Goal: Task Accomplishment & Management: Manage account settings

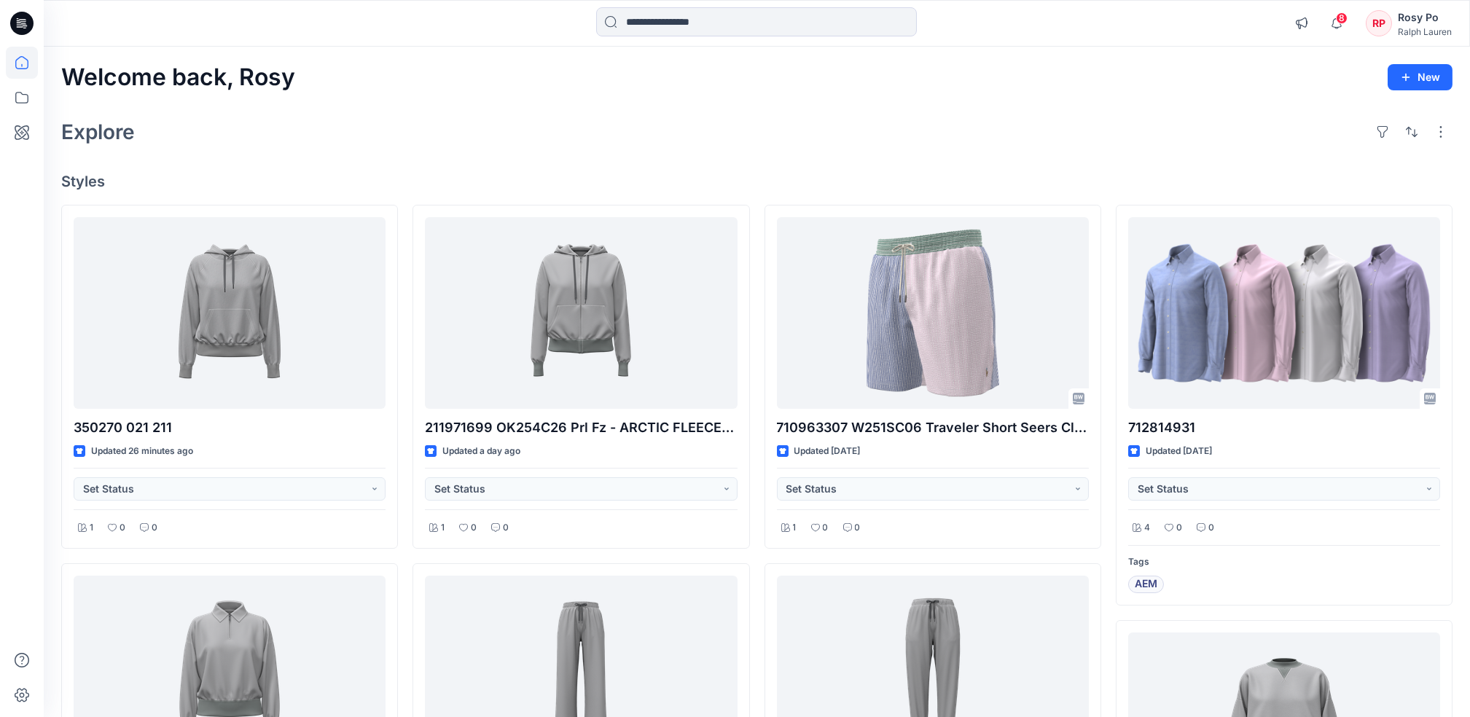
click at [679, 127] on div "Explore" at bounding box center [756, 131] width 1391 height 35
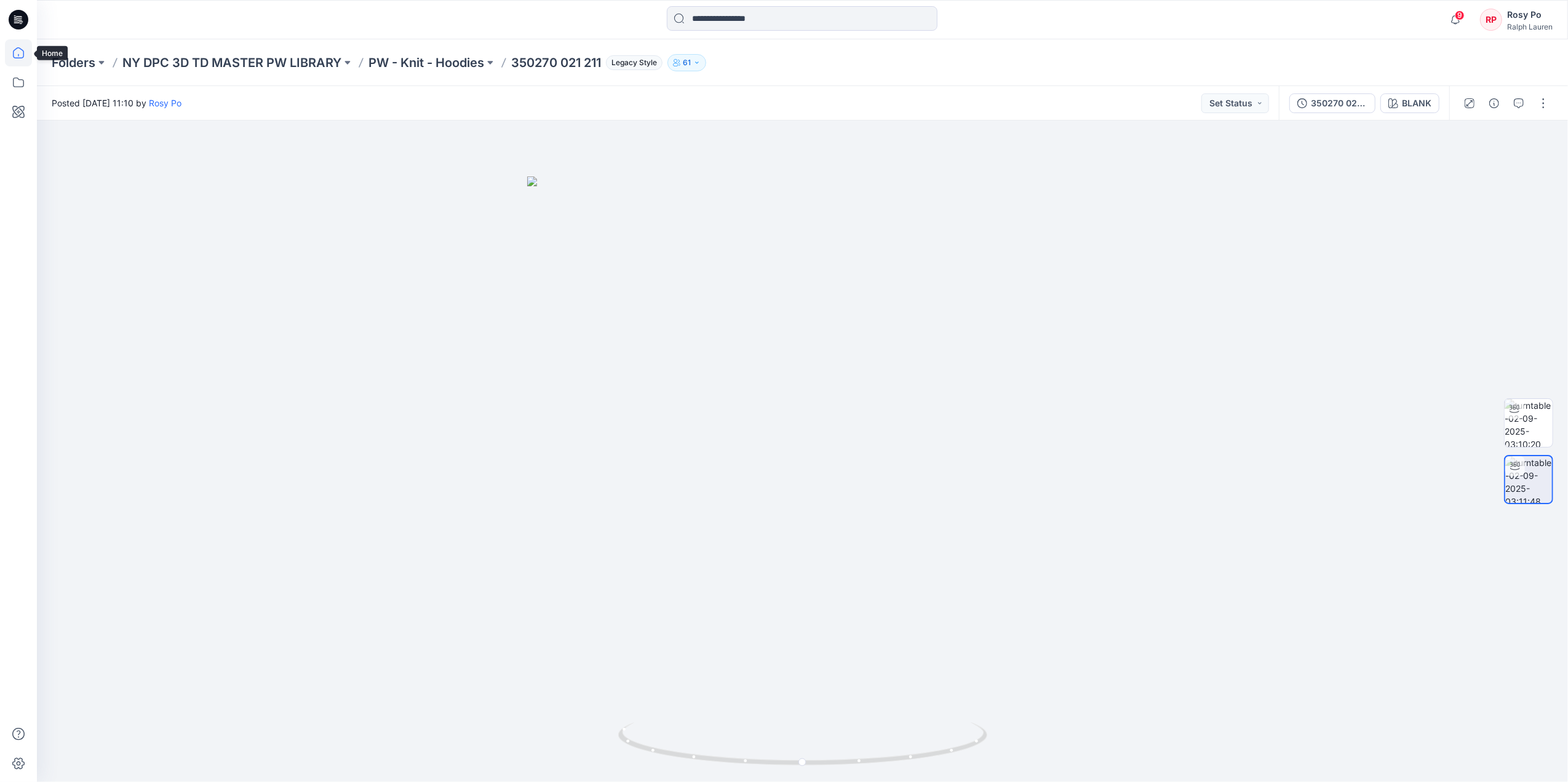
click at [23, 59] on icon at bounding box center [19, 53] width 27 height 27
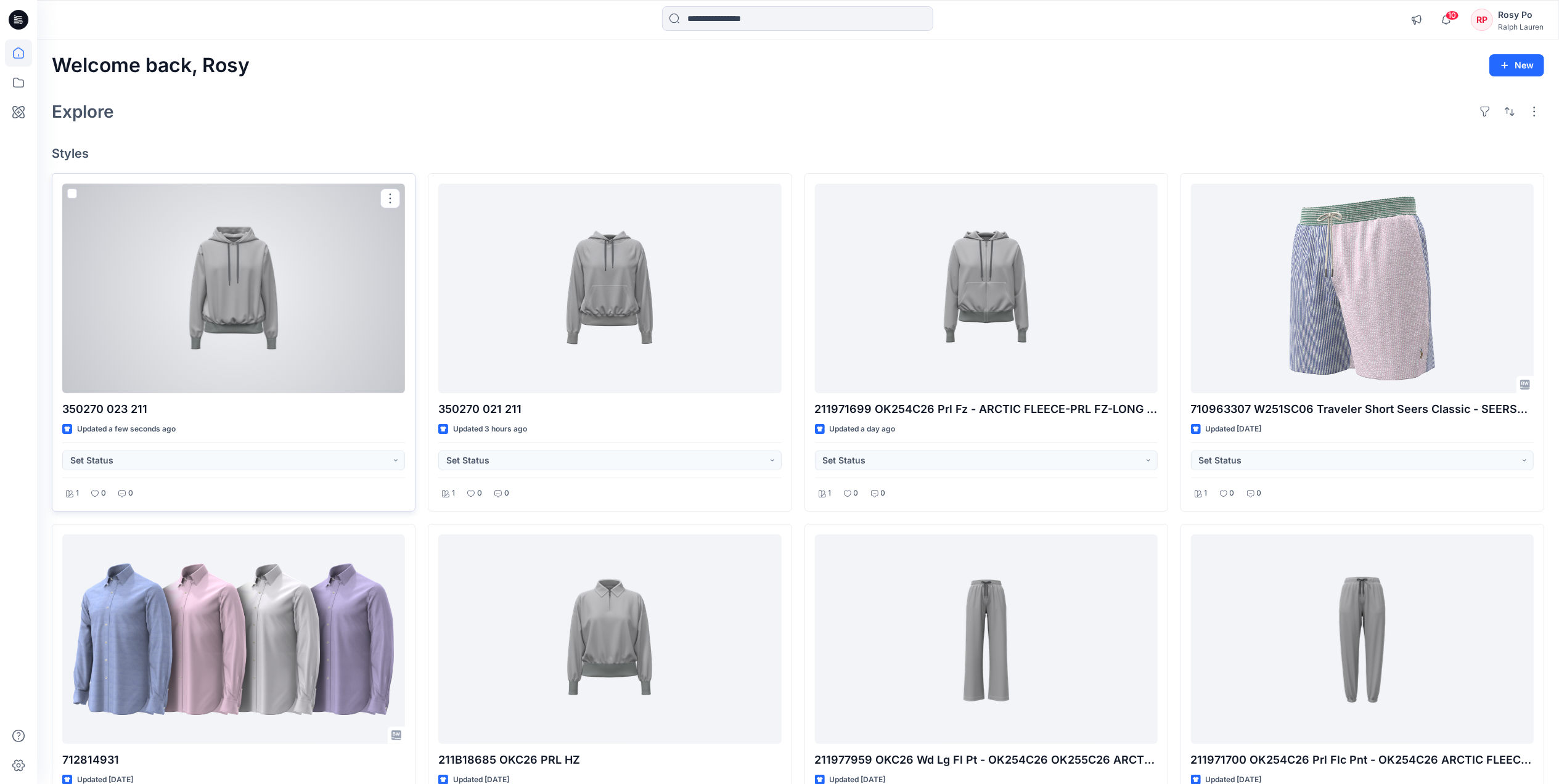
click at [270, 321] on div at bounding box center [233, 288] width 343 height 210
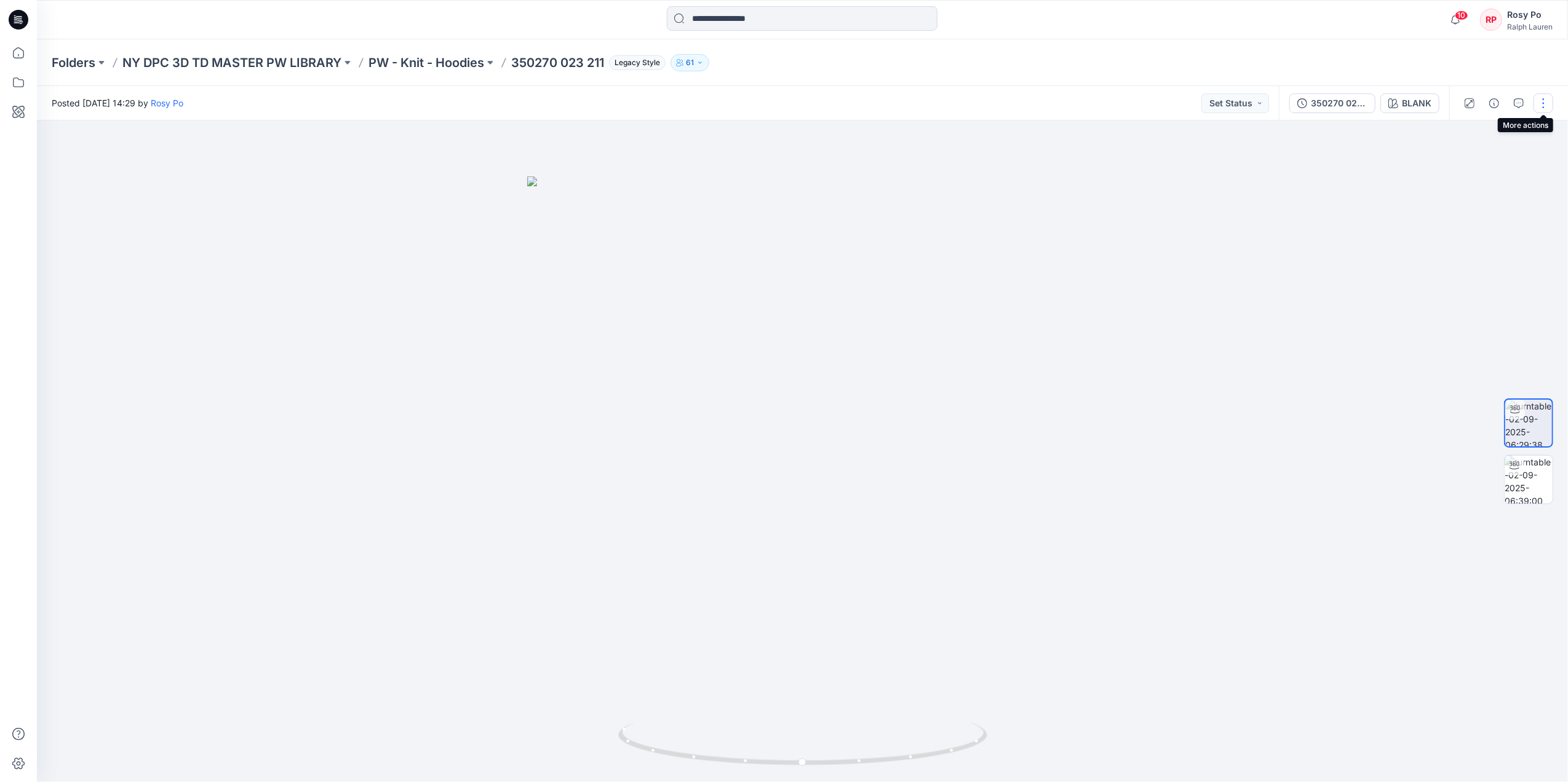
click at [1543, 106] on button "button" at bounding box center [1543, 103] width 19 height 19
click at [1507, 135] on button "Edit" at bounding box center [1491, 132] width 113 height 23
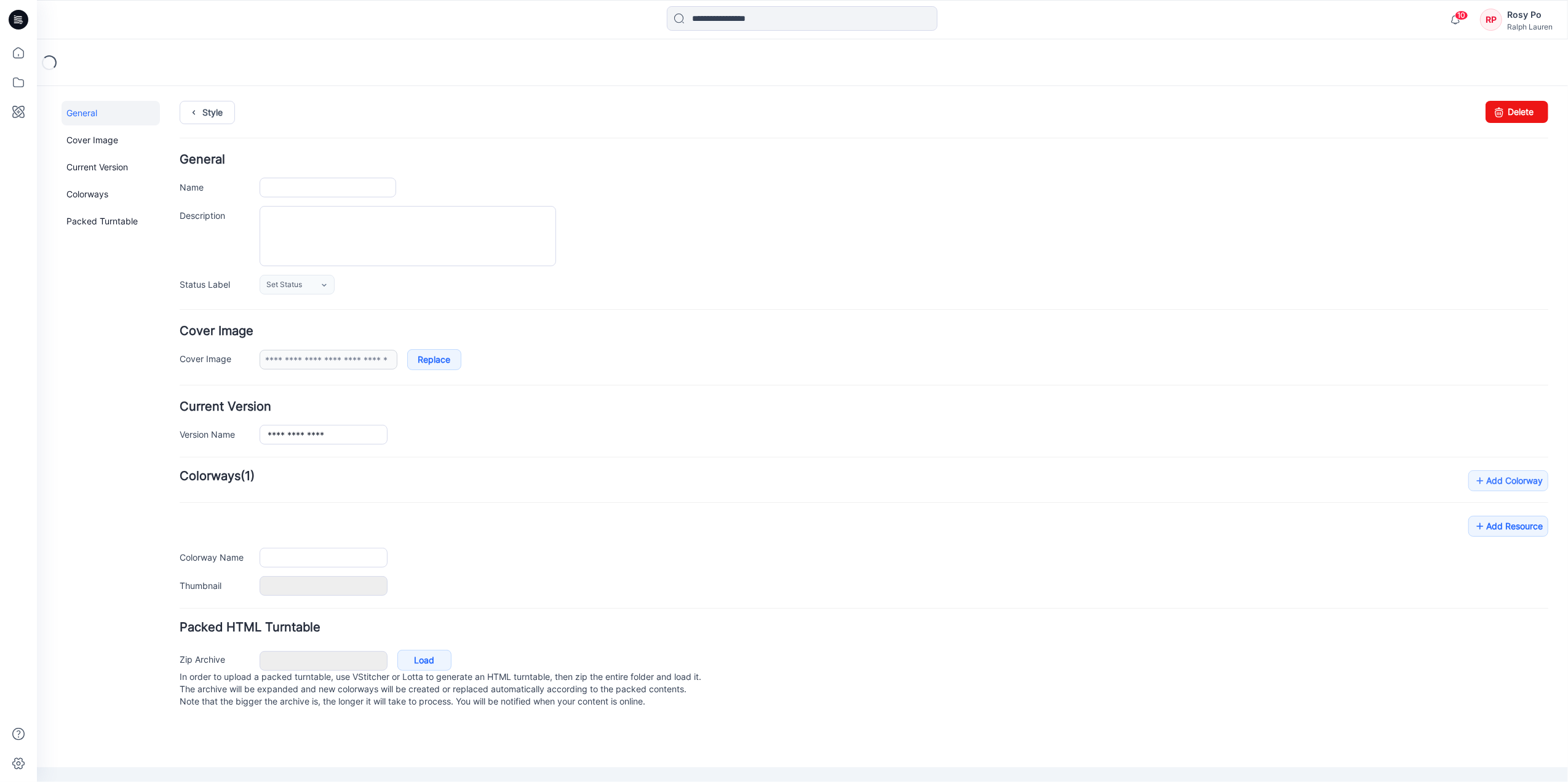
type input "**********"
type input "*****"
type input "**********"
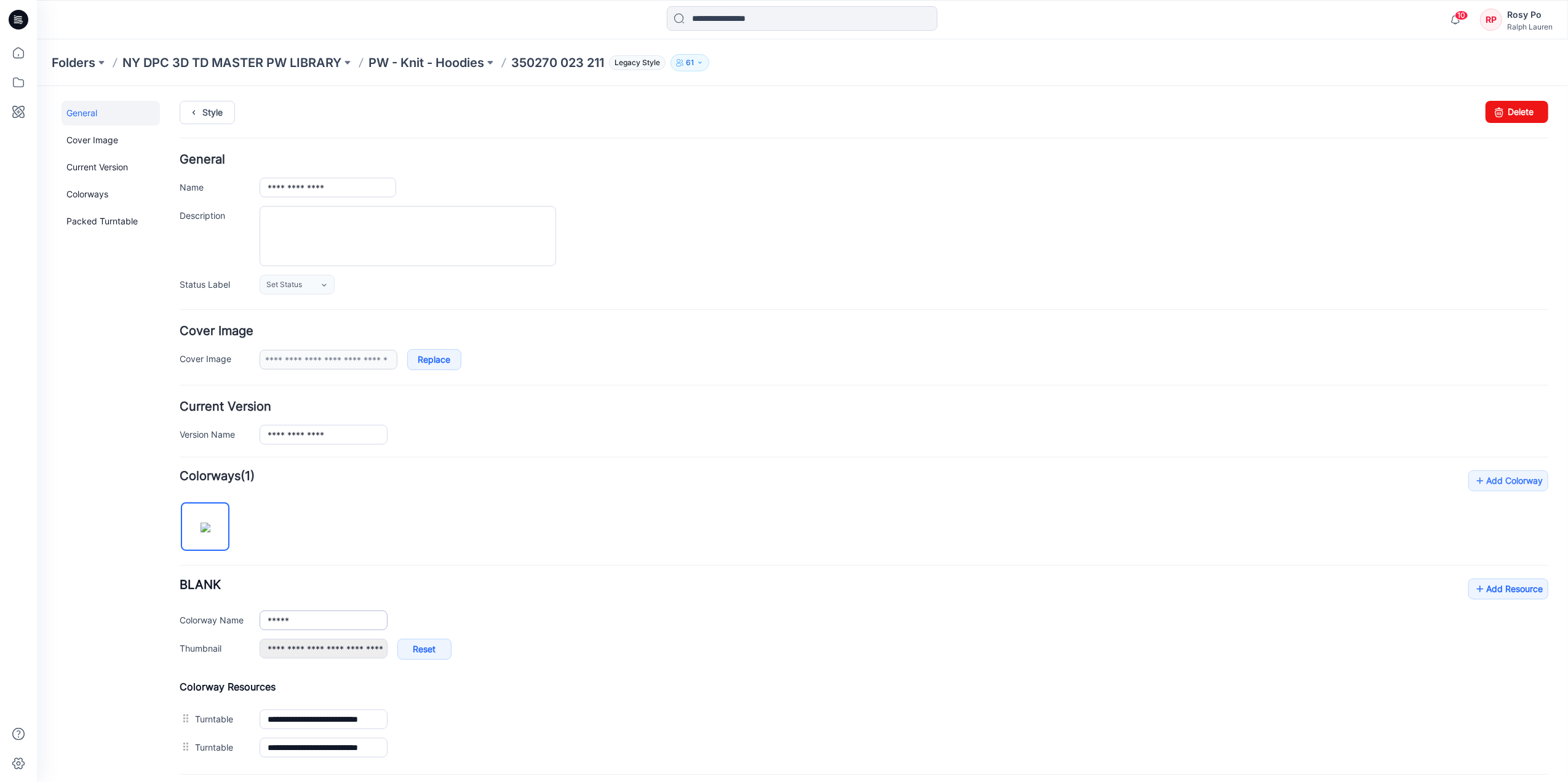
scroll to position [126, 0]
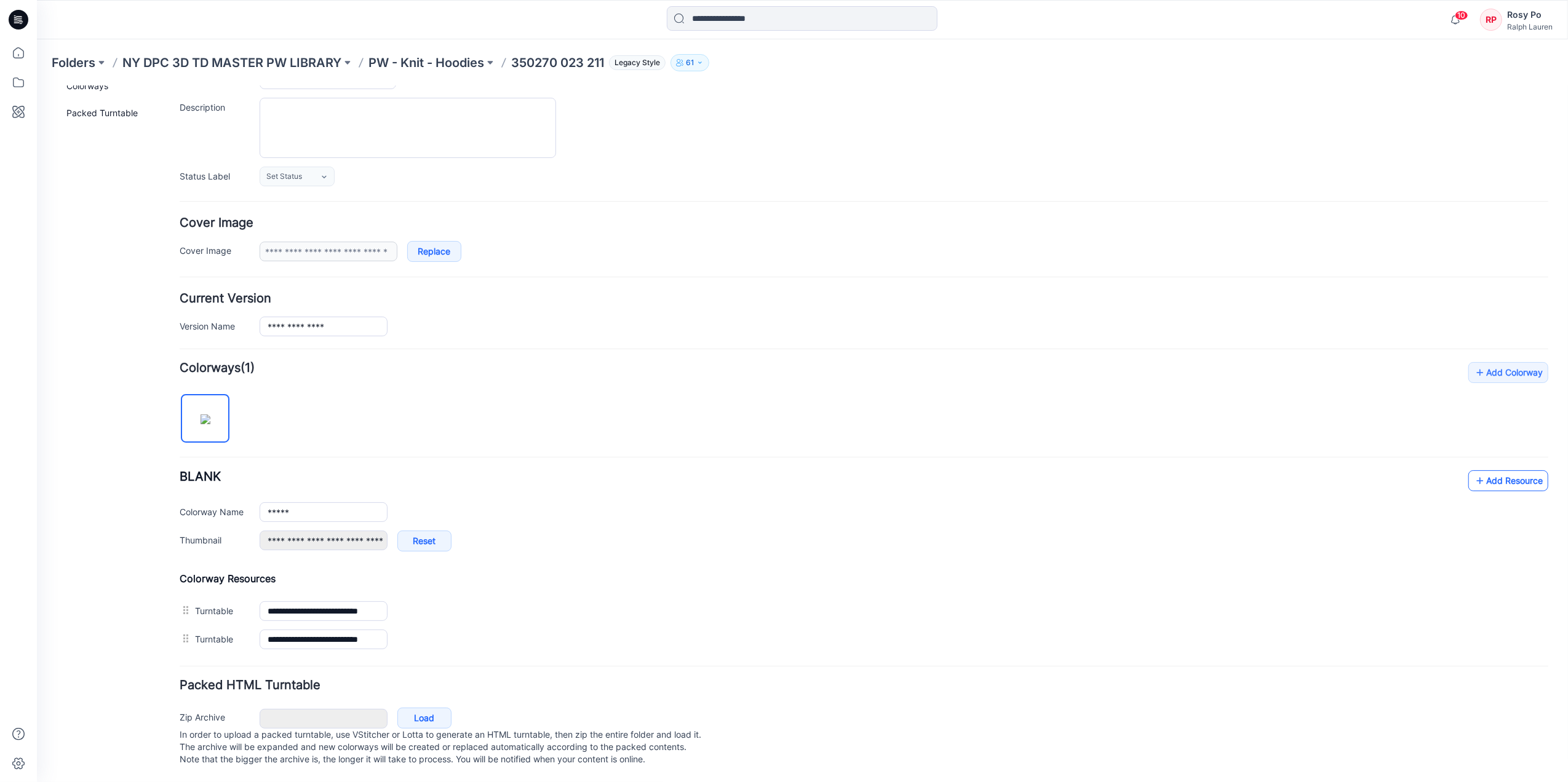
click at [1494, 470] on link "Add Resource" at bounding box center [1507, 480] width 80 height 21
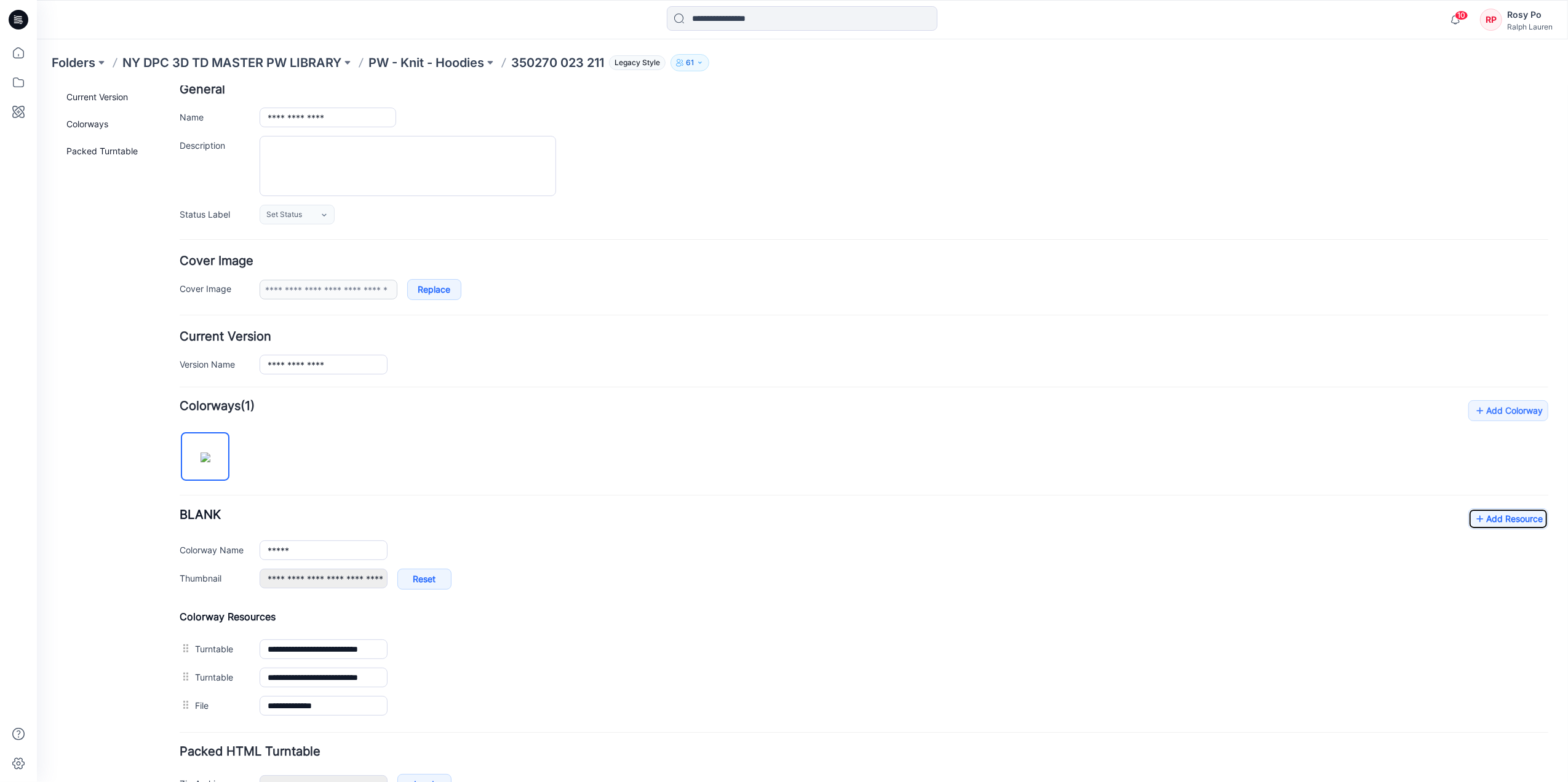
scroll to position [0, 0]
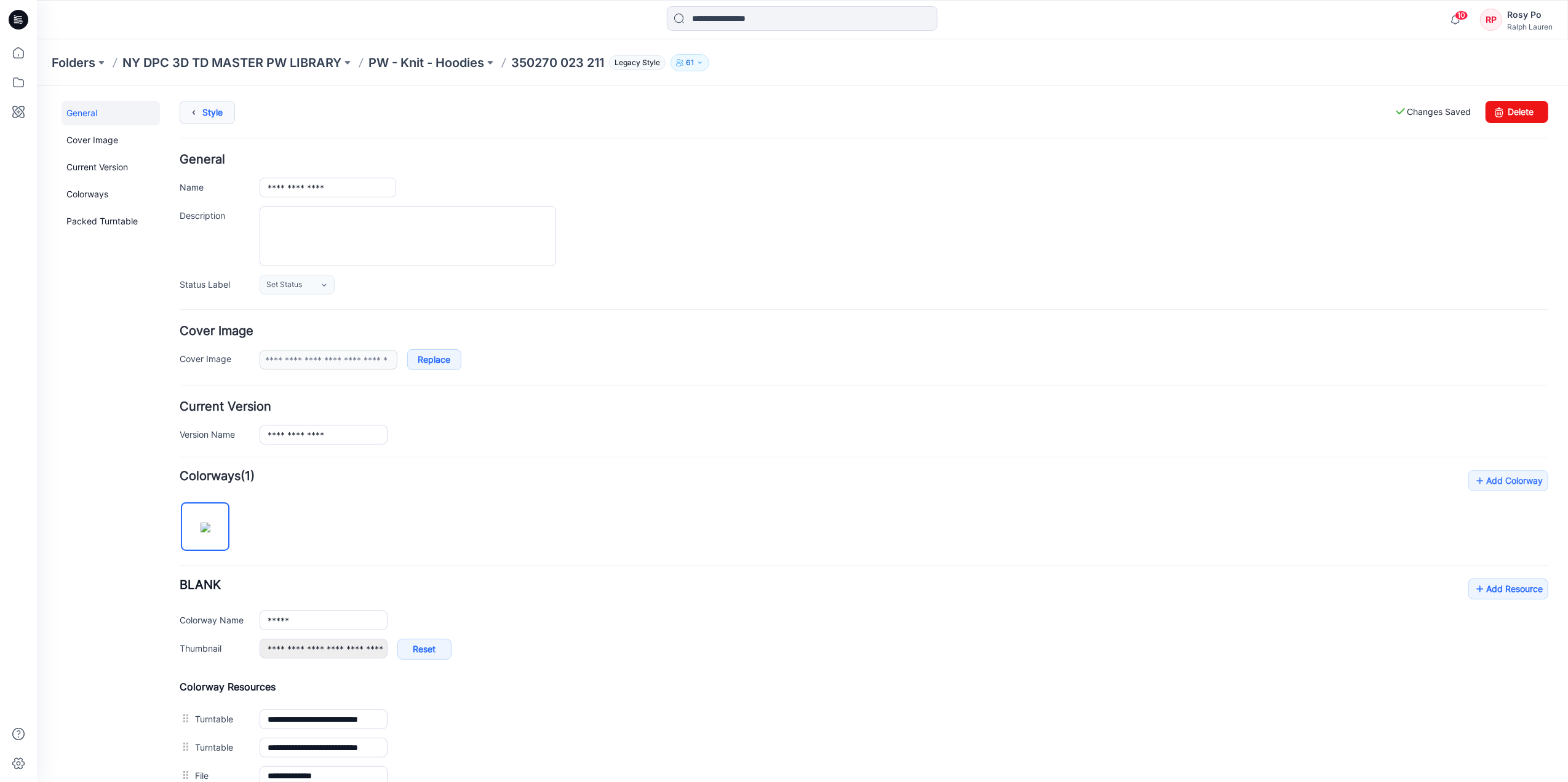
click at [194, 112] on icon at bounding box center [193, 112] width 17 height 22
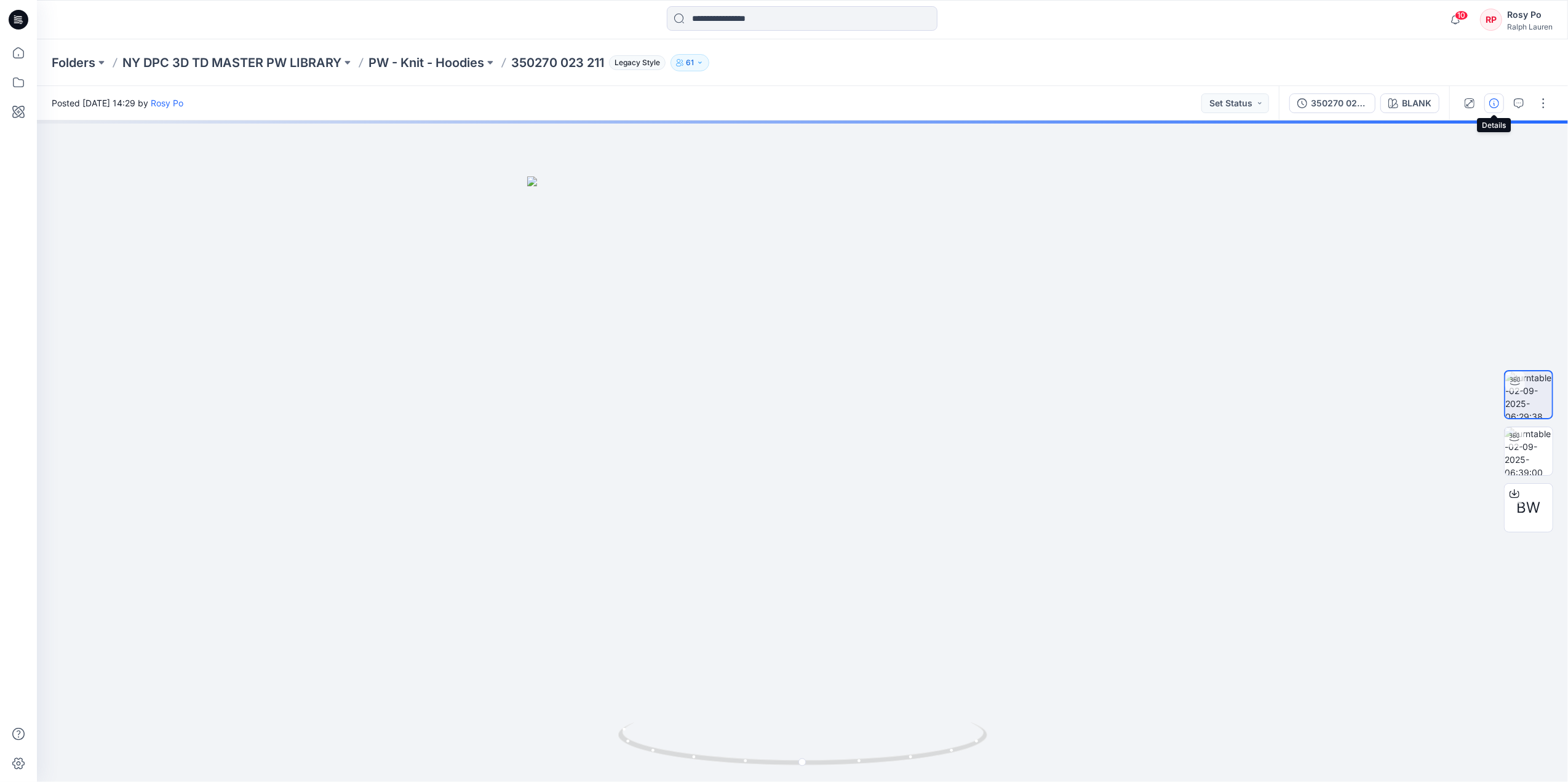
click at [1491, 105] on icon "button" at bounding box center [1494, 104] width 10 height 10
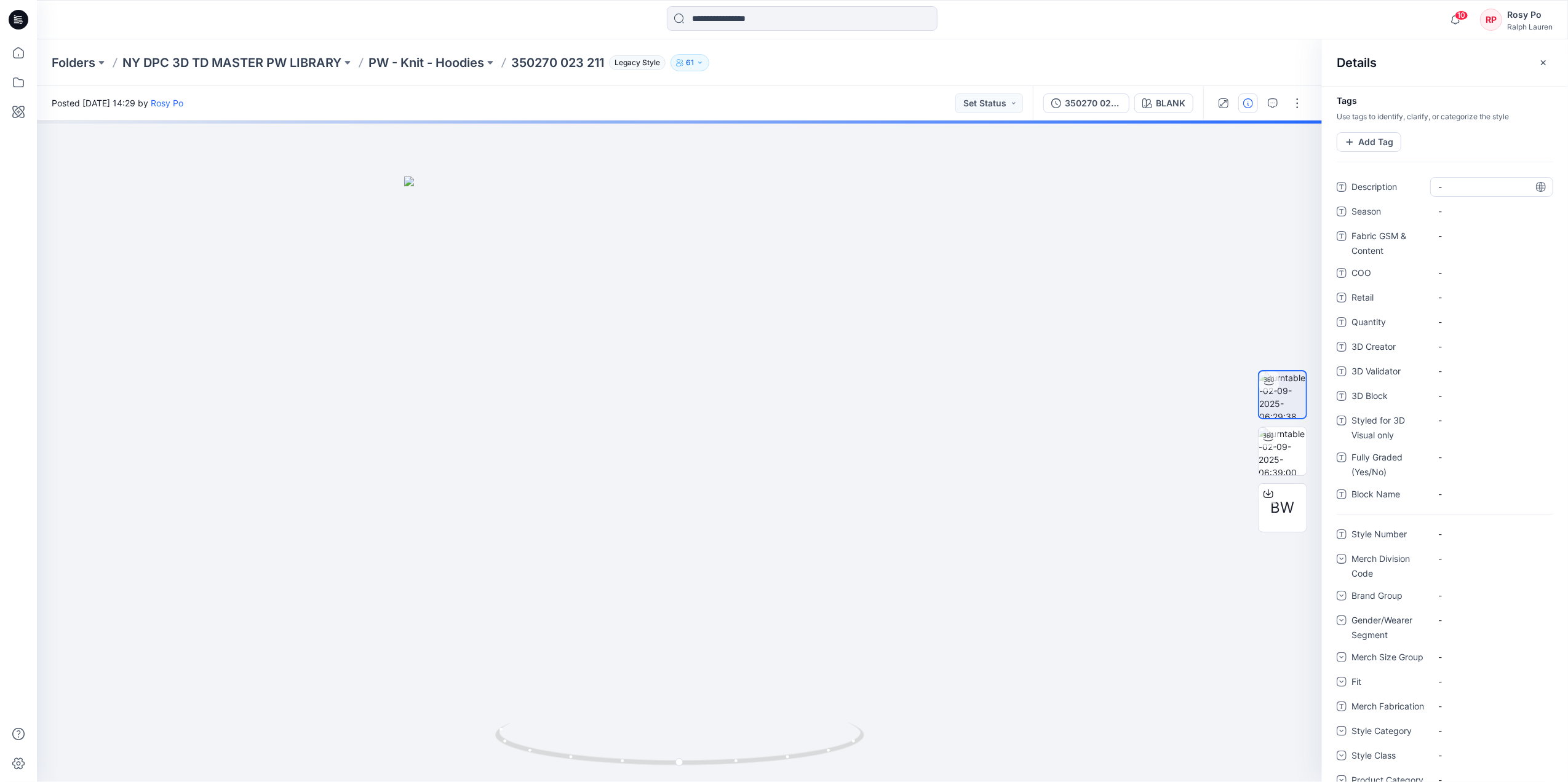
click at [1437, 191] on div "-" at bounding box center [1491, 186] width 123 height 19
type textarea "**********"
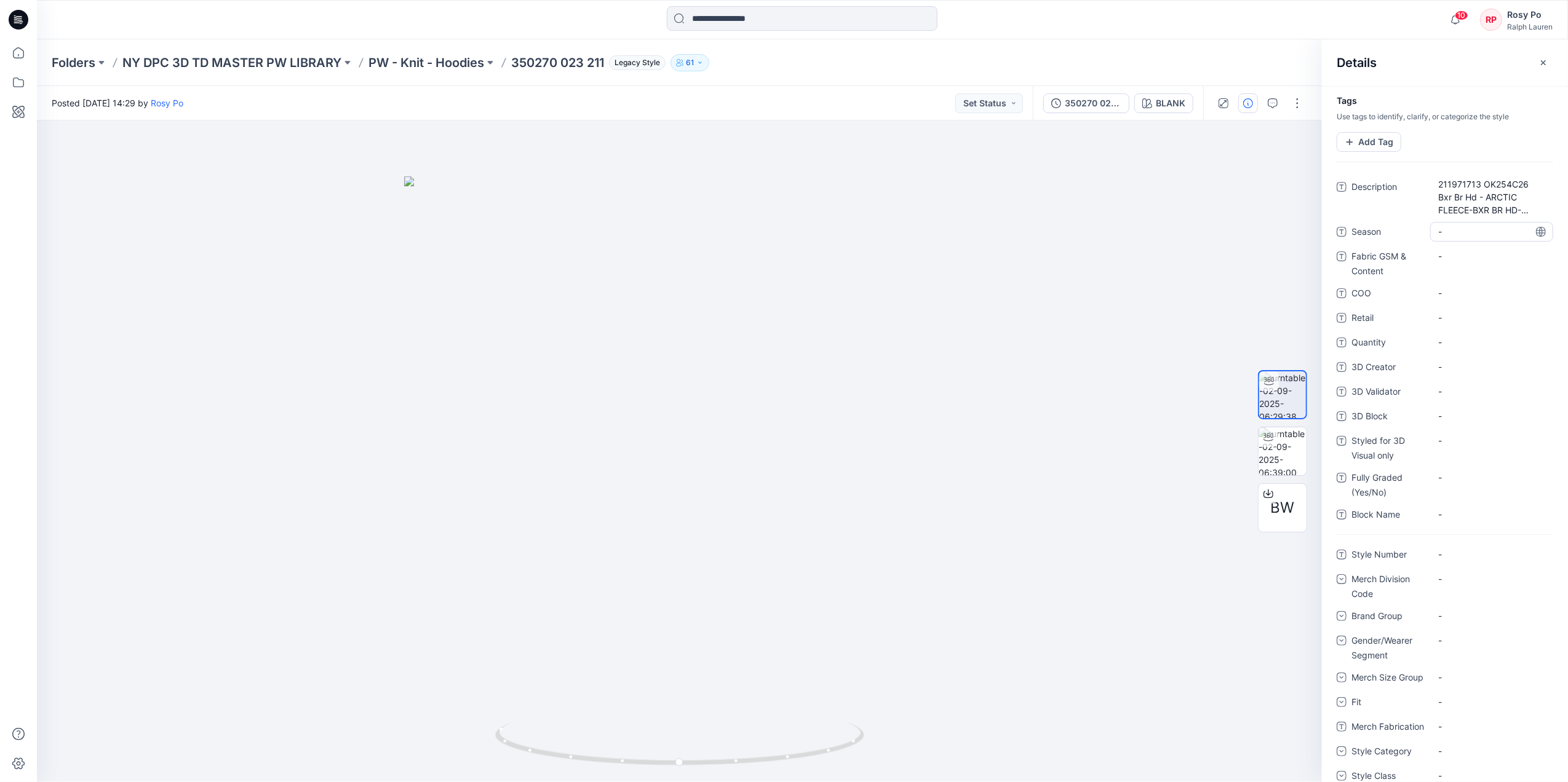
click at [1470, 212] on div "Description 211971713 OK254C26 Bxr Br Hd - ARCTIC FLEECE-BXR BR HD-LONG SLEEVES…" at bounding box center [1445, 356] width 217 height 358
click at [1471, 187] on span "211971713 OK254C26 Bxr Br Hd - ARCTIC FLEECE-BXR BR HD-LONG SLEEVESWEATSHIRT" at bounding box center [1491, 197] width 107 height 39
click at [1471, 187] on textarea "**********" at bounding box center [1487, 197] width 115 height 39
drag, startPoint x: 1484, startPoint y: 198, endPoint x: 1437, endPoint y: 180, distance: 50.3
click at [1437, 180] on textarea "**********" at bounding box center [1487, 197] width 115 height 39
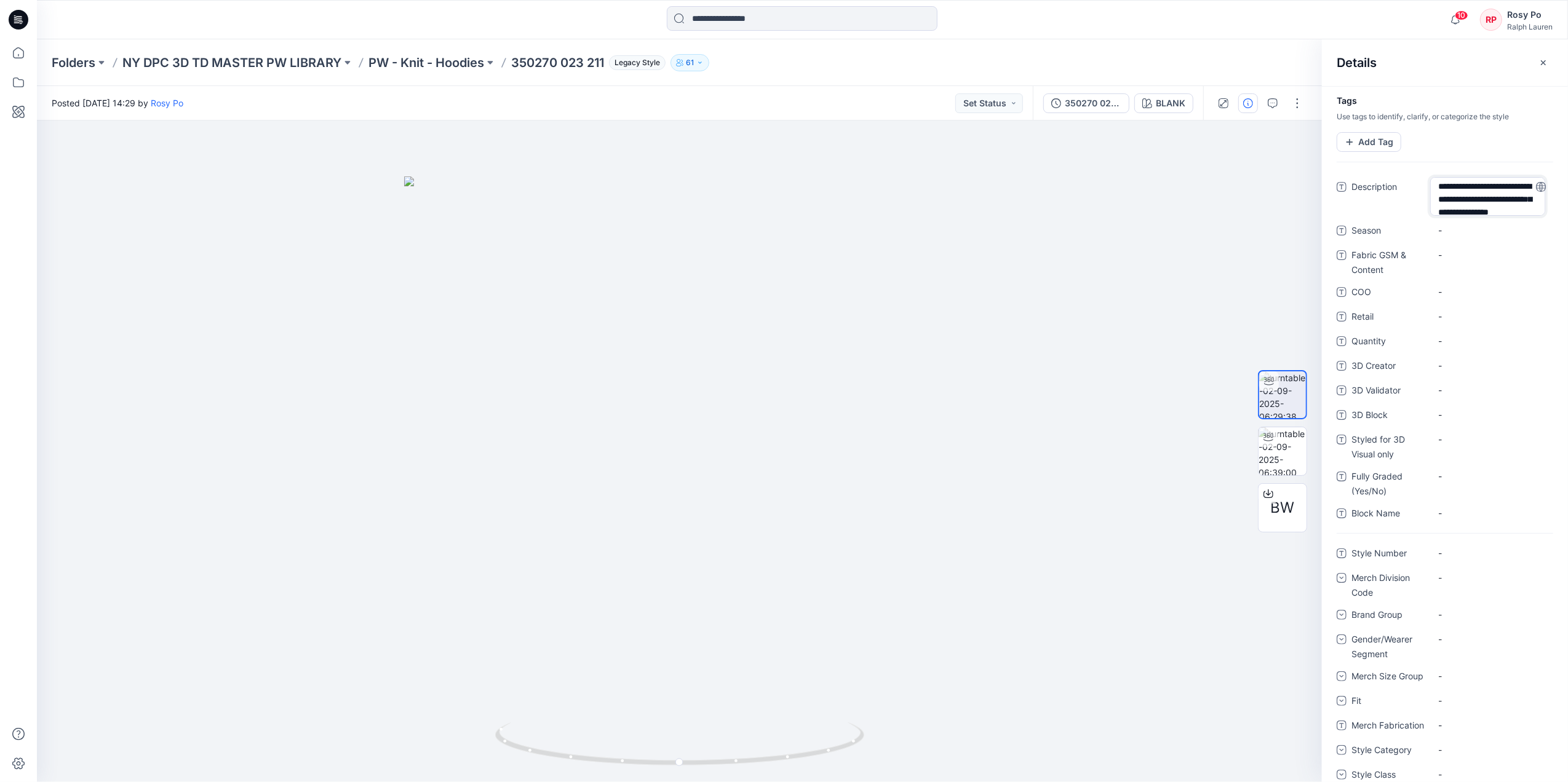
type textarea "**********"
click at [1447, 511] on Name "-" at bounding box center [1491, 513] width 107 height 13
click at [1452, 552] on Number "-" at bounding box center [1491, 553] width 107 height 13
click at [1452, 552] on textarea at bounding box center [1491, 554] width 123 height 19
drag, startPoint x: 1490, startPoint y: 554, endPoint x: 1554, endPoint y: 552, distance: 64.0
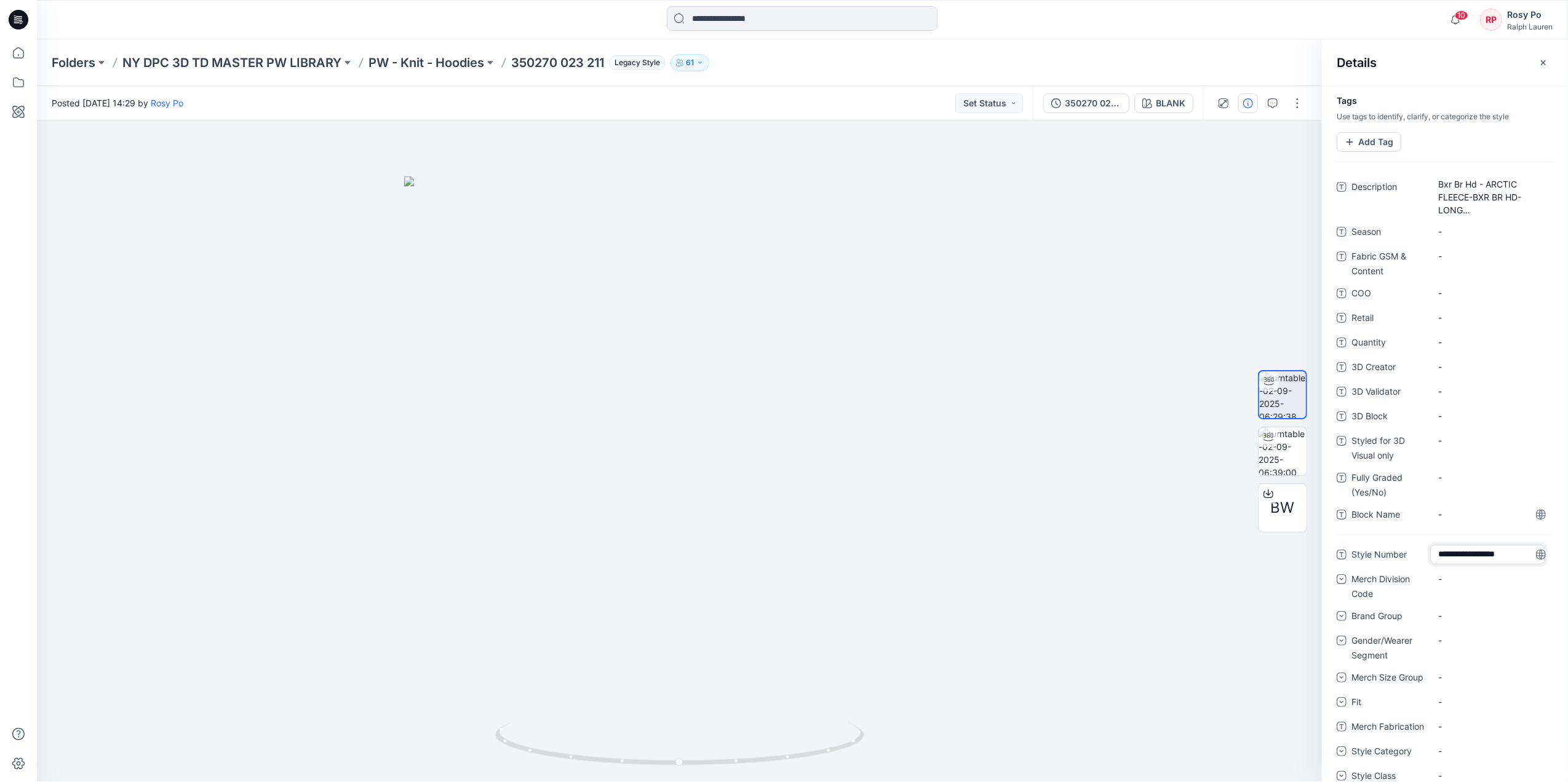
type textarea "*********"
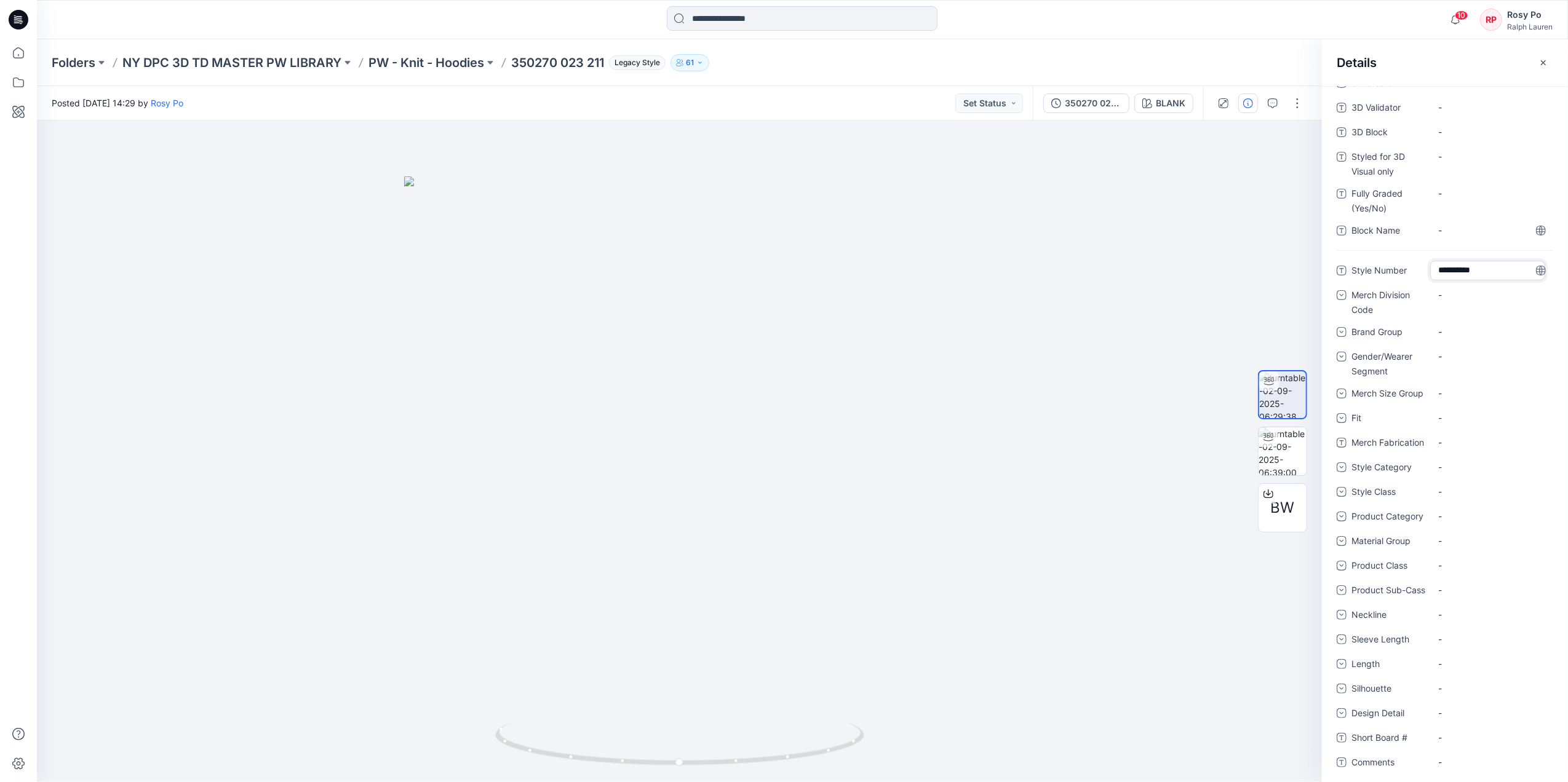
scroll to position [303, 0]
click at [1444, 726] on \ "-" at bounding box center [1491, 732] width 107 height 13
type textarea "********"
click at [1466, 679] on div "-" at bounding box center [1491, 683] width 123 height 19
click at [1457, 580] on div "-" at bounding box center [1491, 571] width 123 height 19
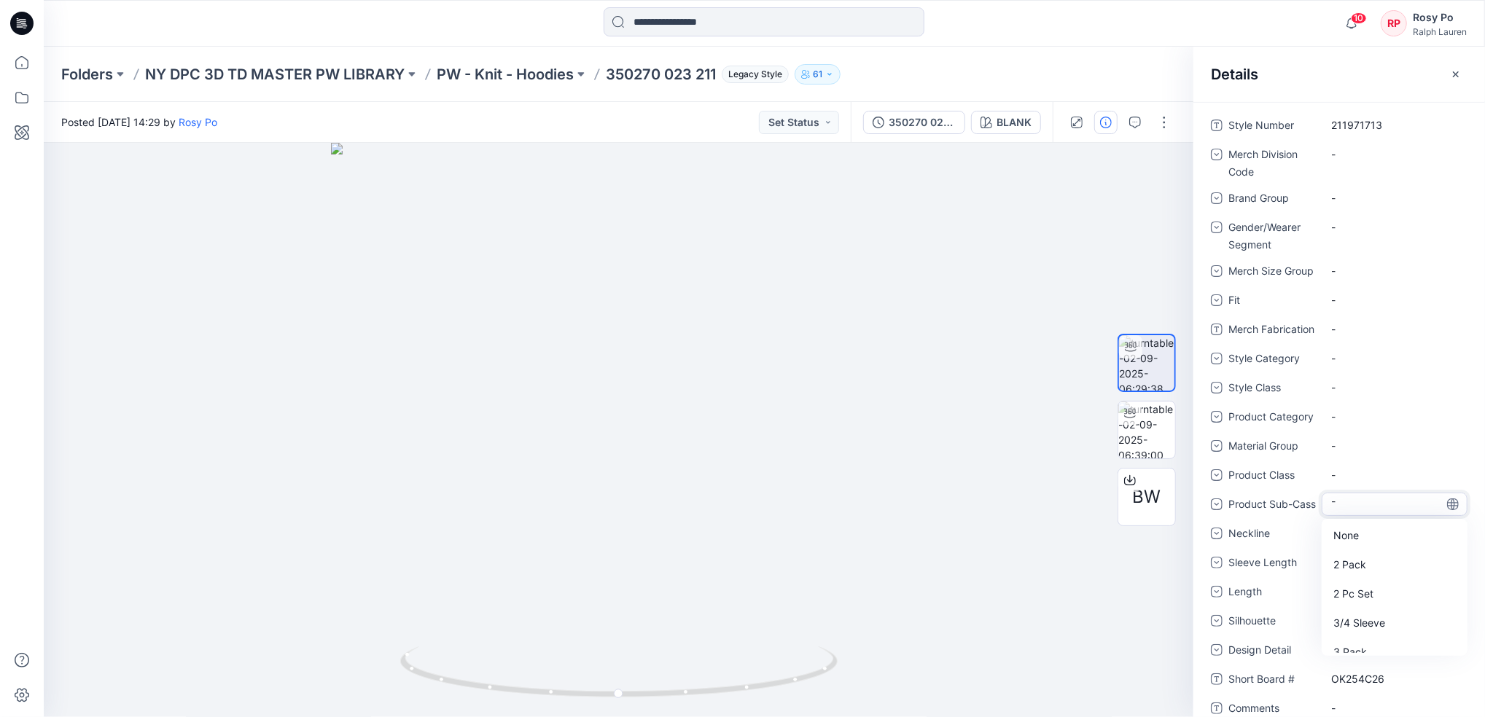
scroll to position [566, 0]
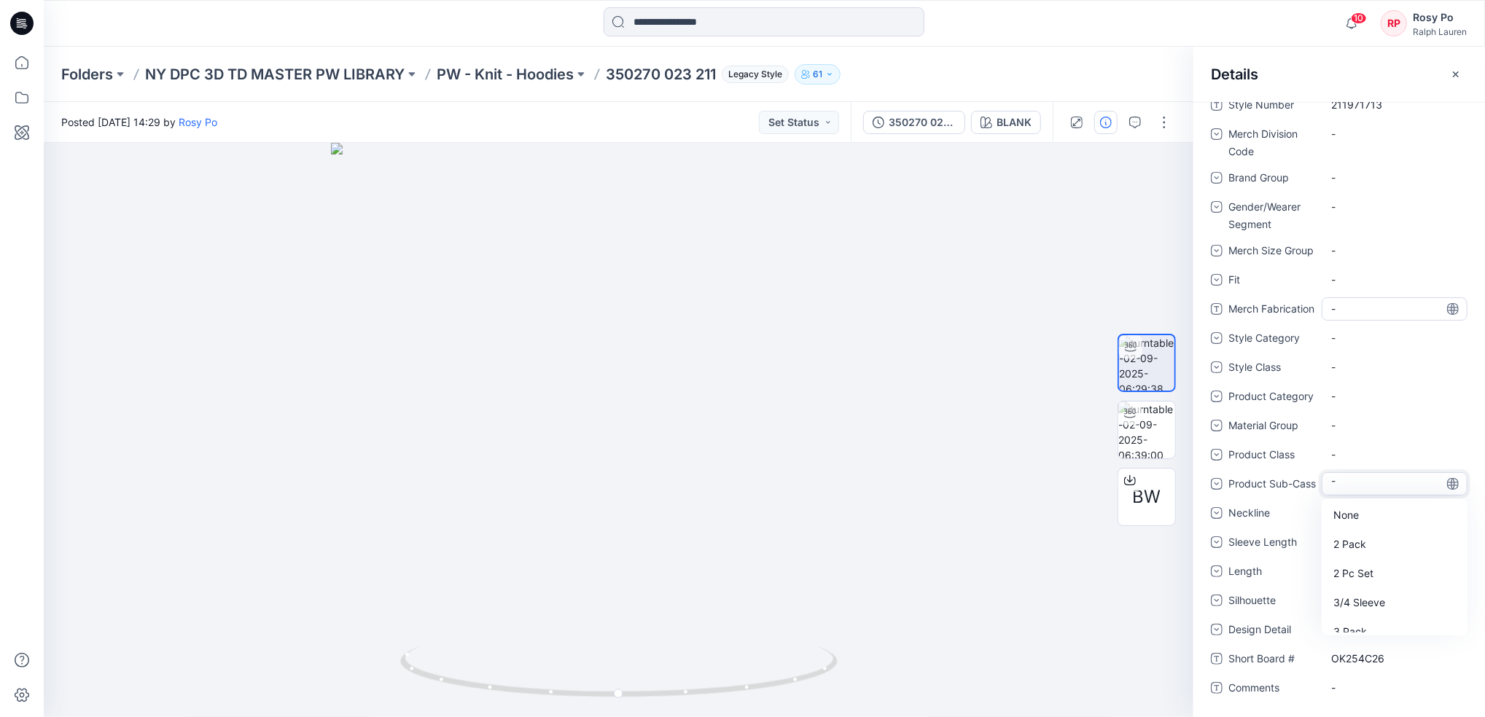
click at [1395, 301] on Fabrication "-" at bounding box center [1394, 308] width 127 height 15
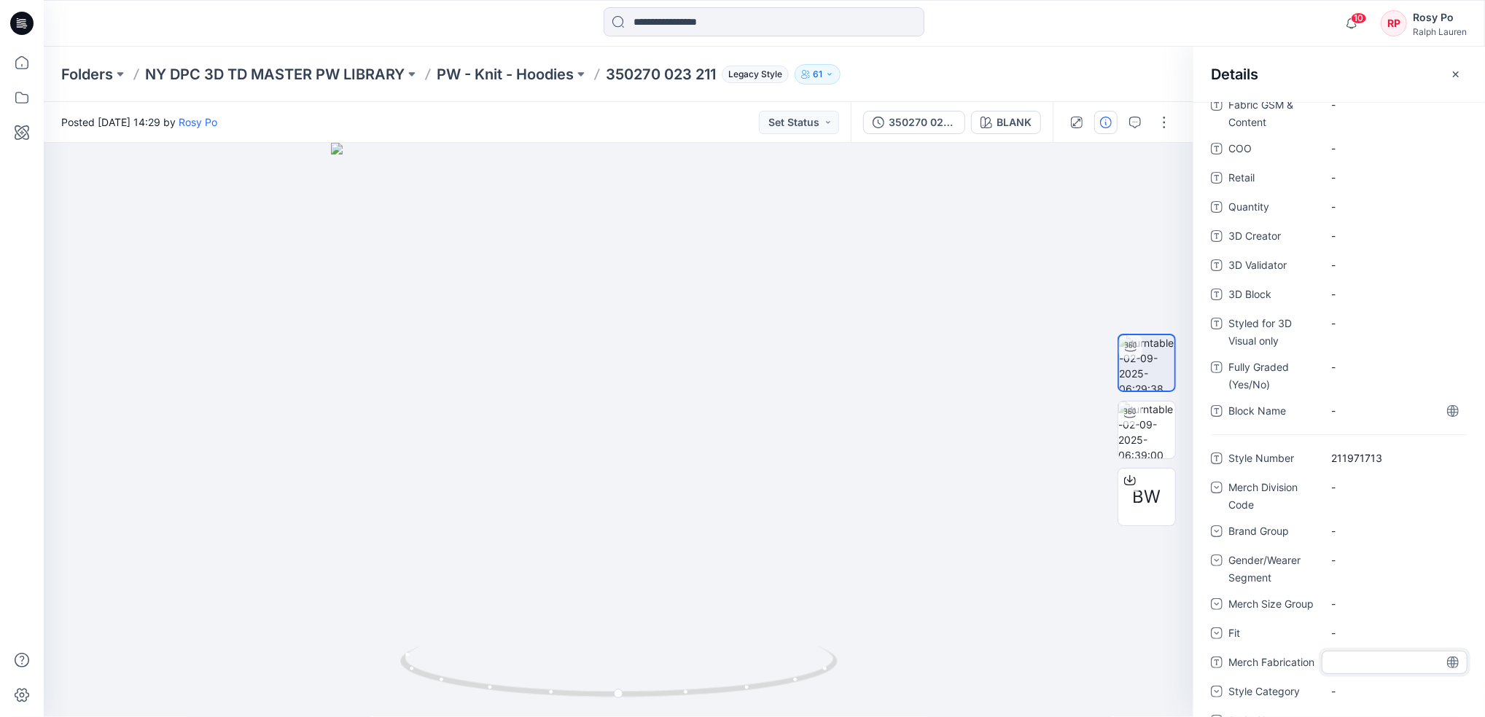
scroll to position [0, 0]
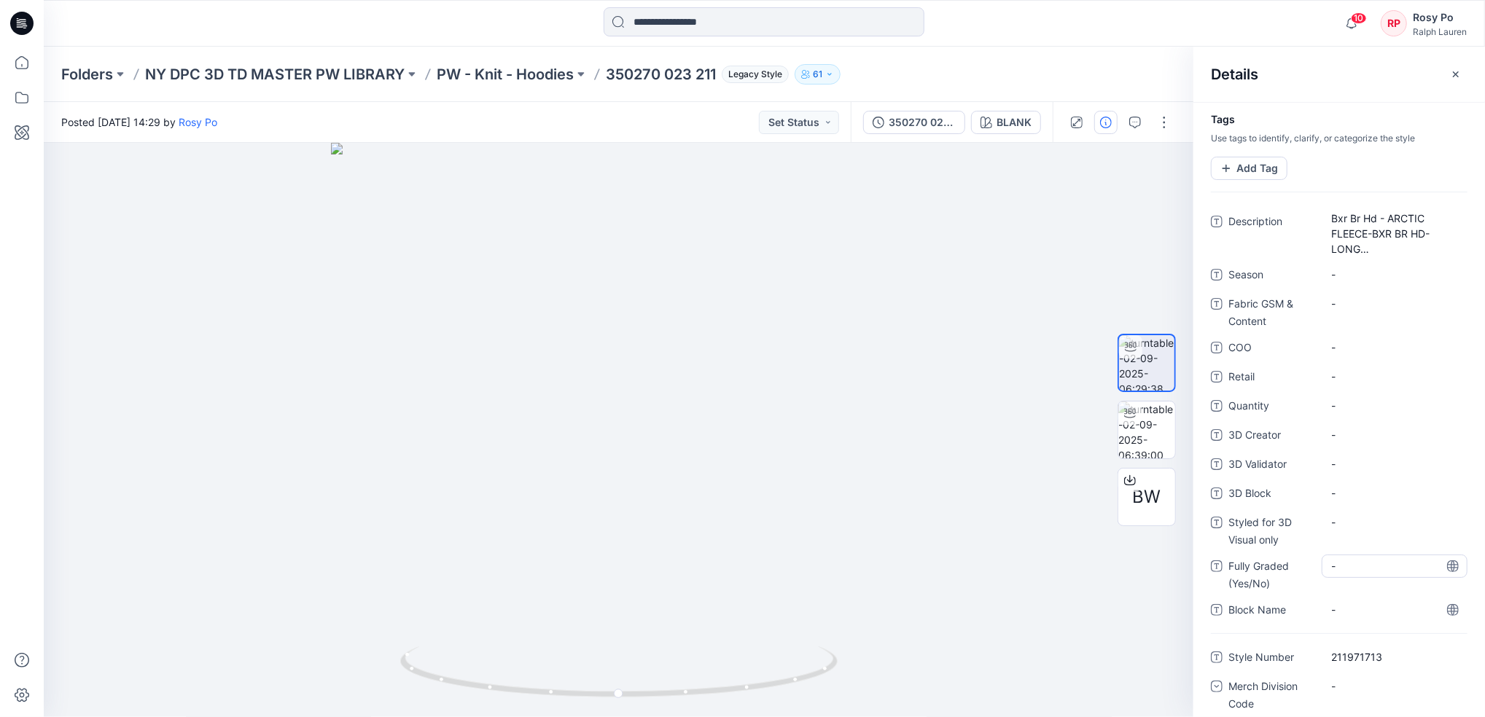
click at [1344, 571] on \(Yes\/No\) "-" at bounding box center [1394, 565] width 127 height 15
click at [1345, 570] on textarea at bounding box center [1394, 566] width 146 height 23
type textarea "***"
click at [1353, 496] on "-" at bounding box center [1394, 492] width 127 height 15
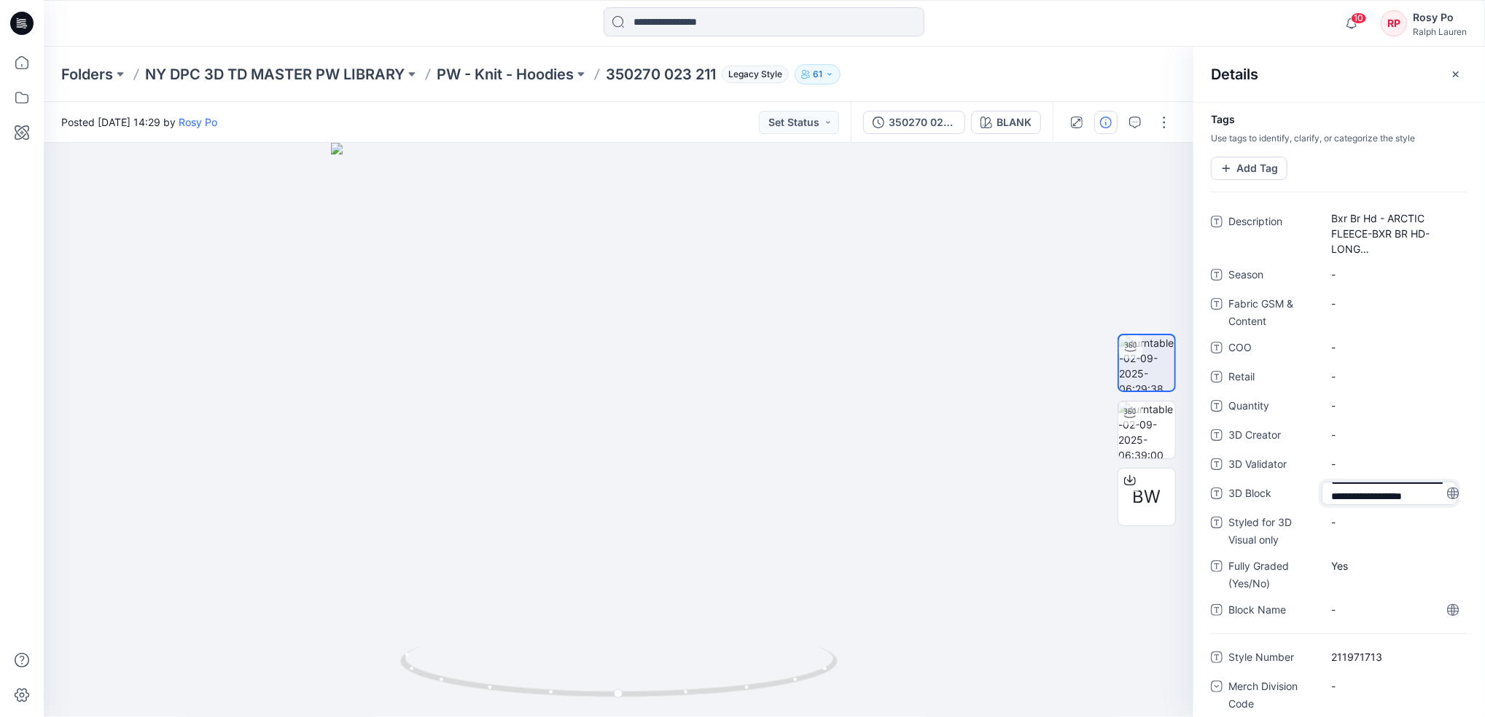
click at [1409, 502] on textarea "**********" at bounding box center [1389, 493] width 136 height 23
click at [1388, 494] on textarea "**********" at bounding box center [1389, 493] width 136 height 23
click at [1366, 488] on textarea "**********" at bounding box center [1389, 493] width 136 height 23
drag, startPoint x: 1402, startPoint y: 500, endPoint x: 1371, endPoint y: 492, distance: 32.3
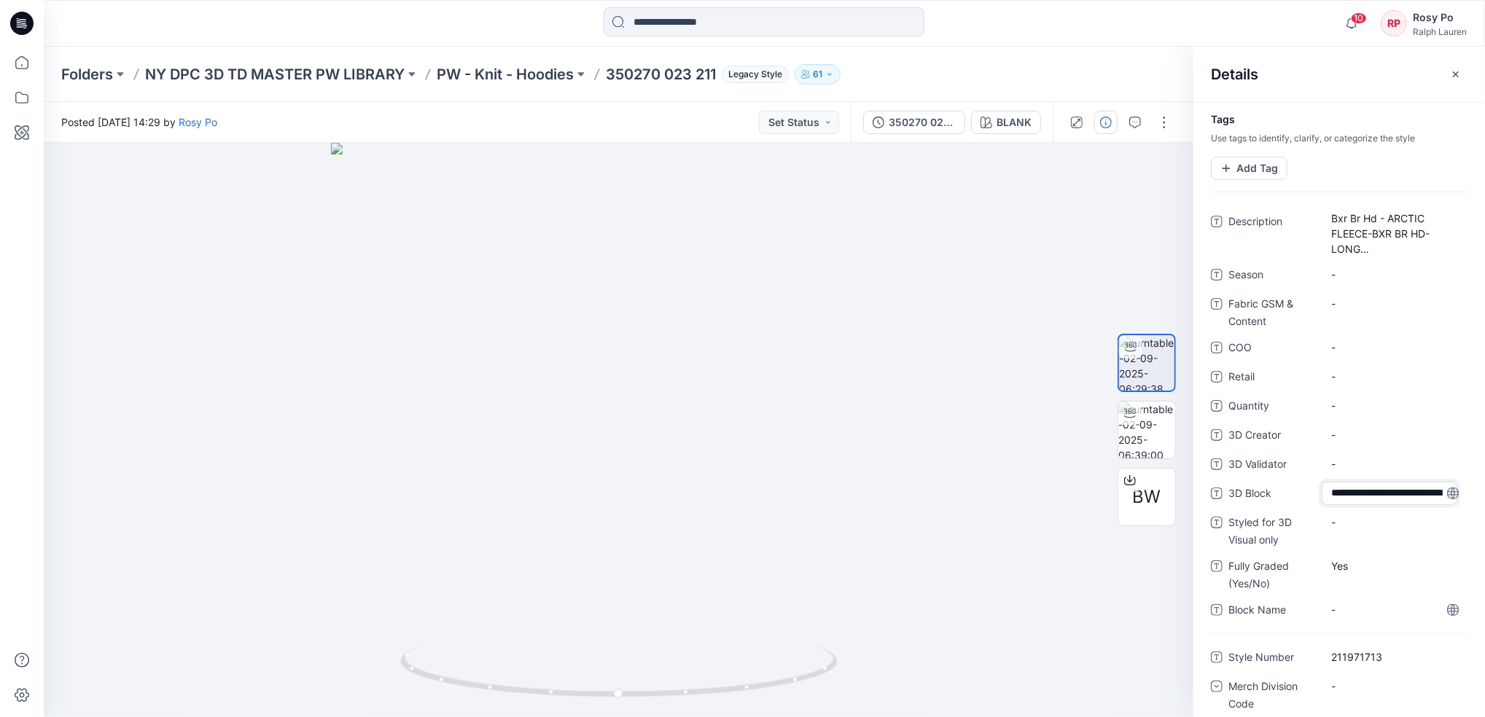
click at [1371, 492] on textarea "**********" at bounding box center [1389, 493] width 136 height 23
type textarea "**********"
click at [1338, 609] on Name "-" at bounding box center [1394, 609] width 127 height 15
type textarea "**********"
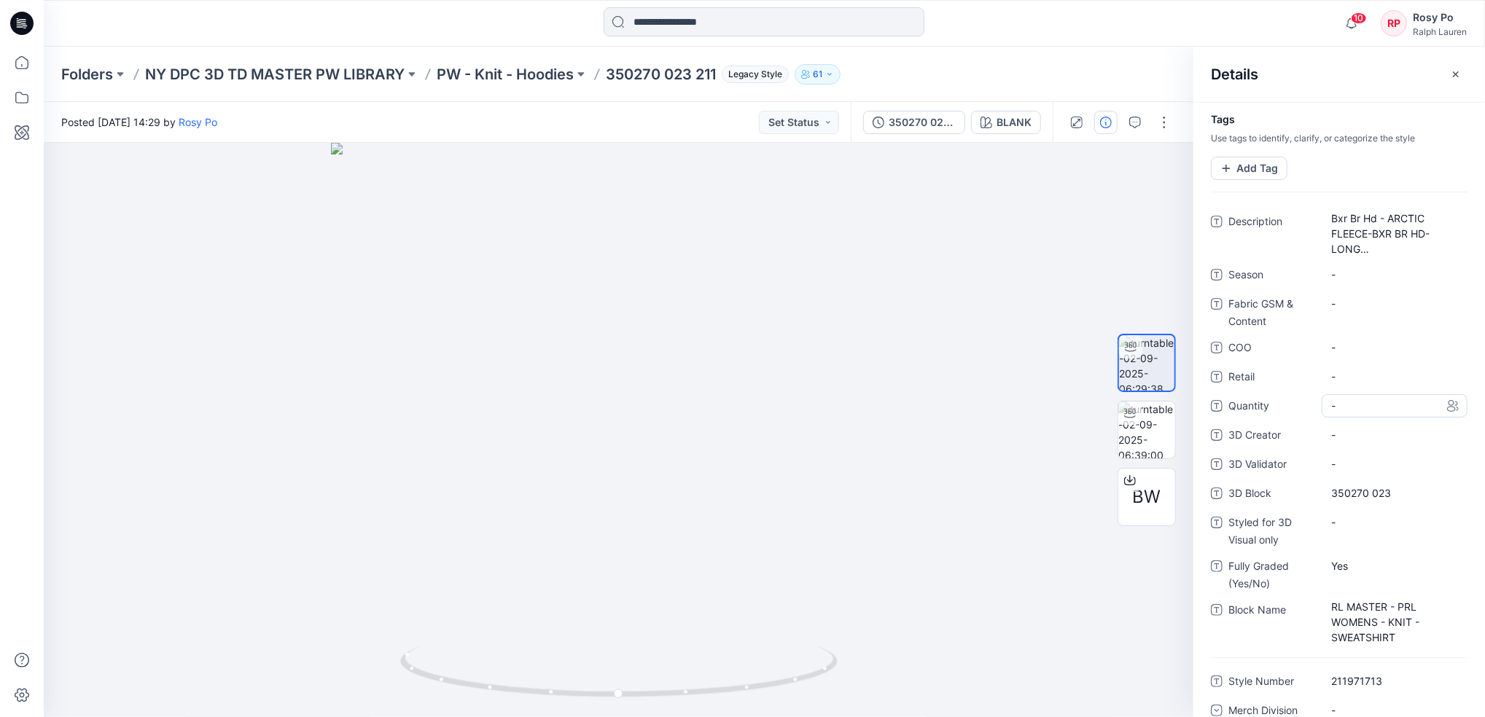
click at [1367, 397] on div "-" at bounding box center [1394, 405] width 146 height 23
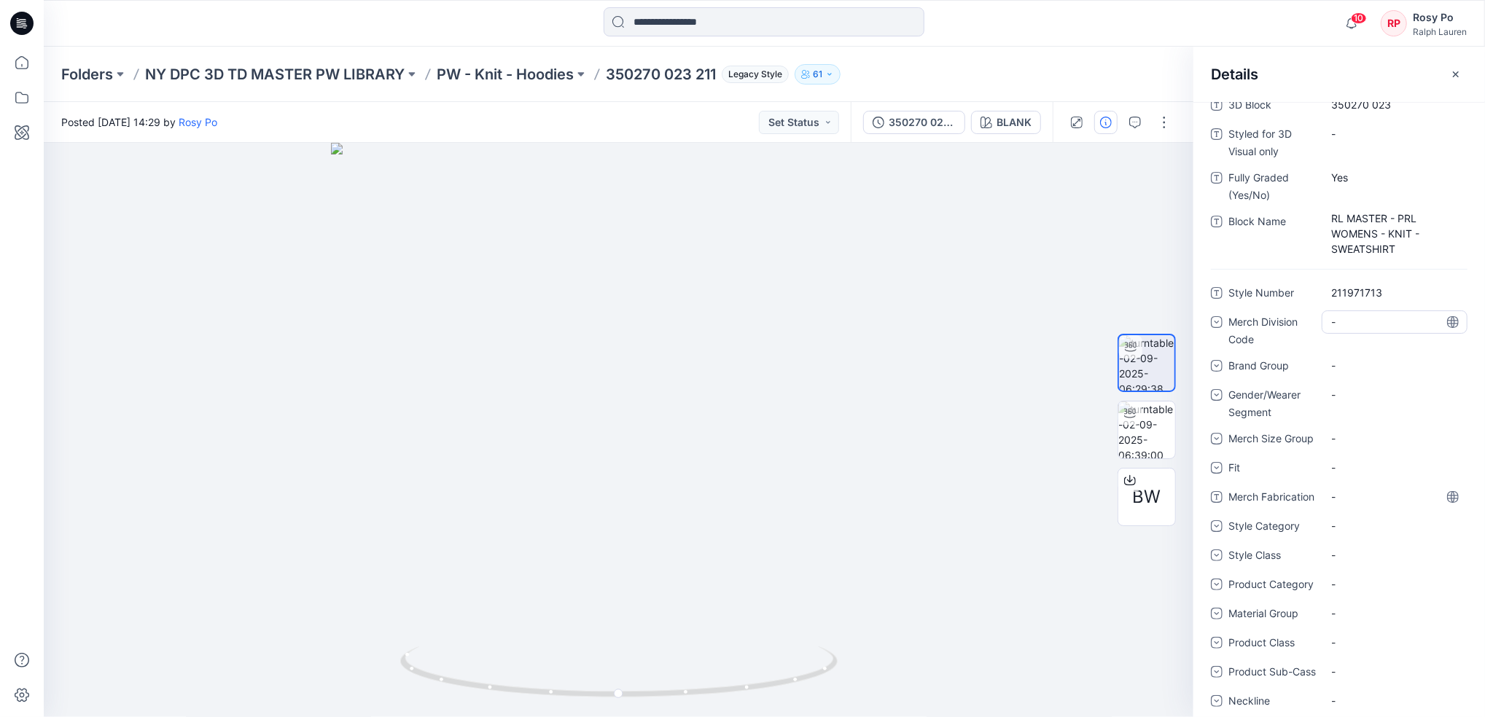
click at [1356, 333] on div "-" at bounding box center [1394, 321] width 146 height 23
click at [1366, 415] on div "211" at bounding box center [1394, 412] width 140 height 29
click at [1357, 366] on div "-" at bounding box center [1394, 365] width 146 height 23
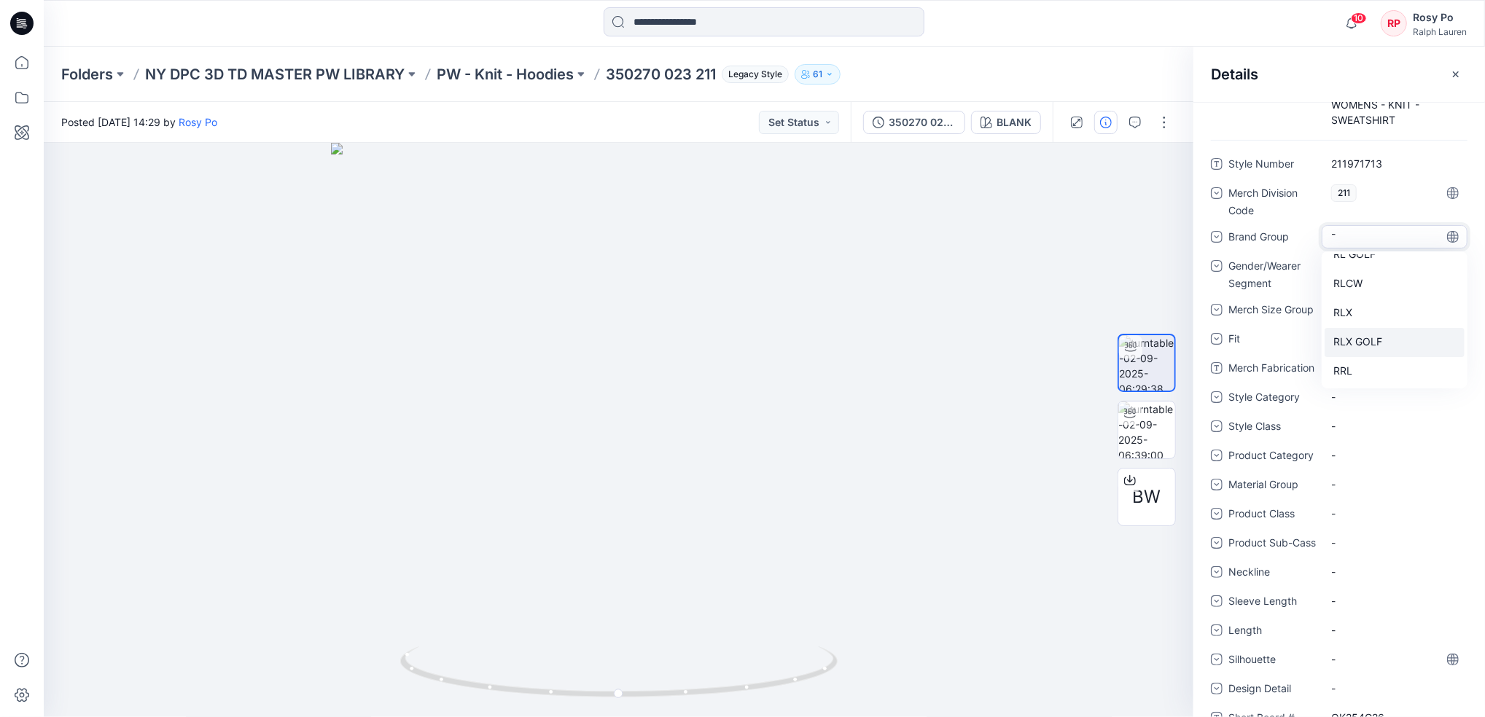
scroll to position [583, 0]
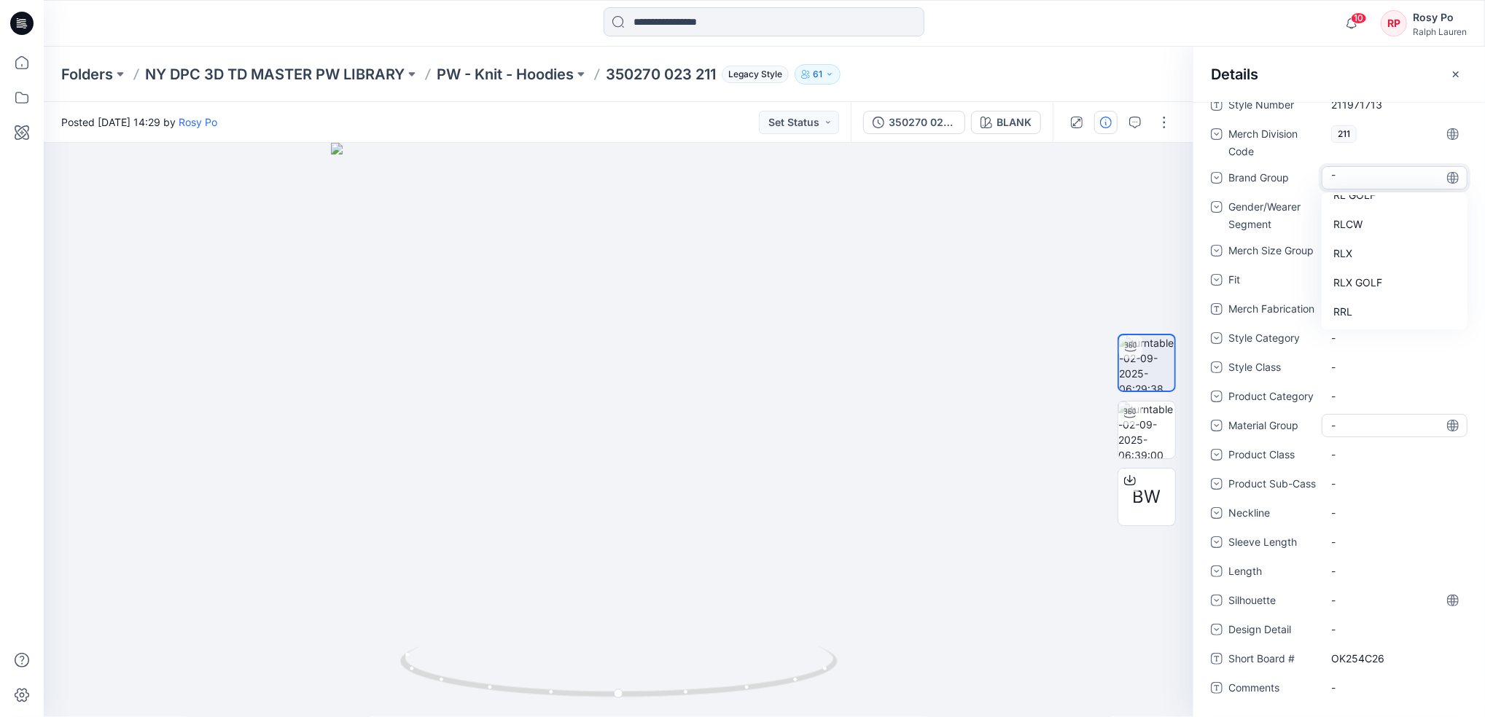
click at [1426, 414] on div "-" at bounding box center [1394, 425] width 146 height 23
click at [1366, 198] on div "-" at bounding box center [1394, 206] width 146 height 23
click at [1385, 280] on div "Womens" at bounding box center [1394, 287] width 140 height 29
click at [1354, 239] on div "-" at bounding box center [1394, 250] width 146 height 23
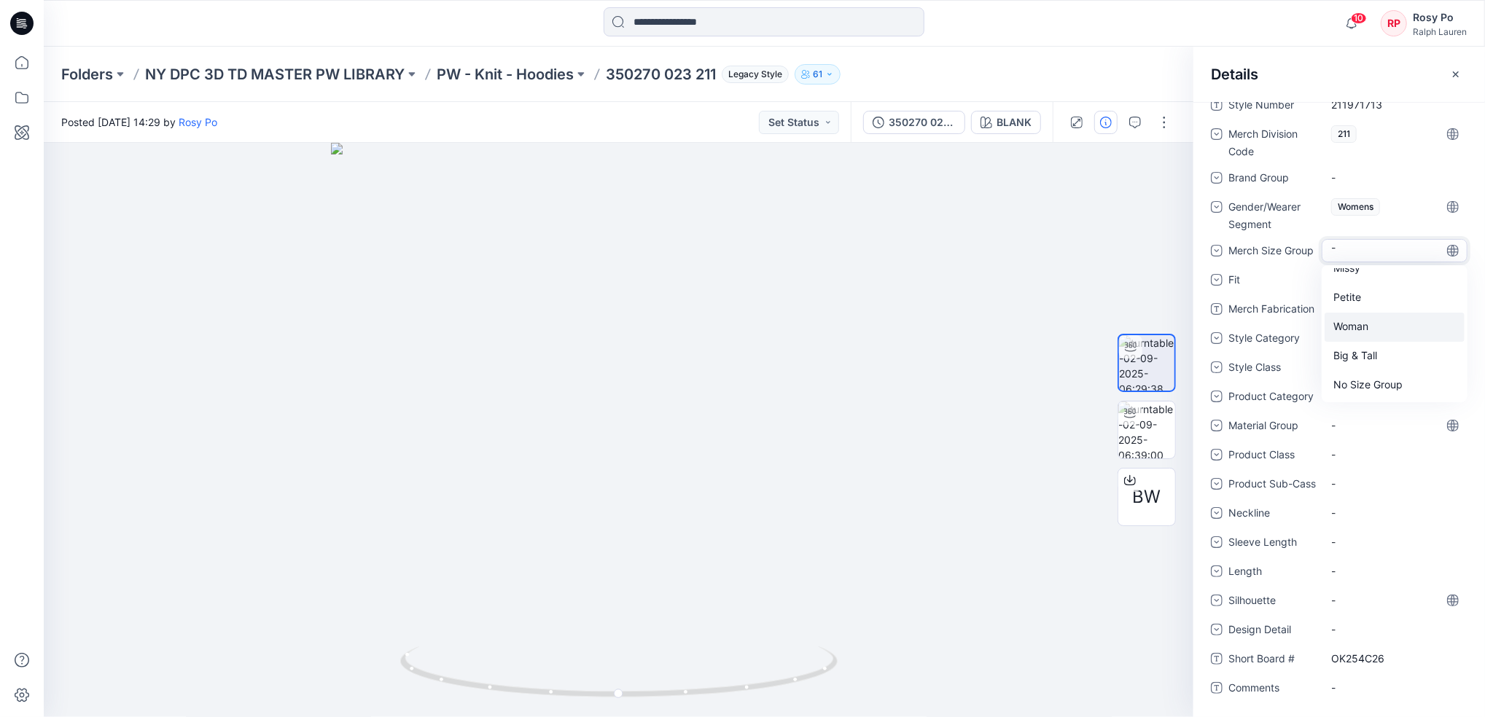
scroll to position [590, 0]
click at [1367, 472] on div "-" at bounding box center [1394, 483] width 146 height 23
click at [1355, 247] on div "-" at bounding box center [1394, 250] width 146 height 23
click at [1367, 443] on div "-" at bounding box center [1394, 454] width 146 height 23
click at [1359, 356] on div "-" at bounding box center [1394, 367] width 146 height 23
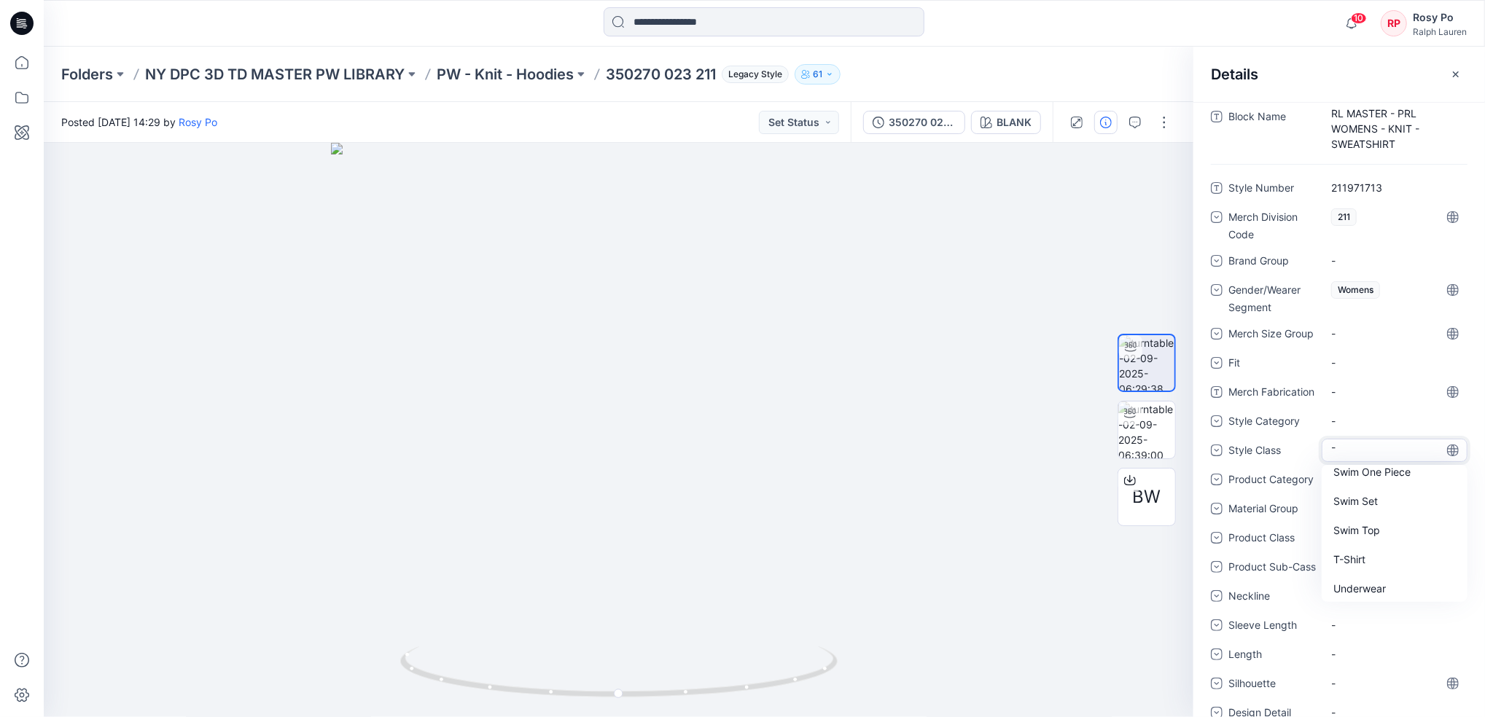
scroll to position [1297, 0]
click at [1406, 396] on Fabrication "-" at bounding box center [1394, 391] width 127 height 15
click at [1380, 443] on div "-" at bounding box center [1394, 450] width 146 height 23
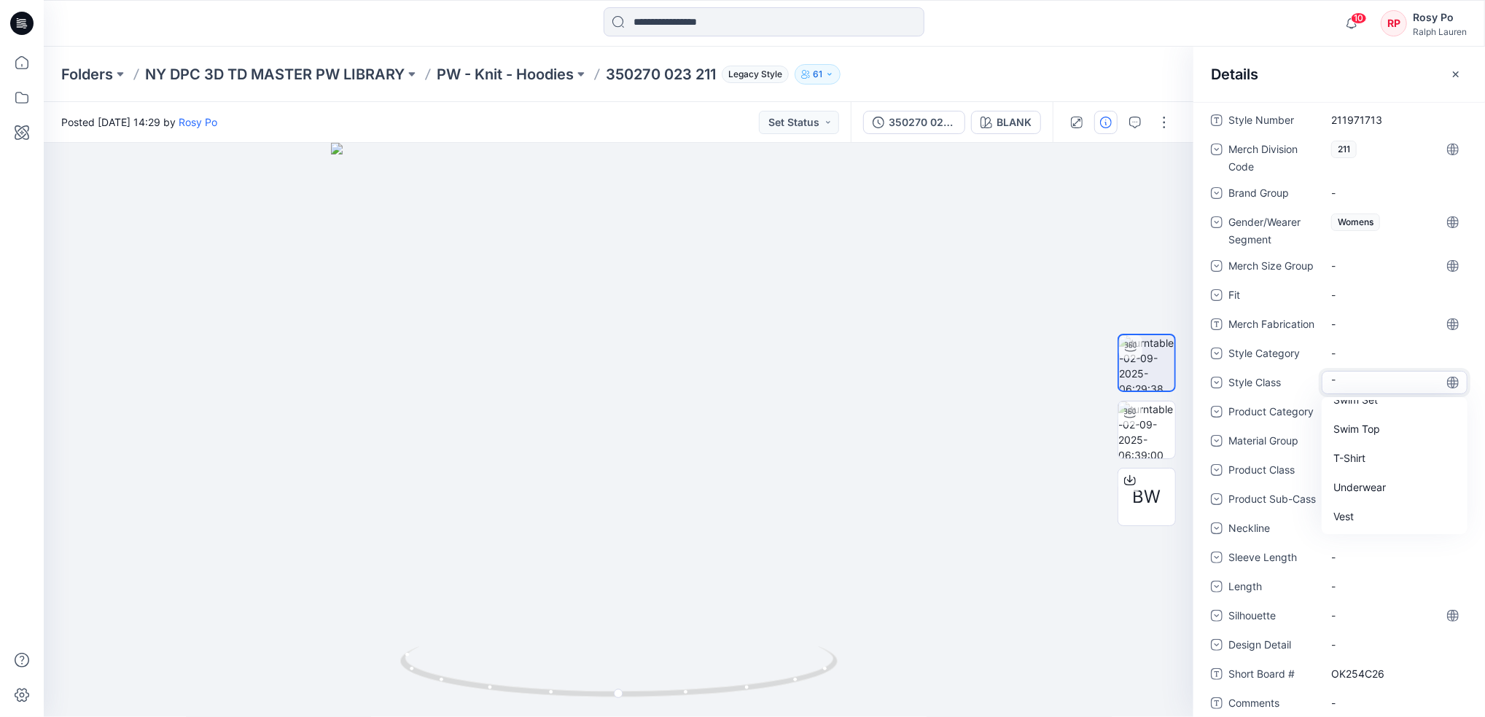
scroll to position [590, 0]
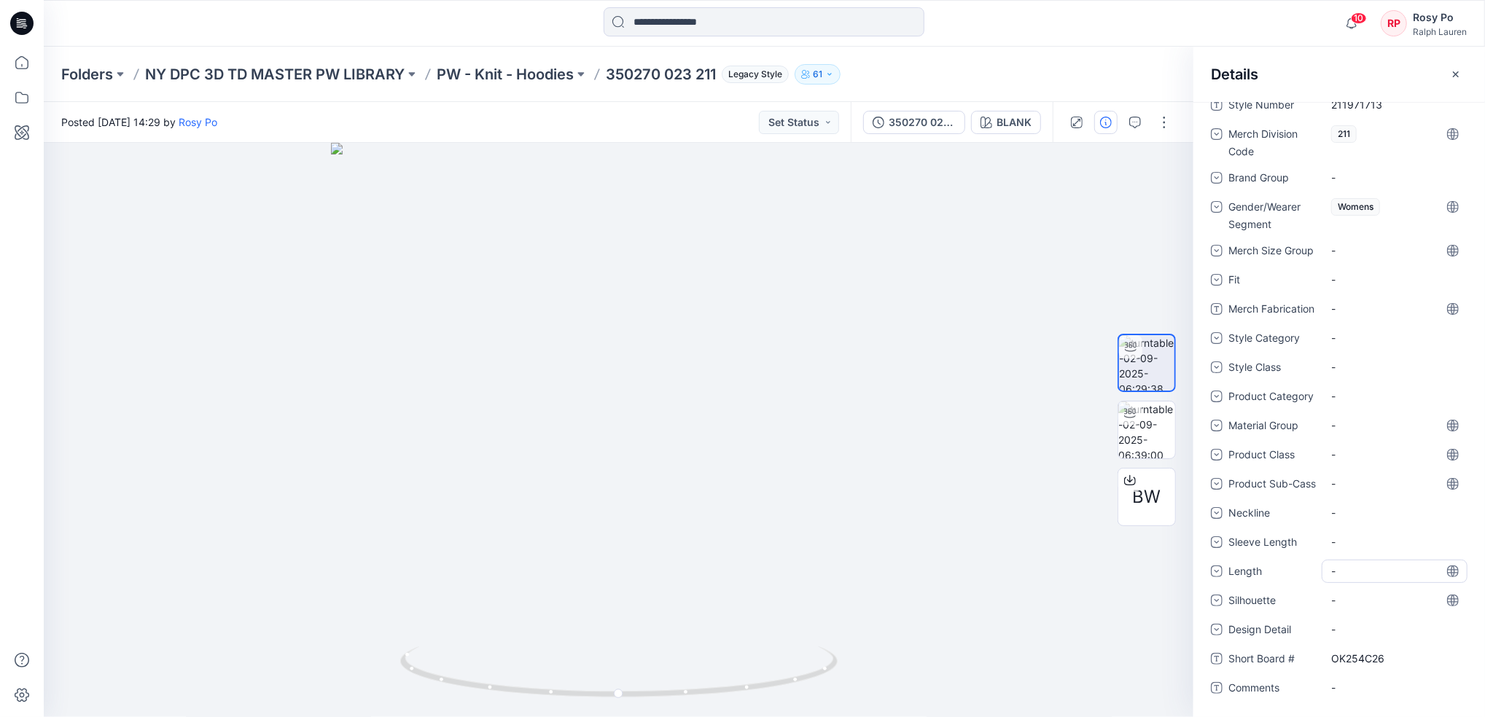
click at [1367, 577] on div "-" at bounding box center [1394, 571] width 146 height 23
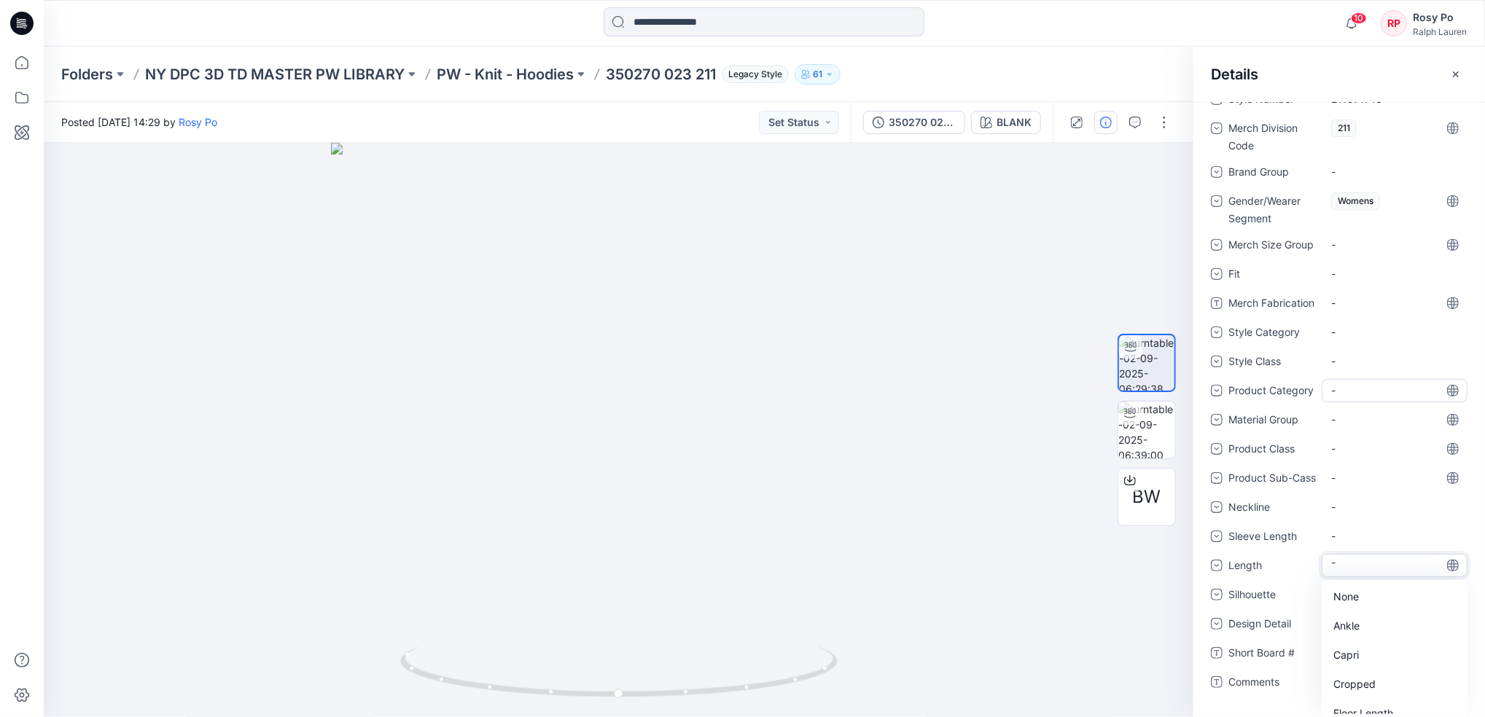
click at [1363, 384] on div "-" at bounding box center [1394, 390] width 146 height 23
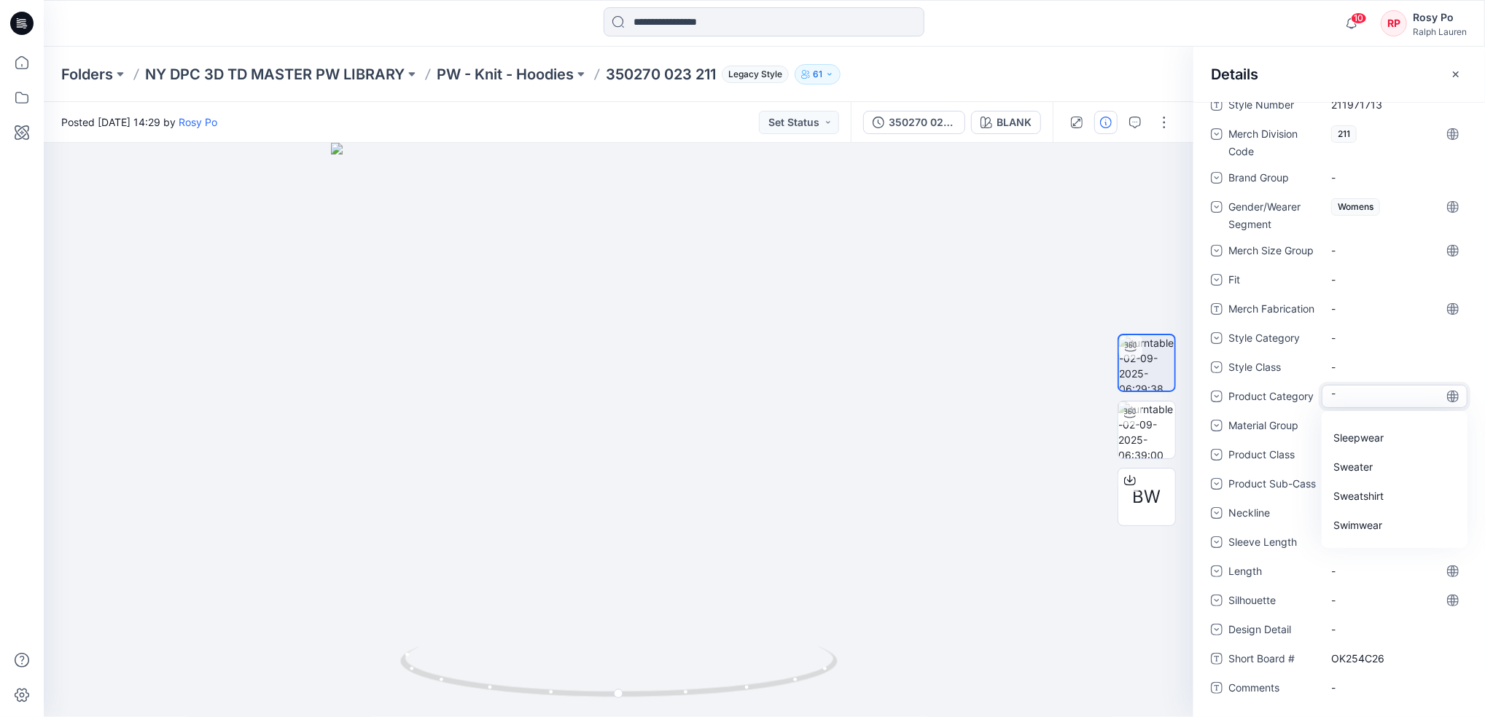
scroll to position [859, 0]
click at [1365, 488] on div "Tops" at bounding box center [1394, 502] width 140 height 29
click at [1369, 398] on div "Style Number 211971713 Merch Division Code 211 Brand Group - Gender/Wearer Segm…" at bounding box center [1339, 405] width 257 height 624
click at [1369, 414] on div "-" at bounding box center [1394, 425] width 146 height 23
click at [1379, 501] on div "Knits" at bounding box center [1394, 515] width 140 height 29
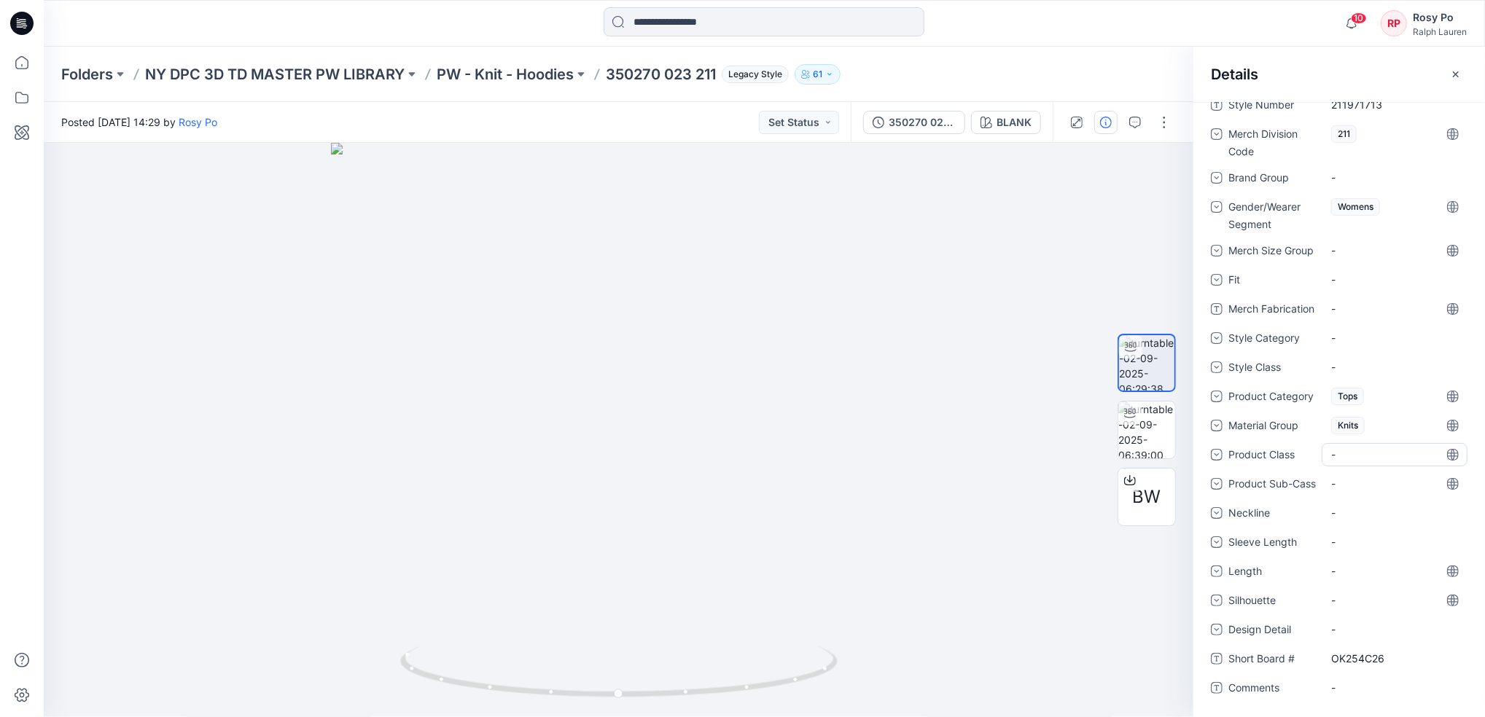
click at [1364, 446] on div "-" at bounding box center [1394, 454] width 146 height 23
click at [1288, 520] on span "Neckline" at bounding box center [1271, 514] width 87 height 20
click at [1324, 474] on div "-" at bounding box center [1394, 483] width 146 height 23
click at [1302, 498] on div "Style Number 211971713 Merch Division Code 211 Brand Group - Gender/Wearer Segm…" at bounding box center [1339, 405] width 257 height 624
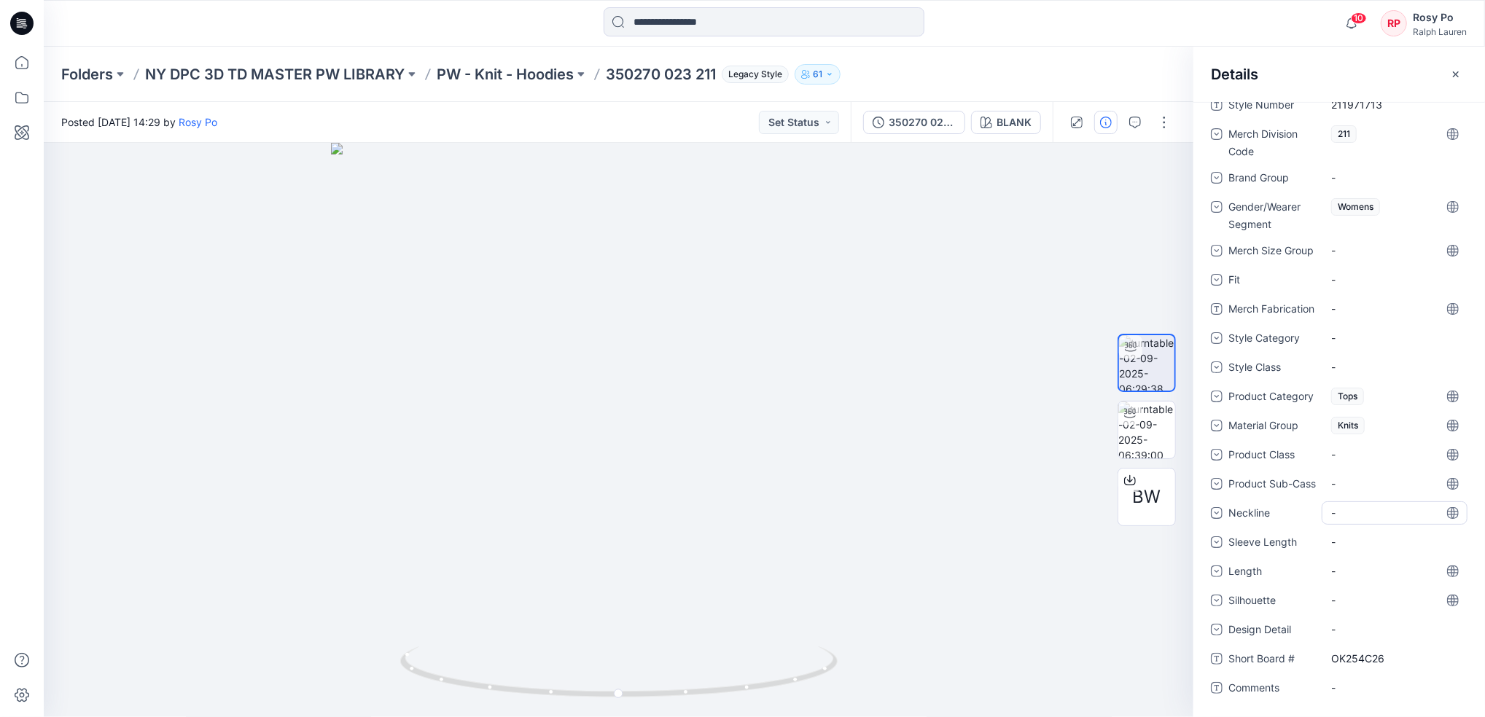
click at [1349, 515] on div "-" at bounding box center [1342, 512] width 22 height 15
click at [1362, 653] on div "Hood" at bounding box center [1394, 652] width 140 height 29
click at [1351, 547] on div "-" at bounding box center [1342, 541] width 22 height 15
click at [1353, 631] on div "Long Sleeve" at bounding box center [1394, 632] width 140 height 29
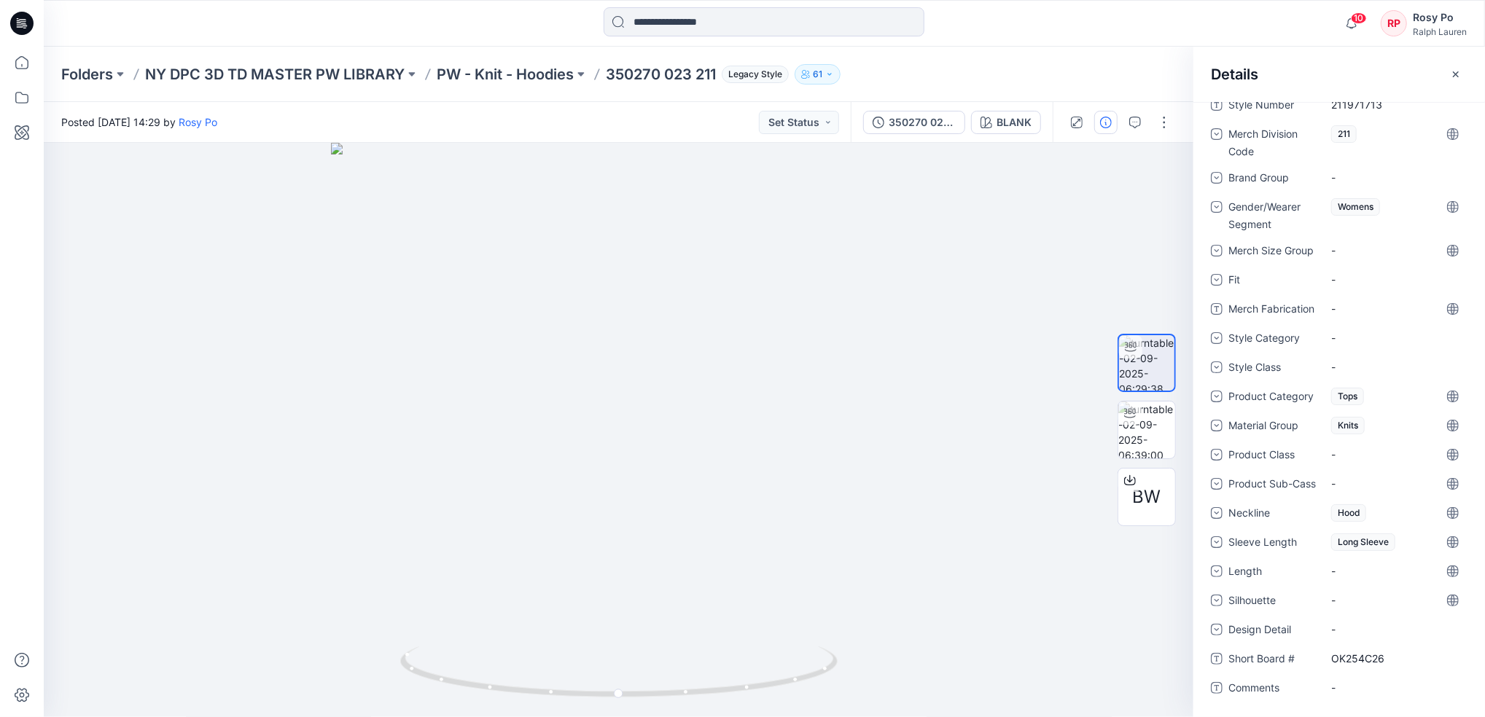
scroll to position [591, 0]
click at [821, 271] on div at bounding box center [618, 430] width 1149 height 574
click at [861, 492] on div at bounding box center [618, 430] width 1149 height 574
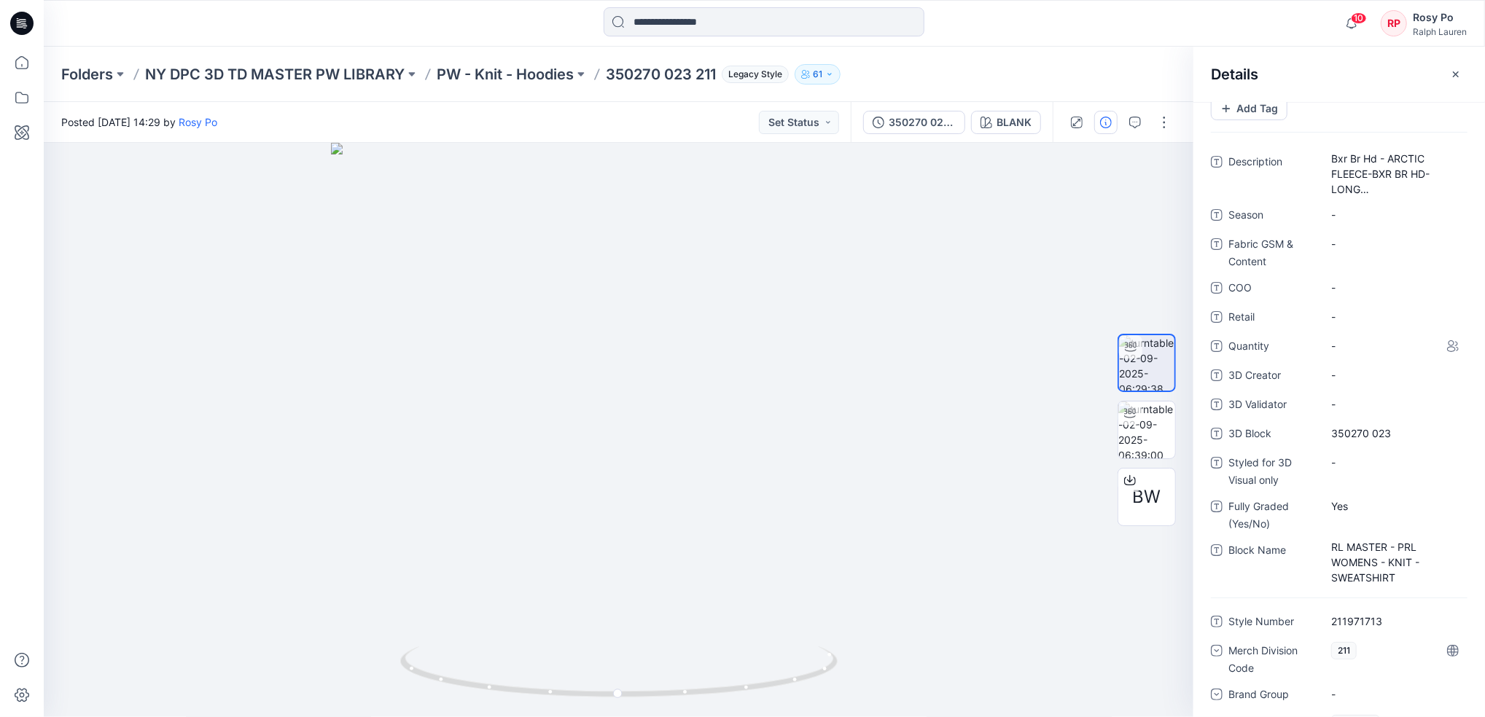
scroll to position [0, 0]
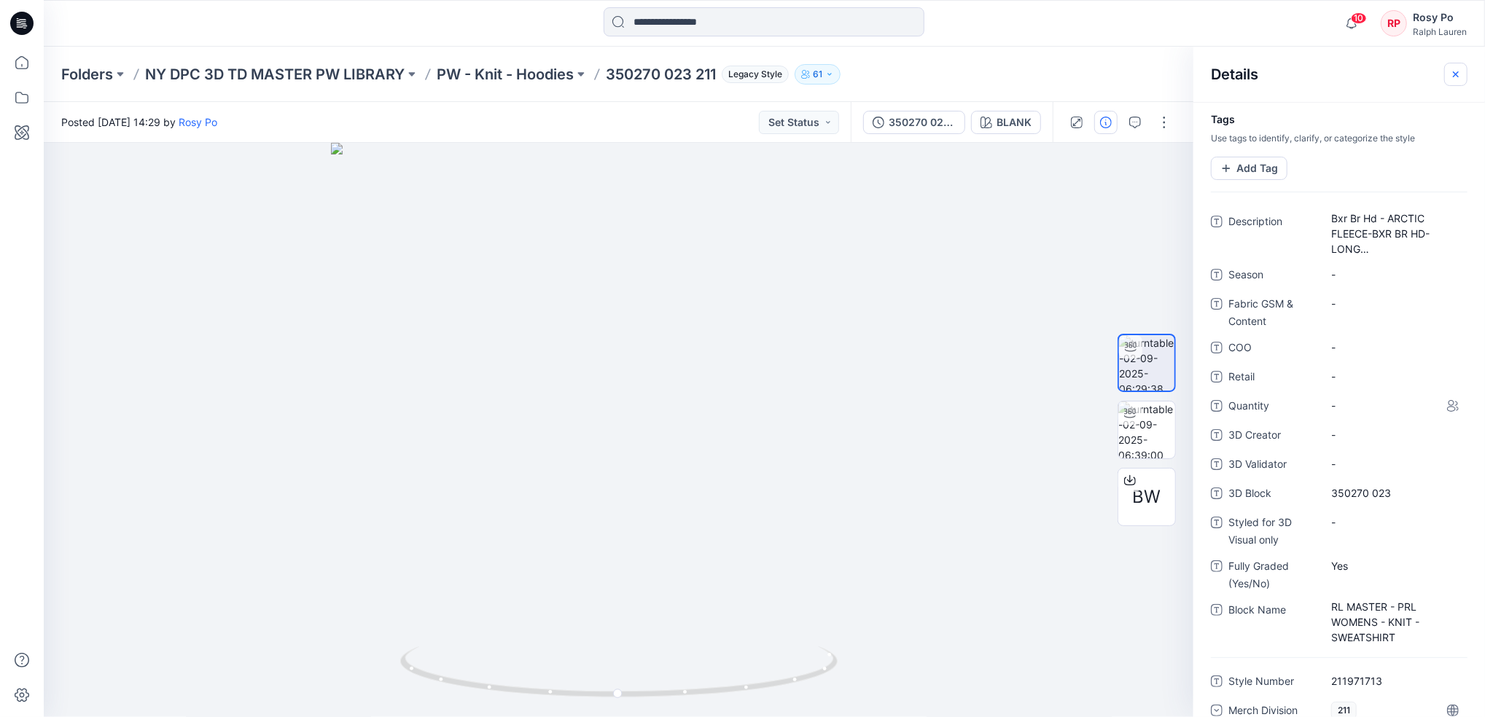
click at [1458, 74] on icon "button" at bounding box center [1456, 75] width 12 height 12
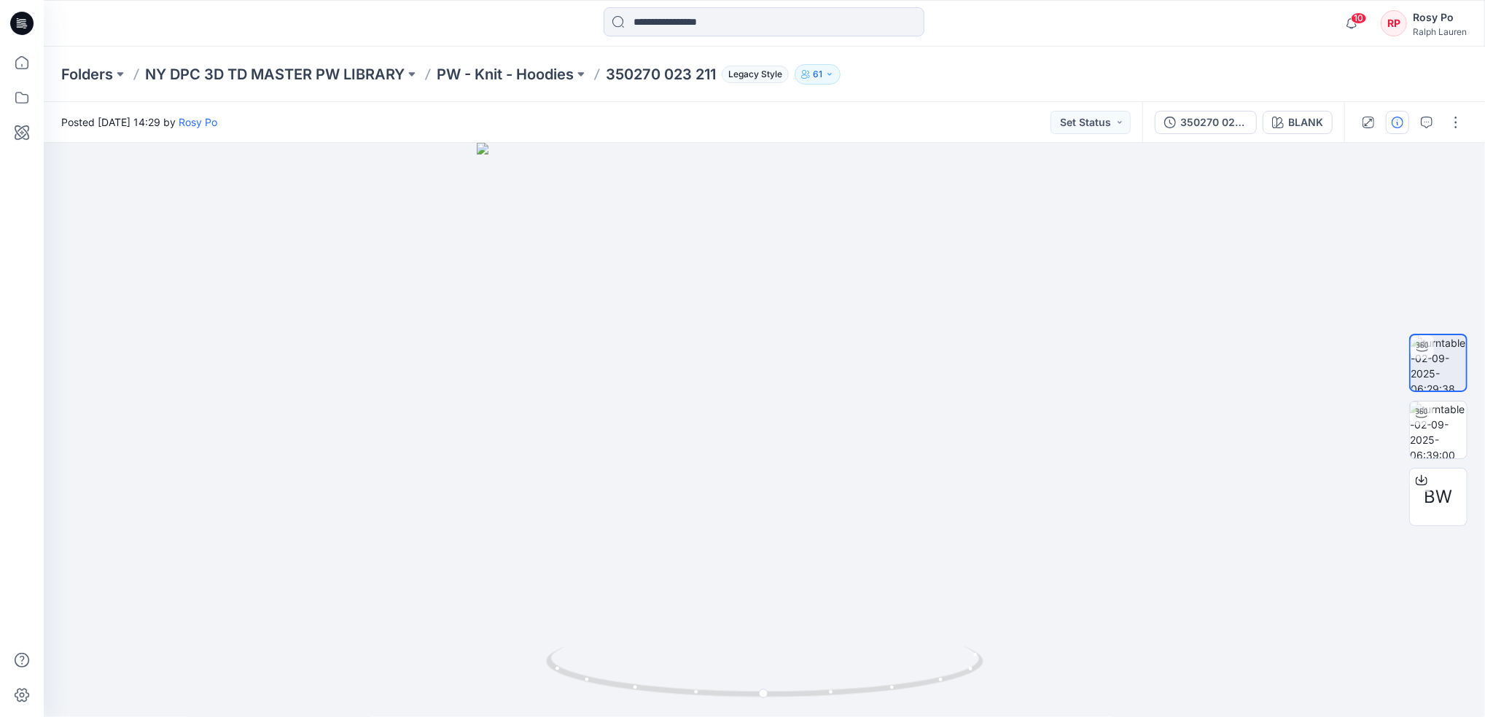
click at [1393, 122] on icon "button" at bounding box center [1397, 123] width 12 height 12
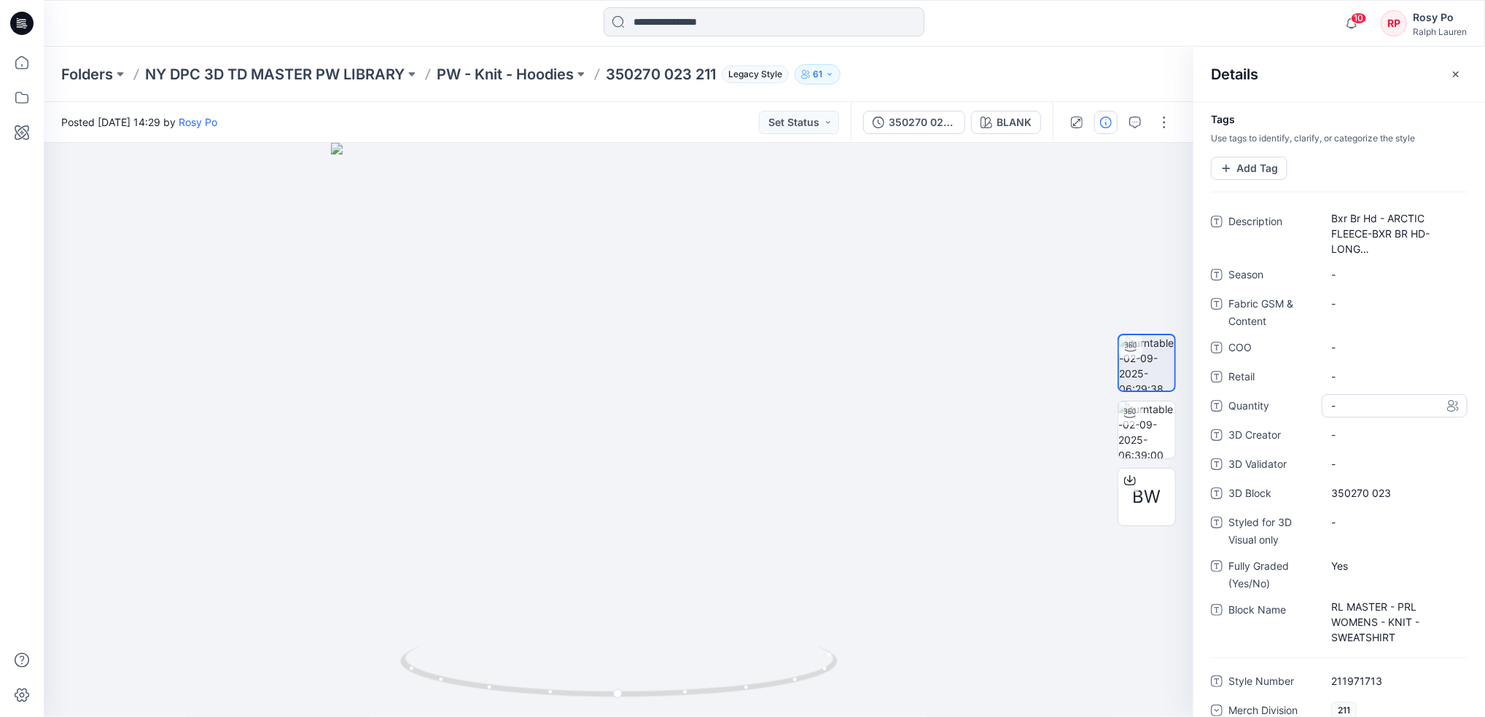
scroll to position [194, 0]
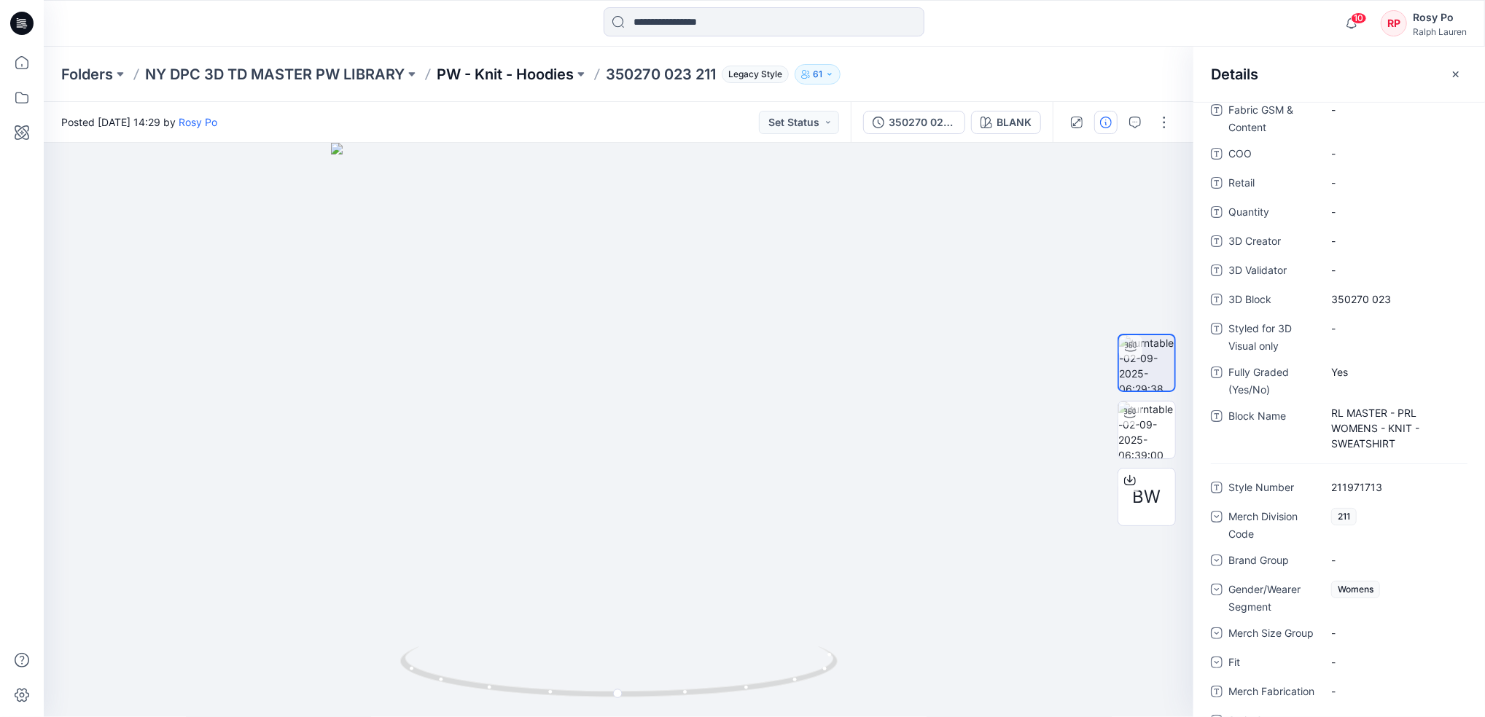
click at [526, 73] on p "PW - Knit - Hoodies" at bounding box center [505, 74] width 137 height 20
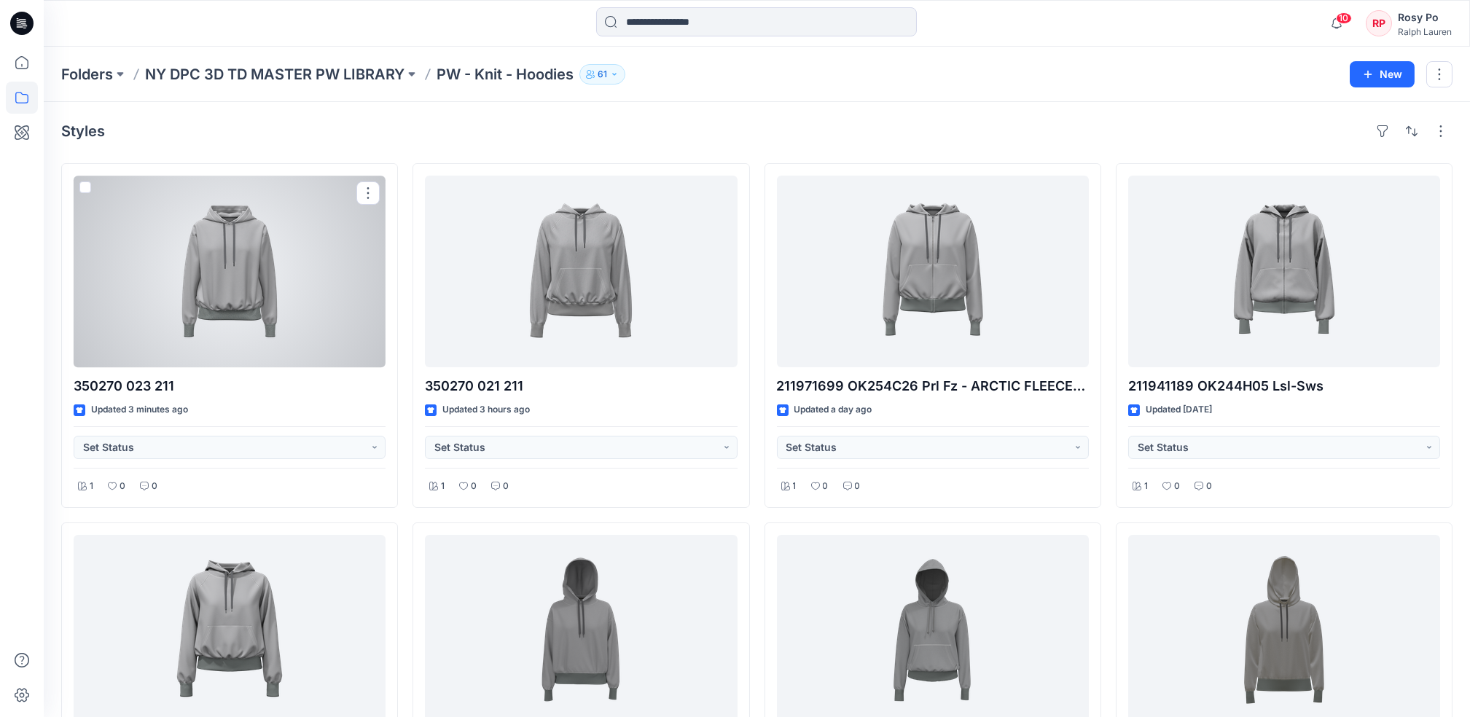
click at [280, 291] on div at bounding box center [230, 272] width 312 height 192
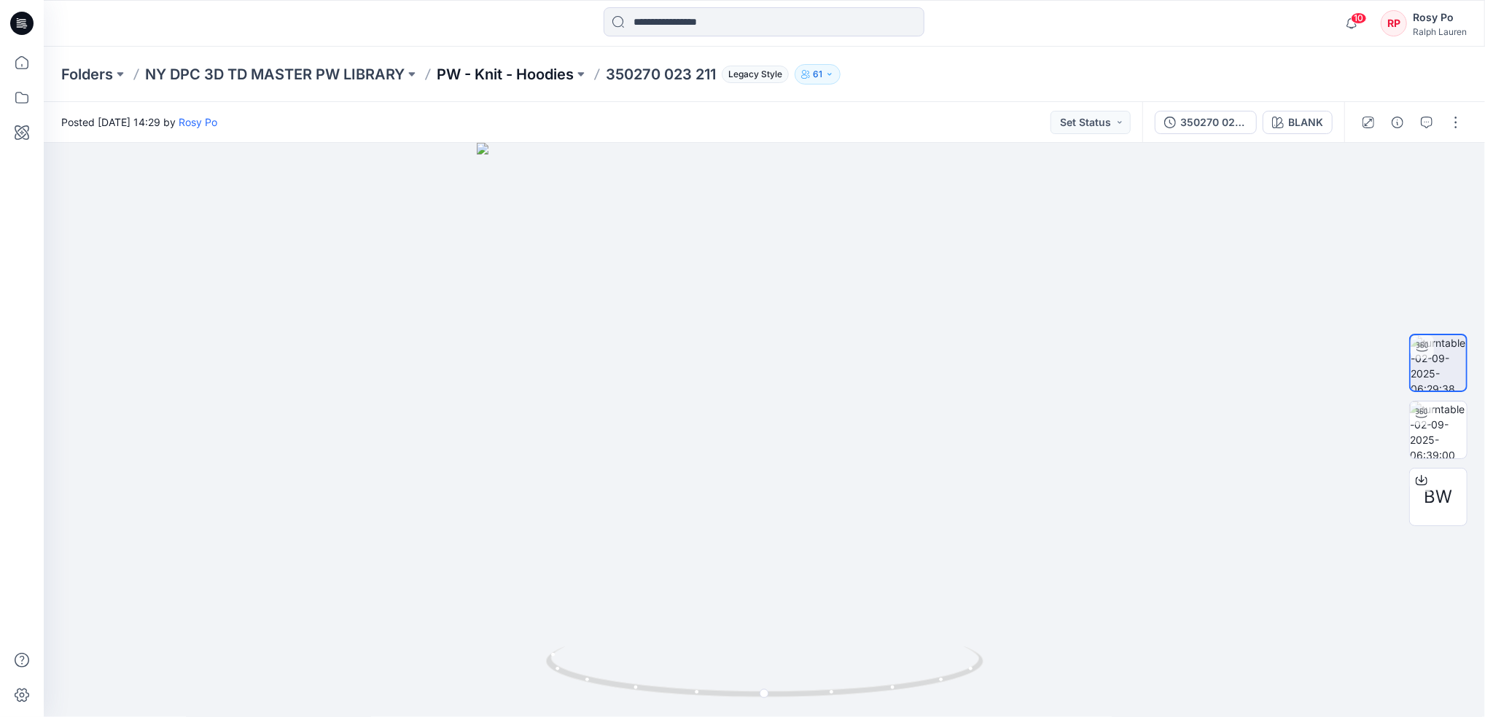
click at [474, 76] on p "PW - Knit - Hoodies" at bounding box center [505, 74] width 137 height 20
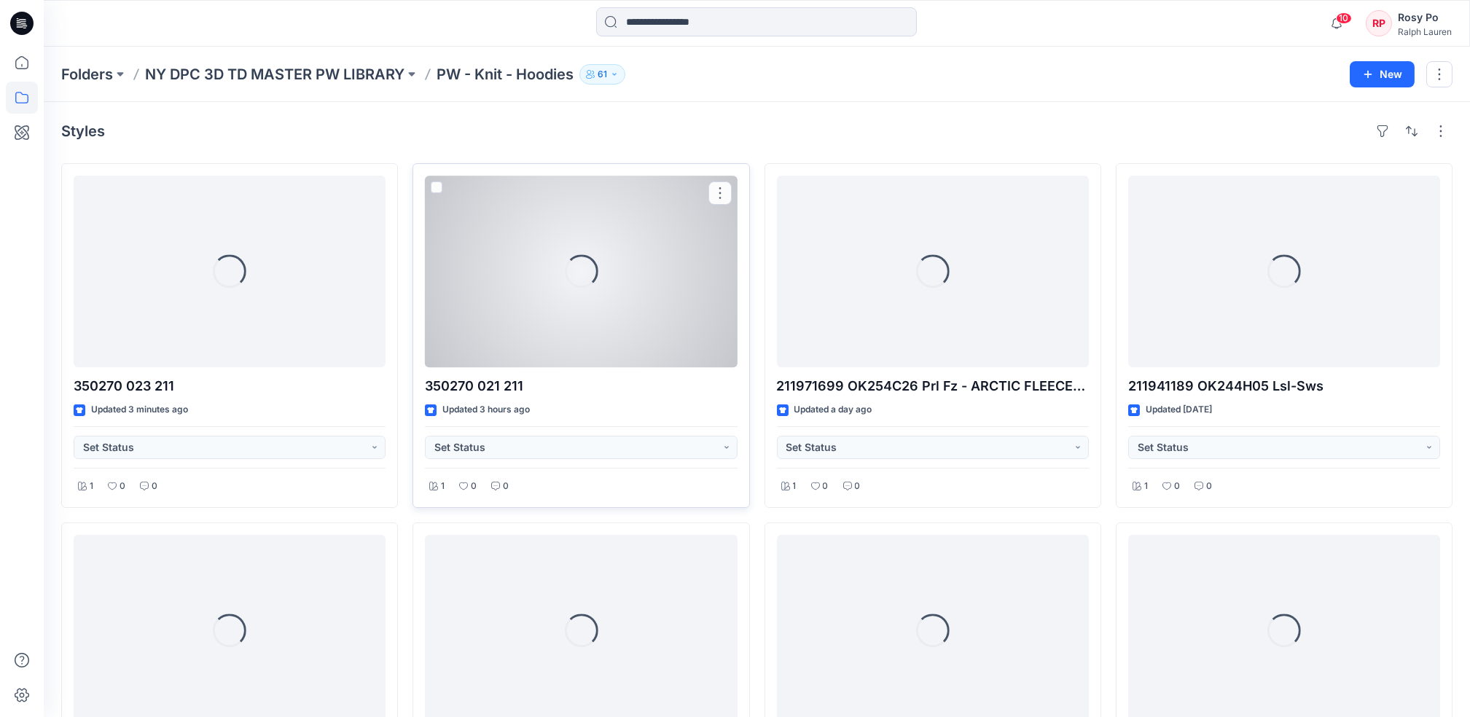
click at [720, 317] on div "Loading..." at bounding box center [581, 272] width 312 height 192
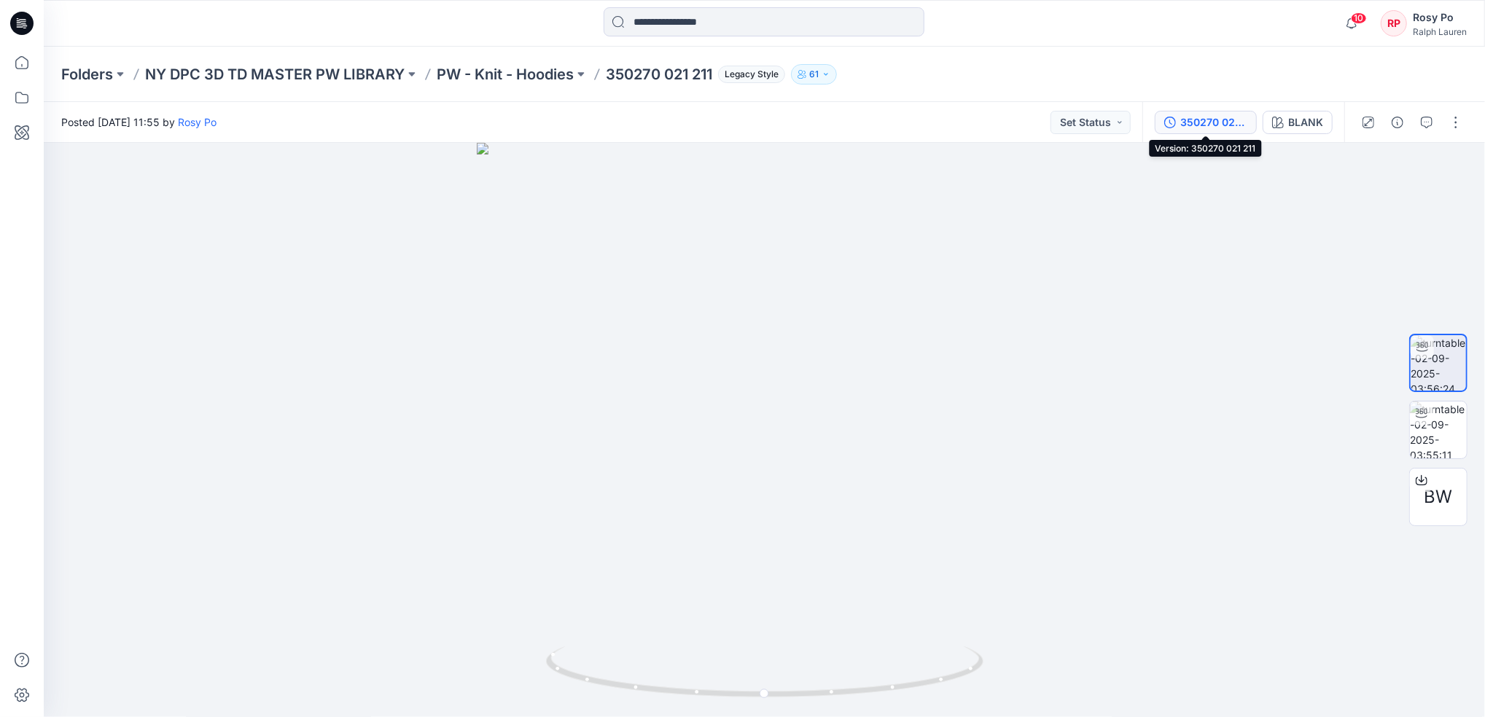
click at [1200, 117] on div "350270 021 211" at bounding box center [1213, 122] width 67 height 16
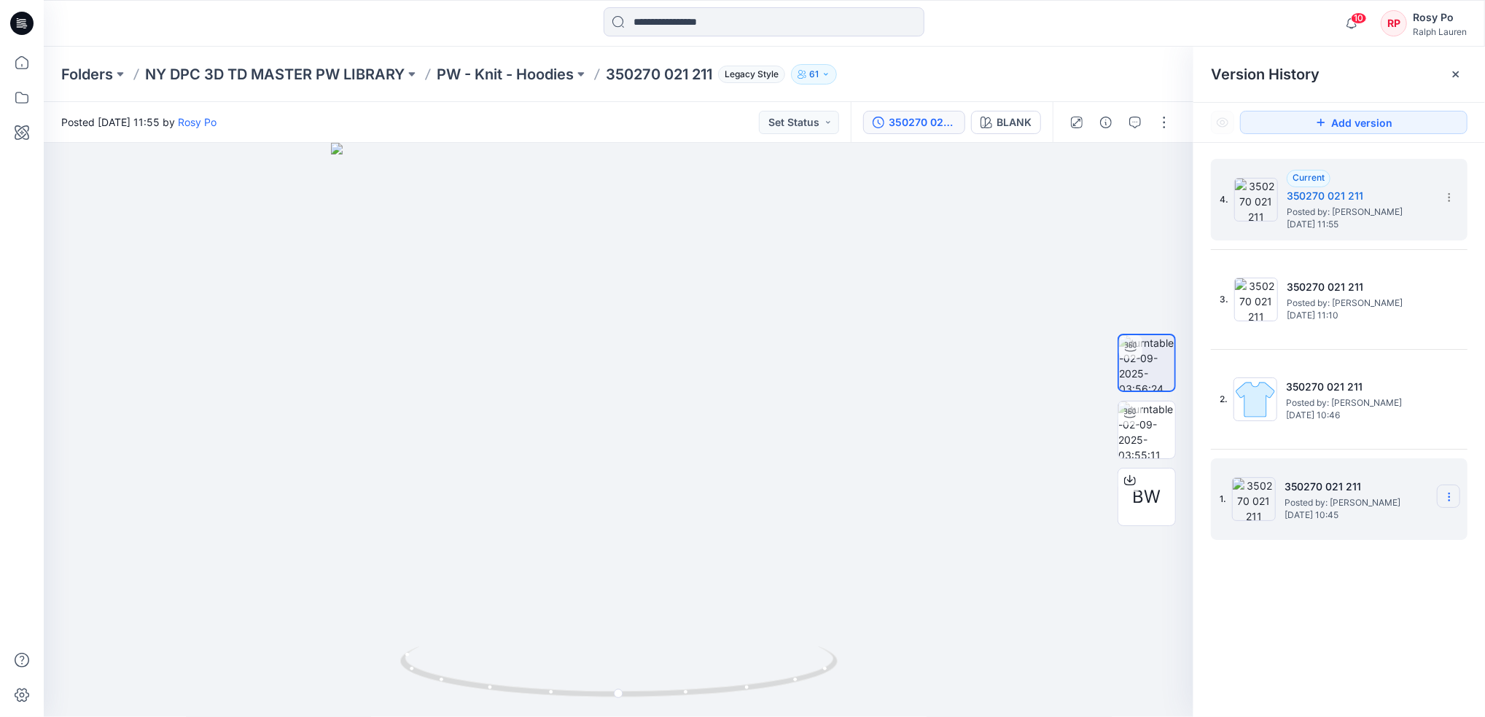
click at [0, 0] on section at bounding box center [0, 0] width 0 height 0
click at [1364, 619] on span "Delete Version" at bounding box center [1348, 619] width 68 height 17
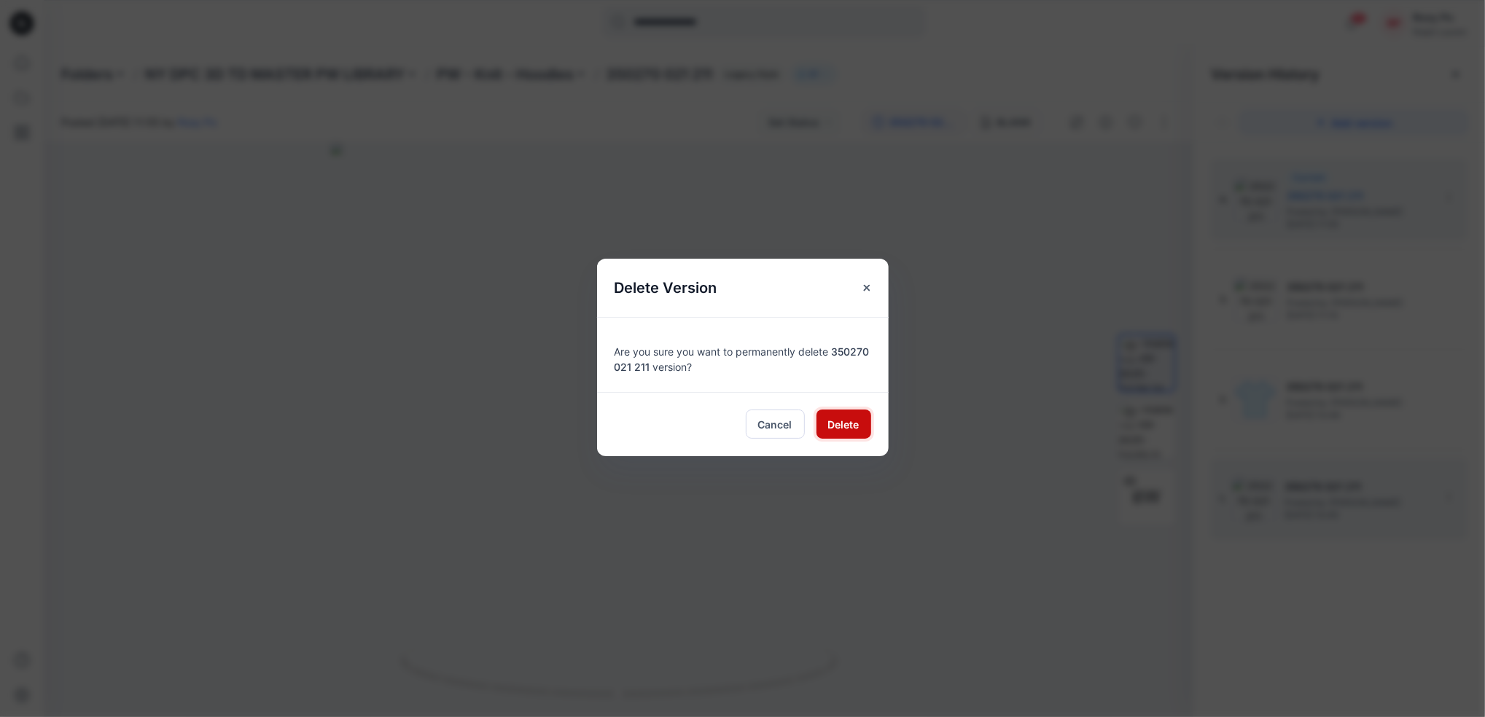
click at [832, 418] on span "Delete" at bounding box center [843, 424] width 31 height 15
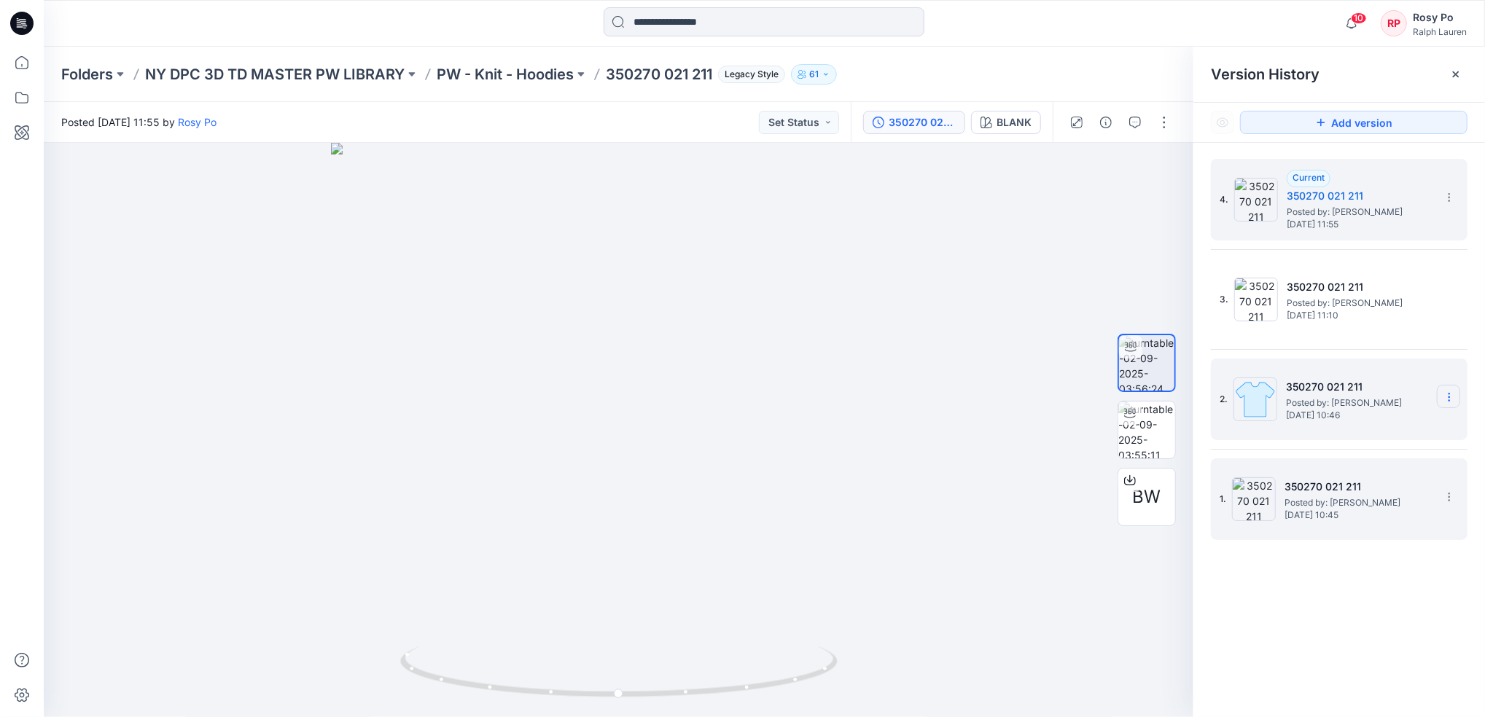
click at [0, 0] on icon at bounding box center [0, 0] width 0 height 0
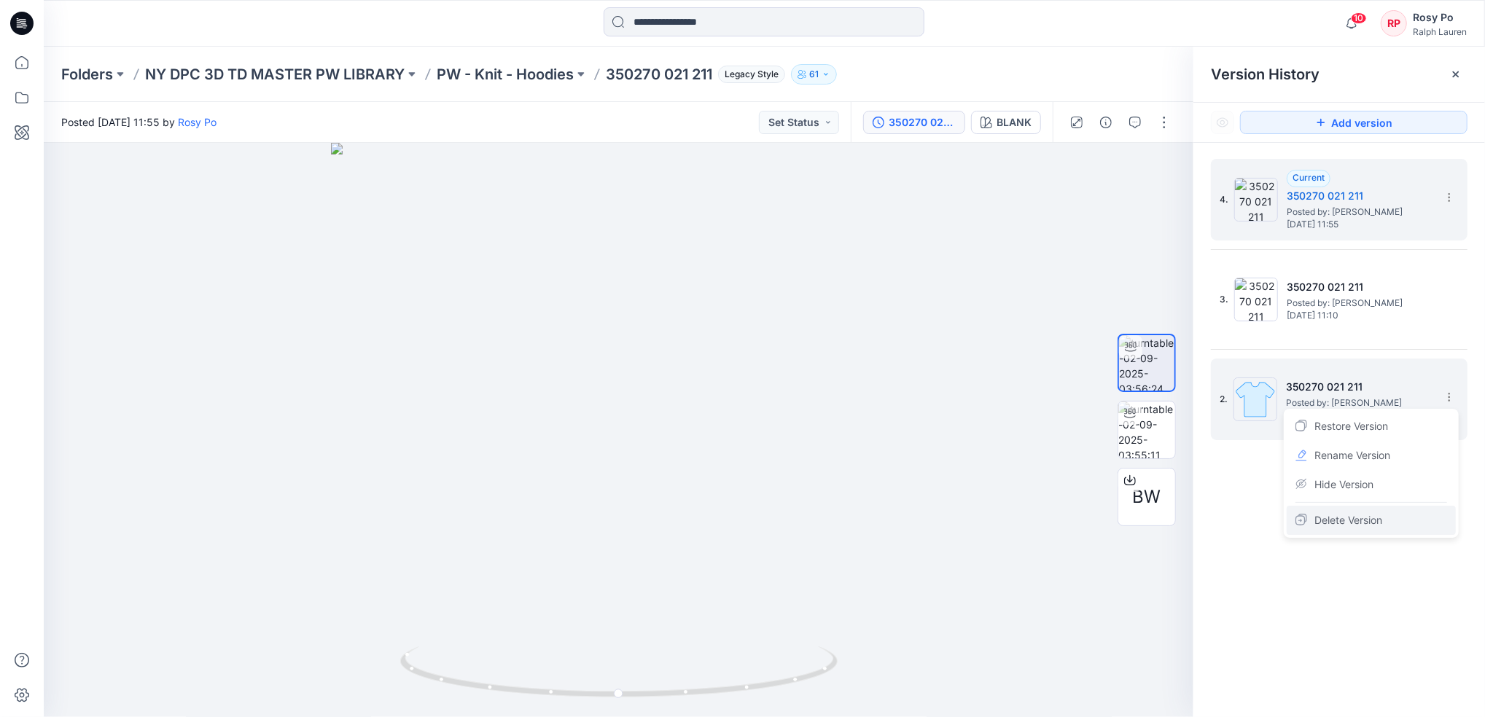
click at [1398, 528] on div "Delete Version" at bounding box center [1370, 520] width 169 height 29
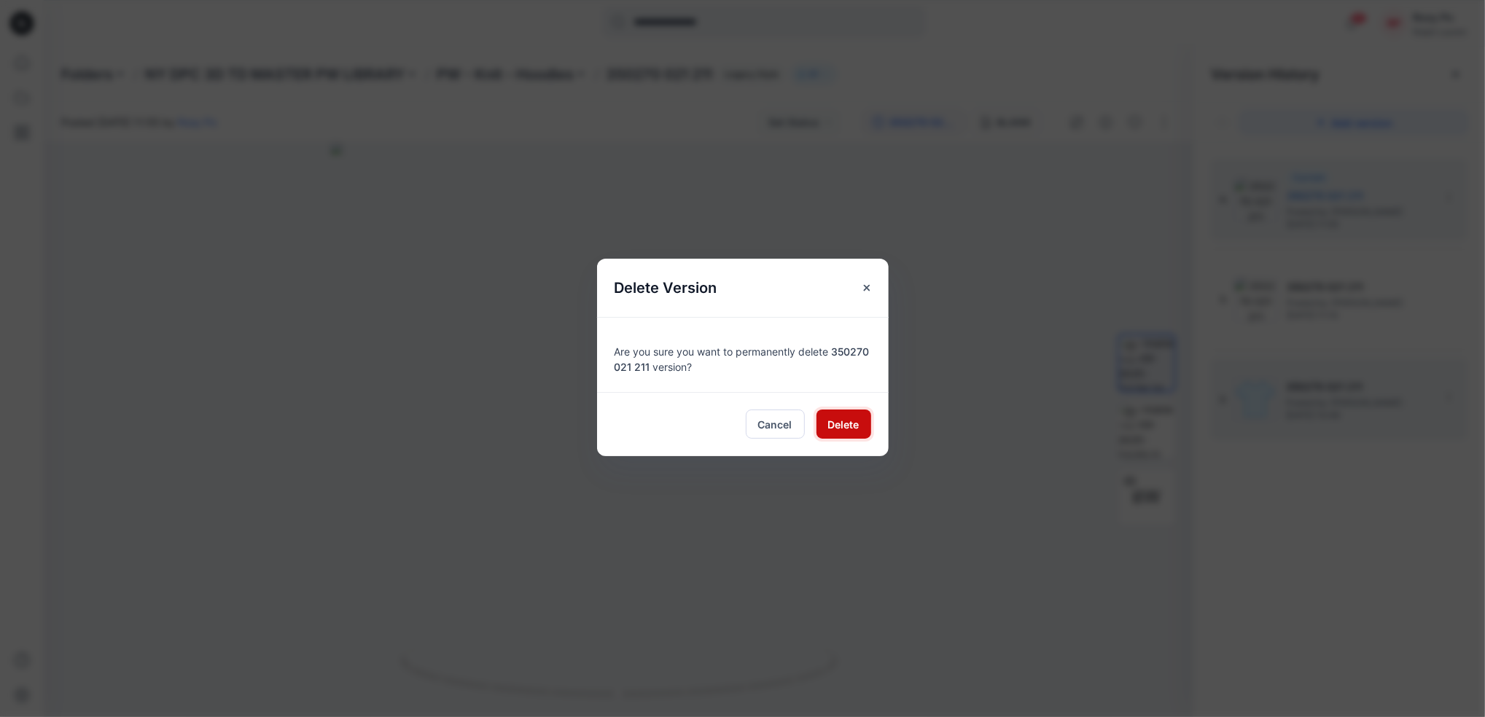
click at [843, 419] on span "Delete" at bounding box center [843, 424] width 31 height 15
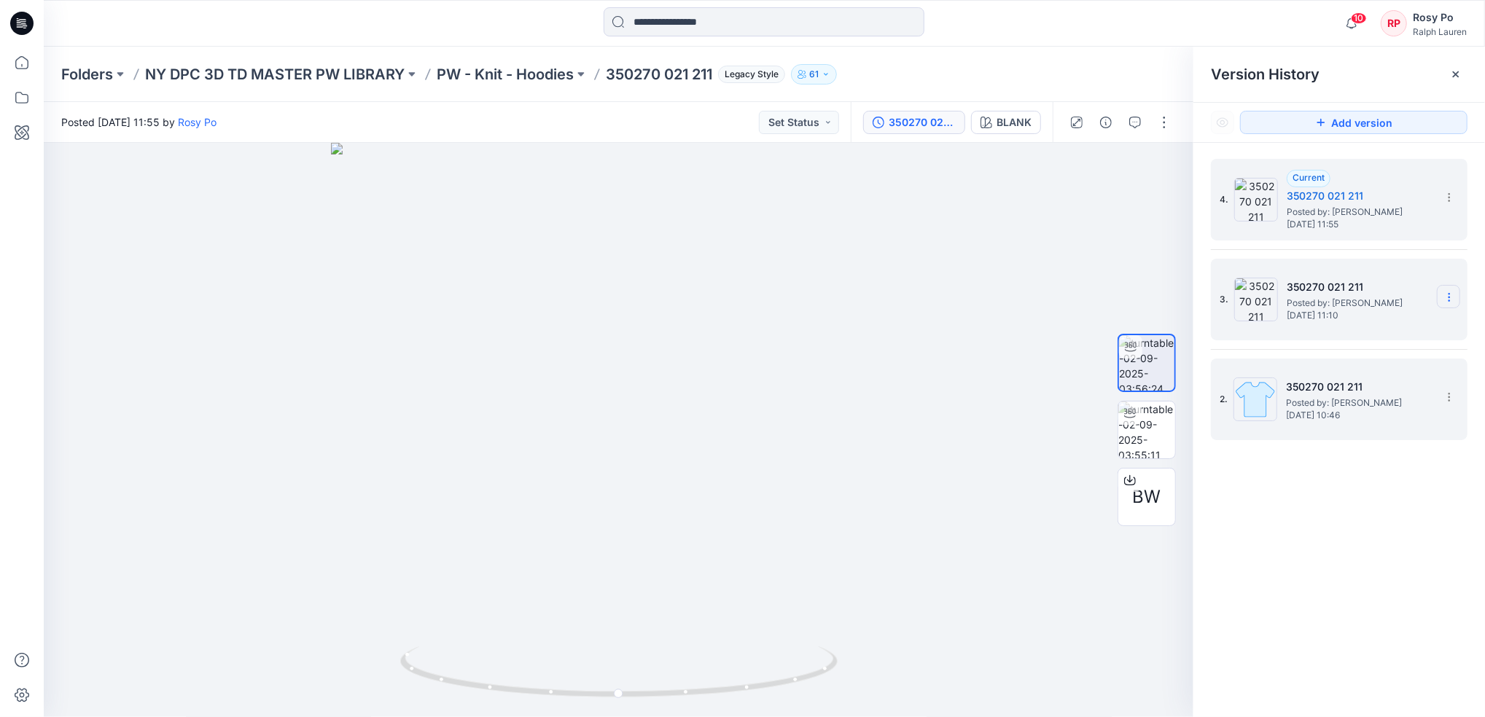
click at [1453, 297] on icon at bounding box center [1449, 298] width 12 height 12
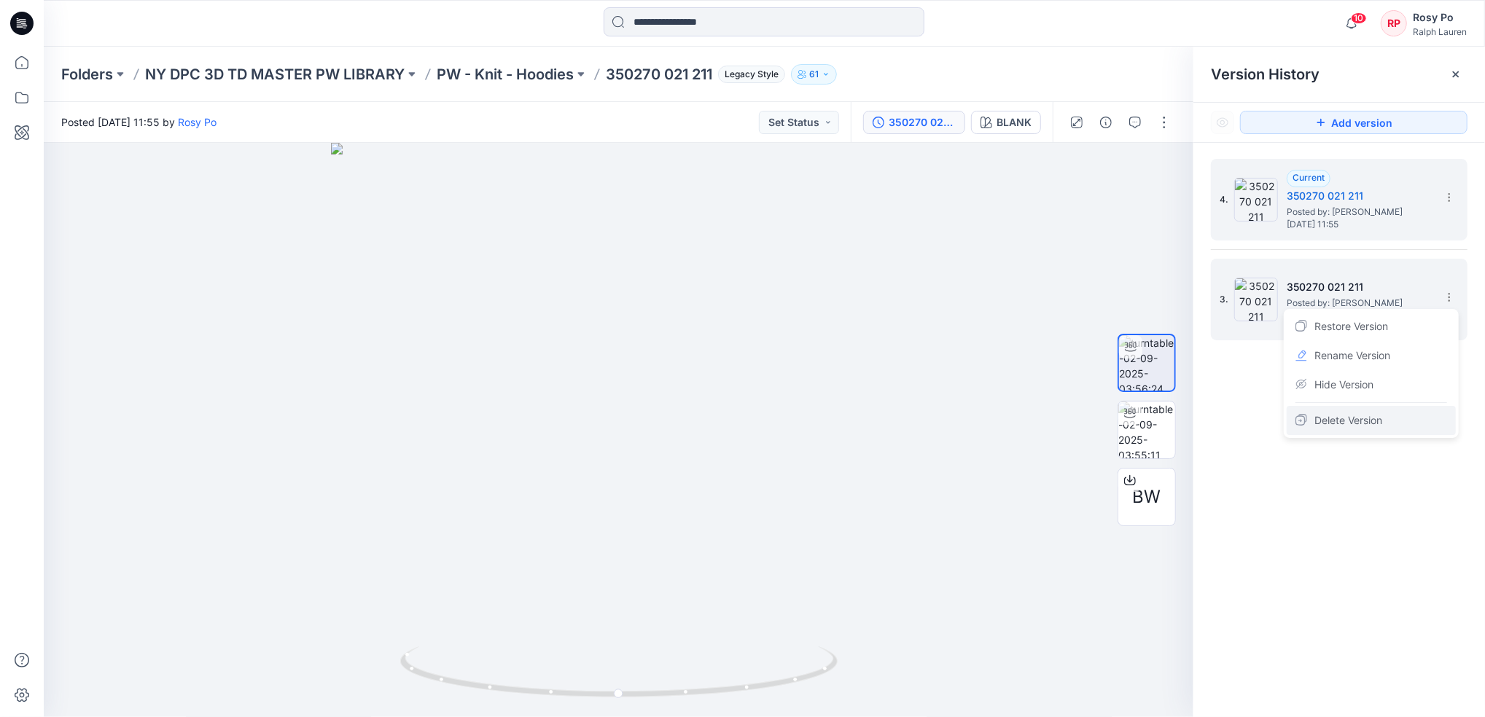
click at [1402, 420] on div "Delete Version" at bounding box center [1370, 420] width 169 height 29
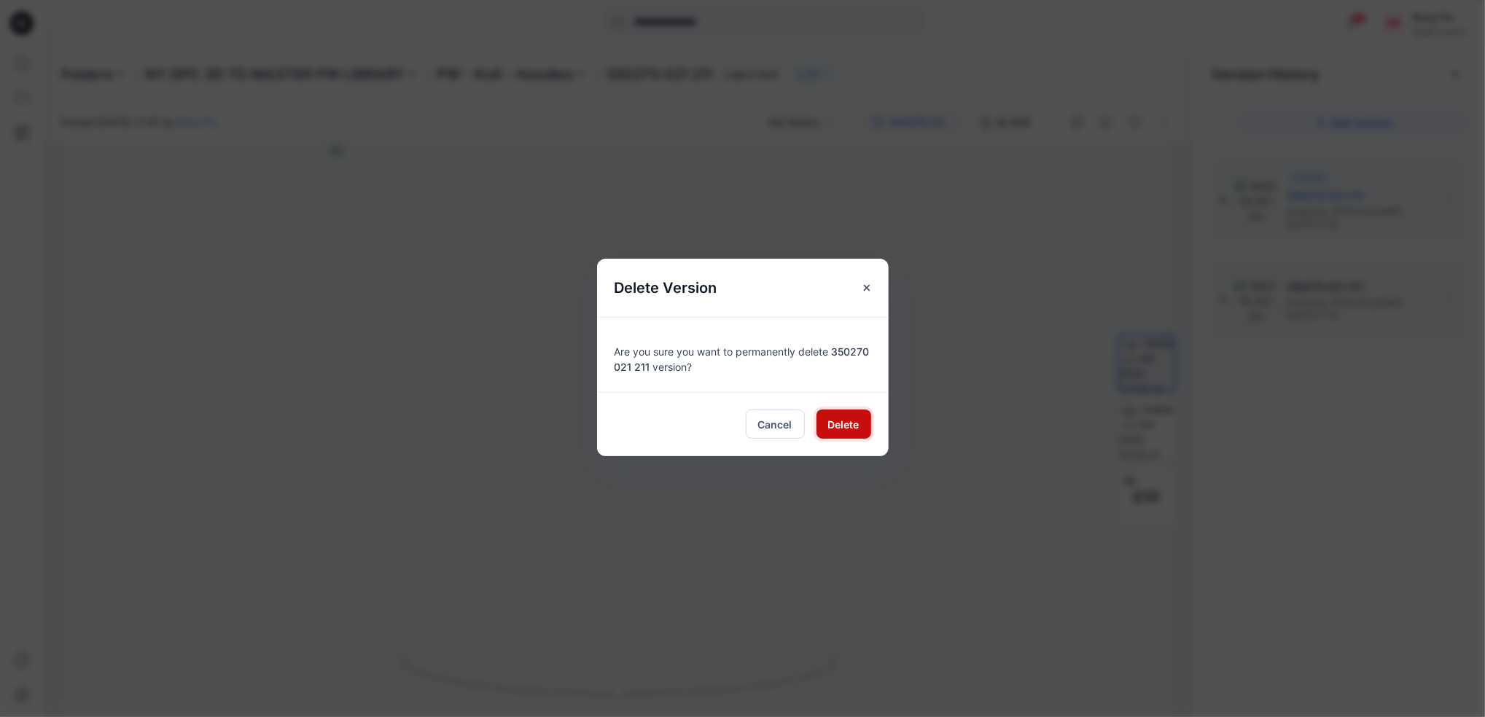
click at [845, 421] on span "Delete" at bounding box center [843, 424] width 31 height 15
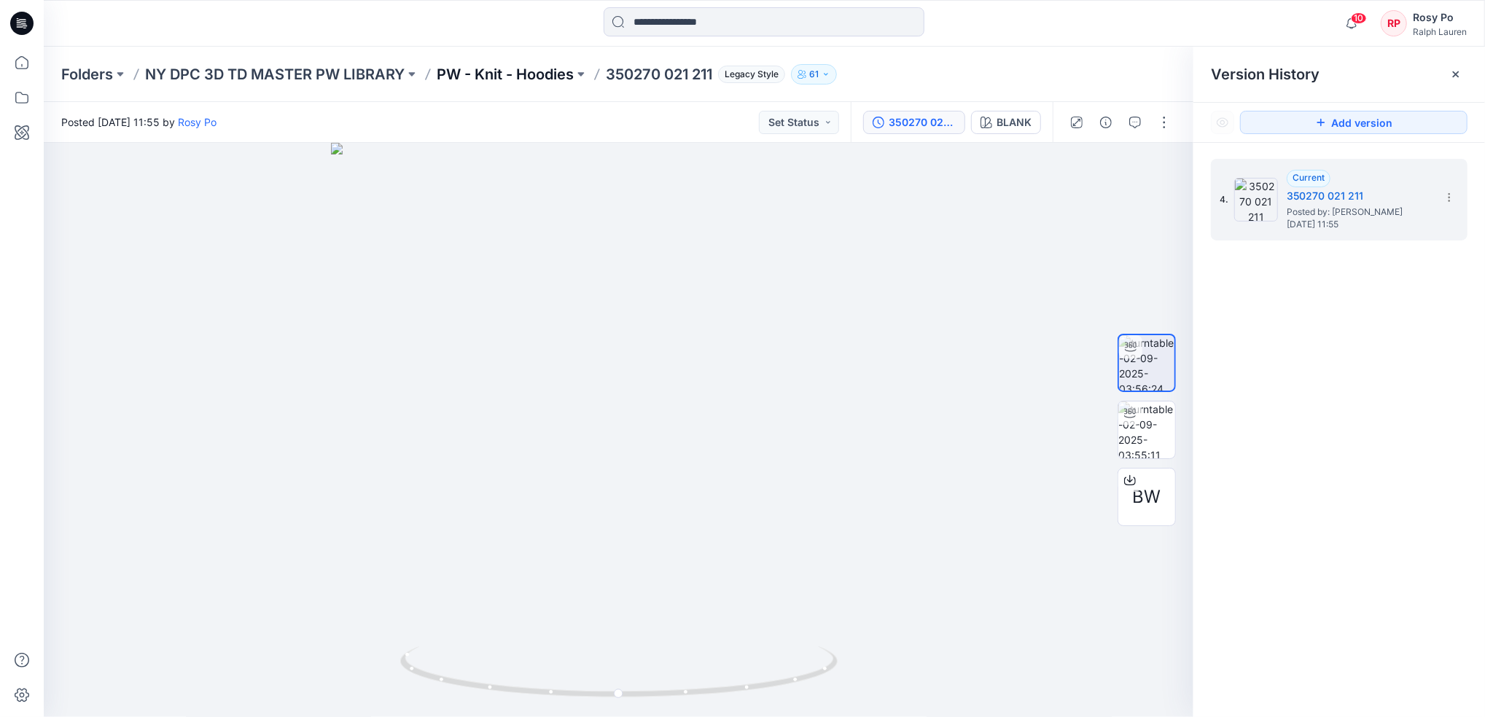
click at [513, 80] on p "PW - Knit - Hoodies" at bounding box center [505, 74] width 137 height 20
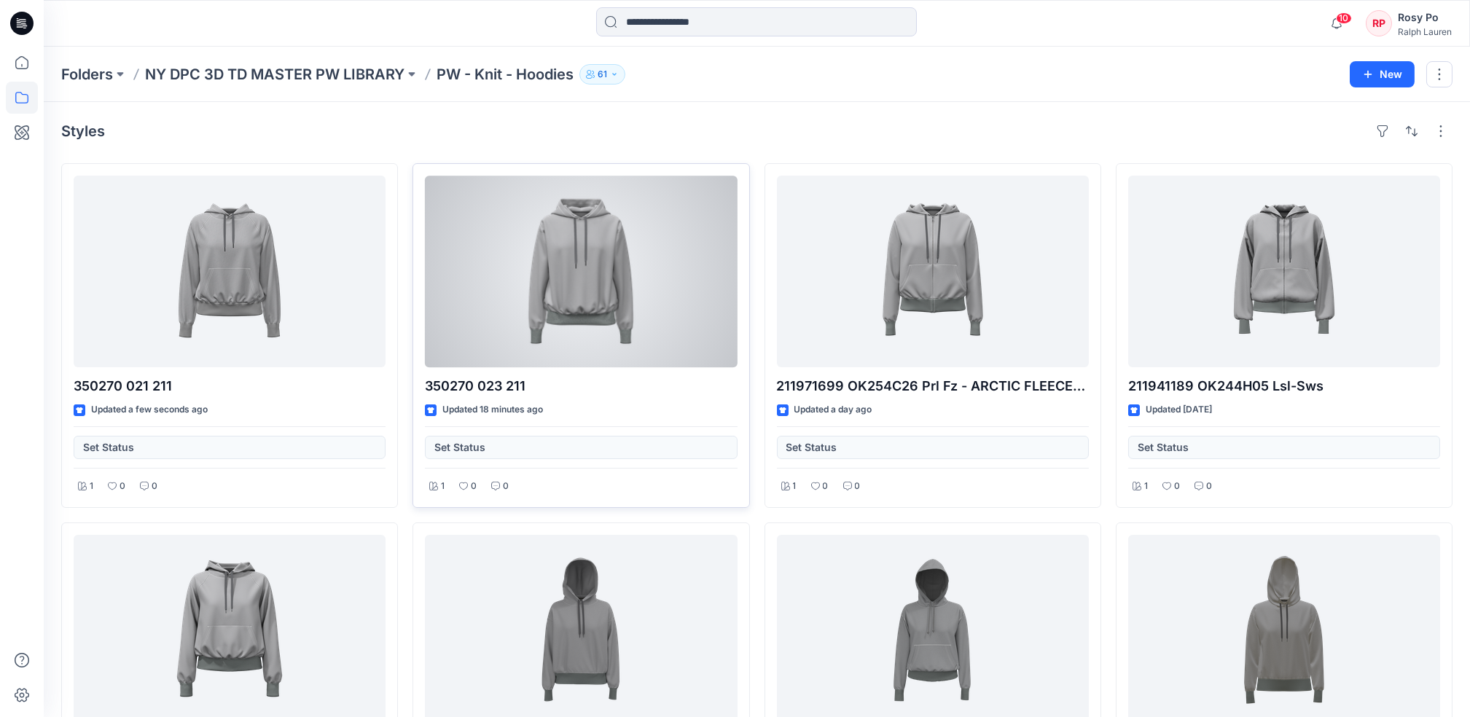
click at [540, 299] on div at bounding box center [581, 272] width 312 height 192
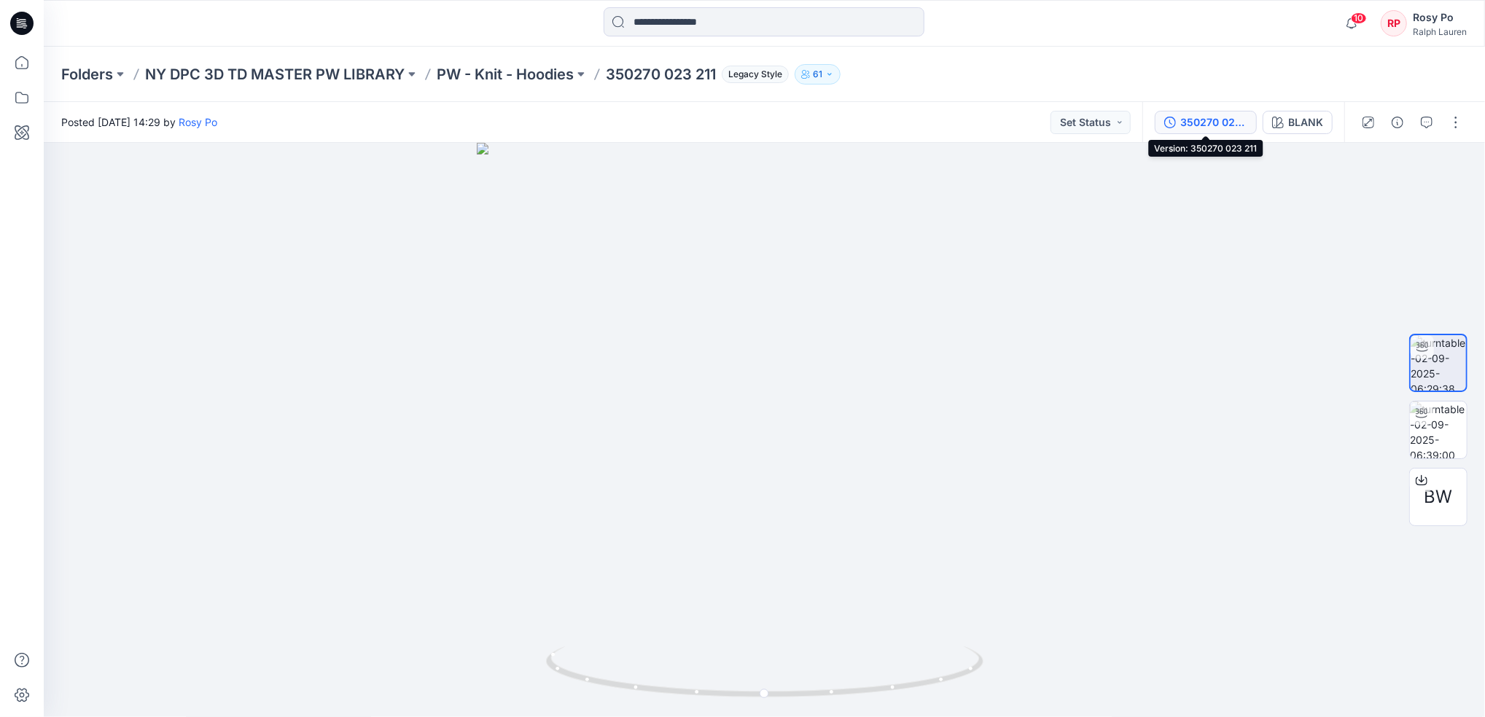
click at [1207, 127] on div "350270 023 211" at bounding box center [1213, 122] width 67 height 16
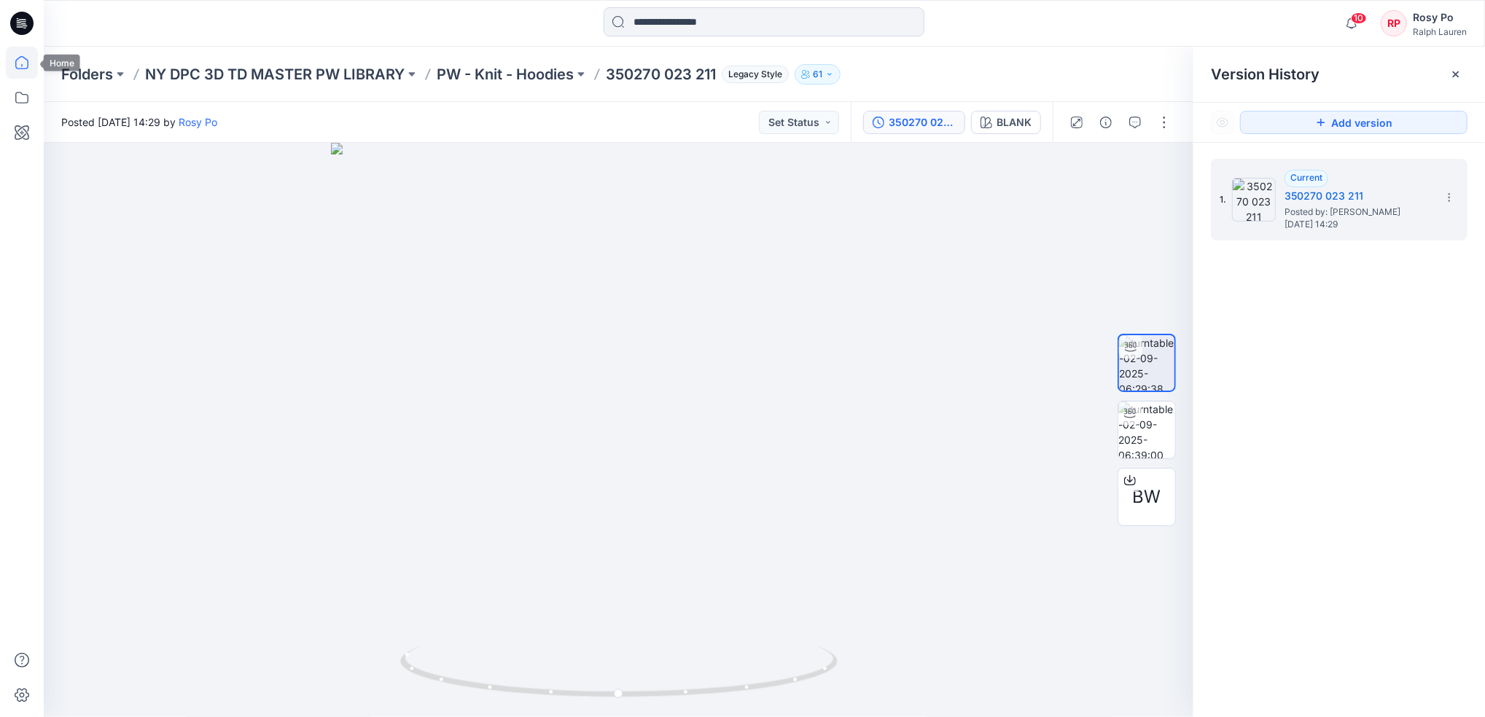
click at [23, 60] on icon at bounding box center [22, 63] width 32 height 32
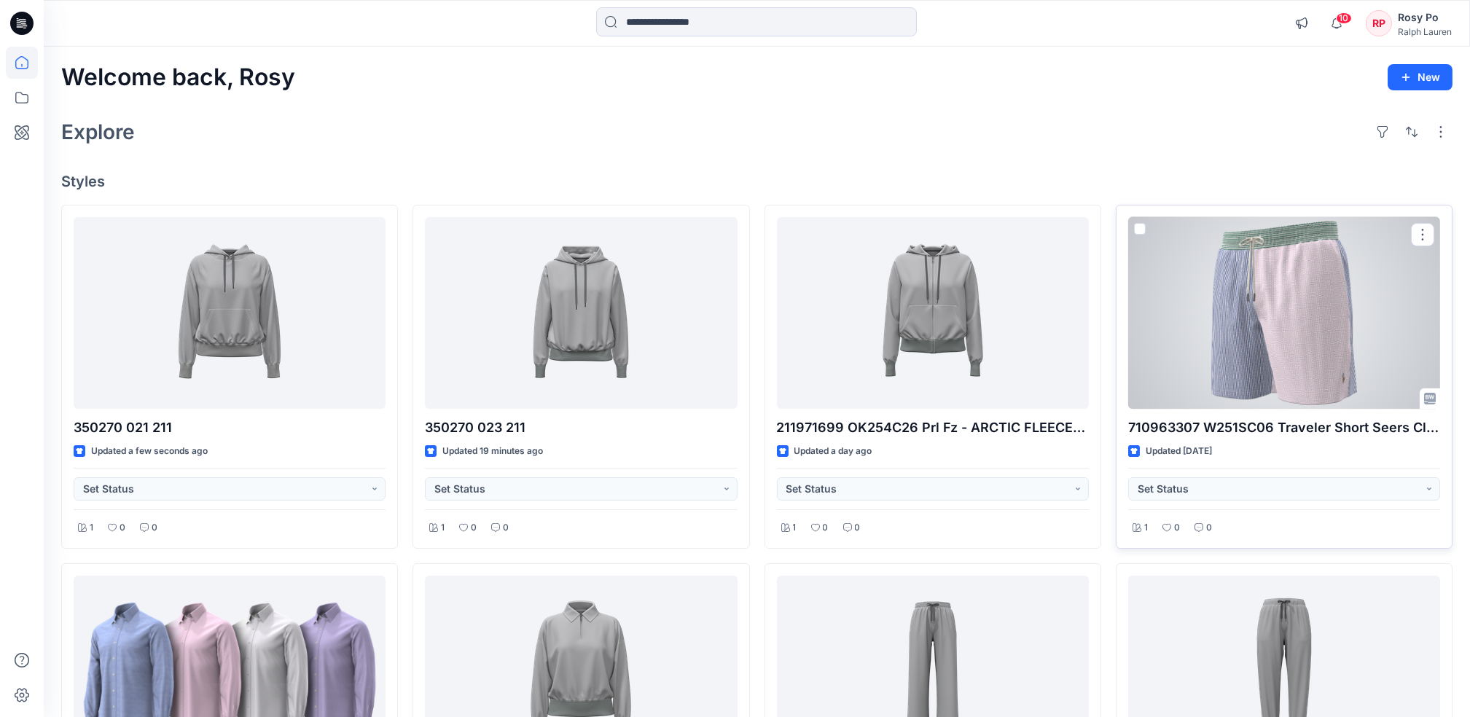
click at [1176, 319] on div at bounding box center [1284, 313] width 312 height 192
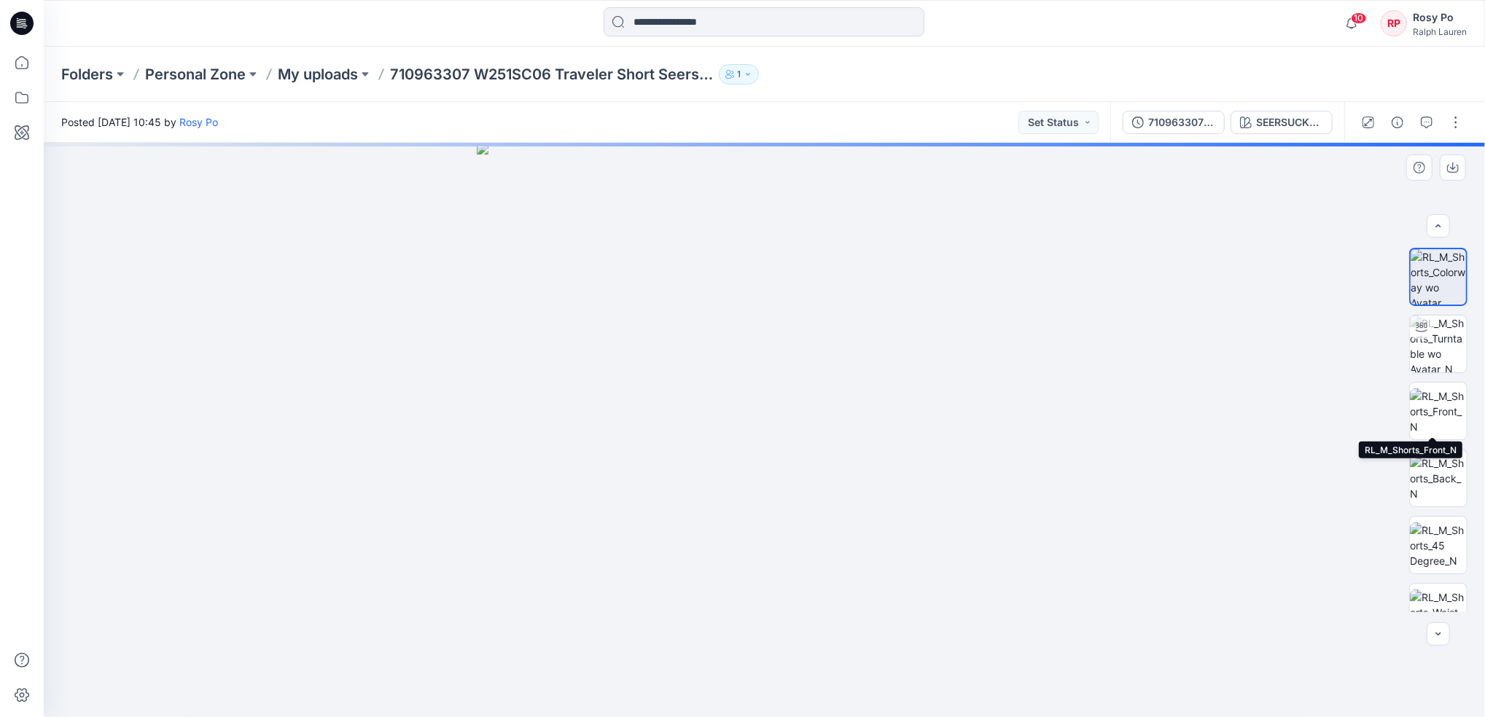
scroll to position [28, 0]
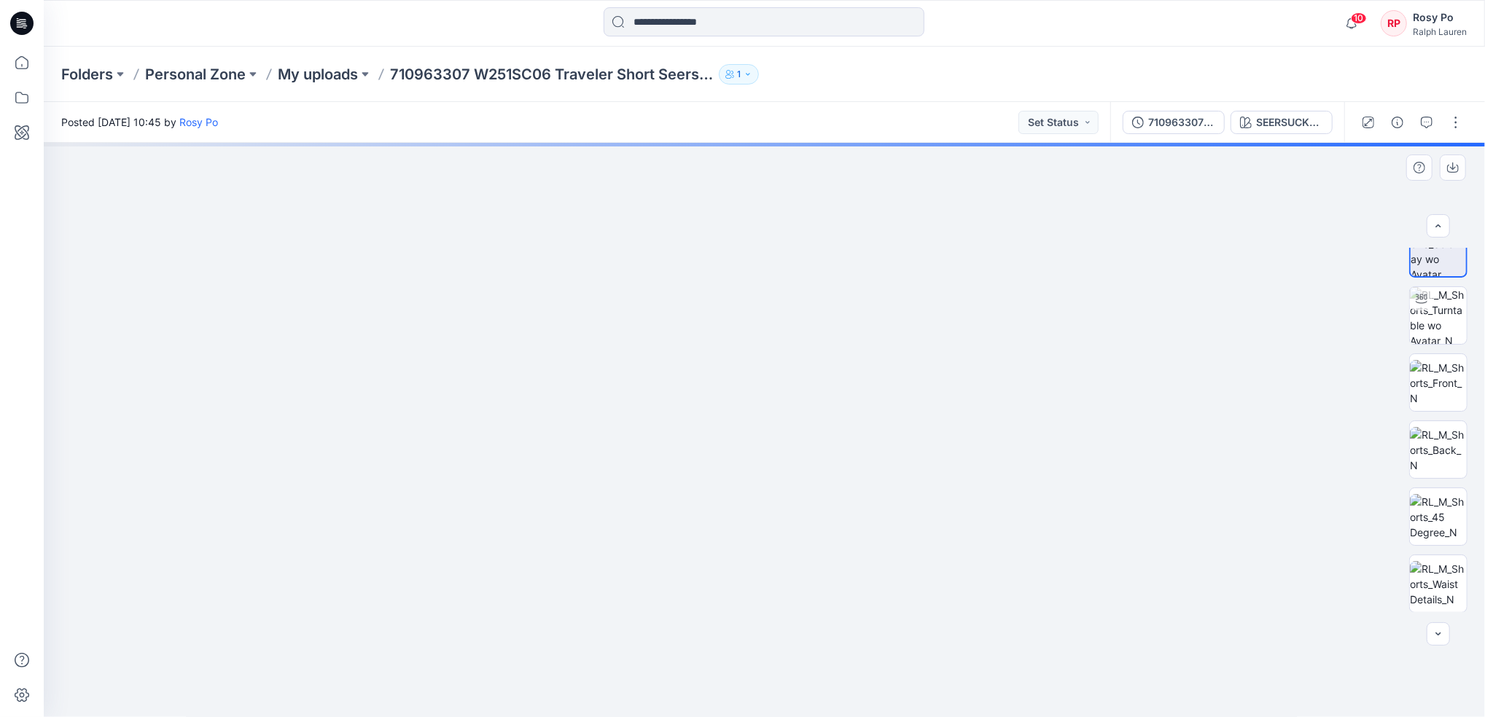
drag, startPoint x: 956, startPoint y: 286, endPoint x: 931, endPoint y: 529, distance: 244.0
click at [918, 669] on img at bounding box center [734, 212] width 2200 height 1009
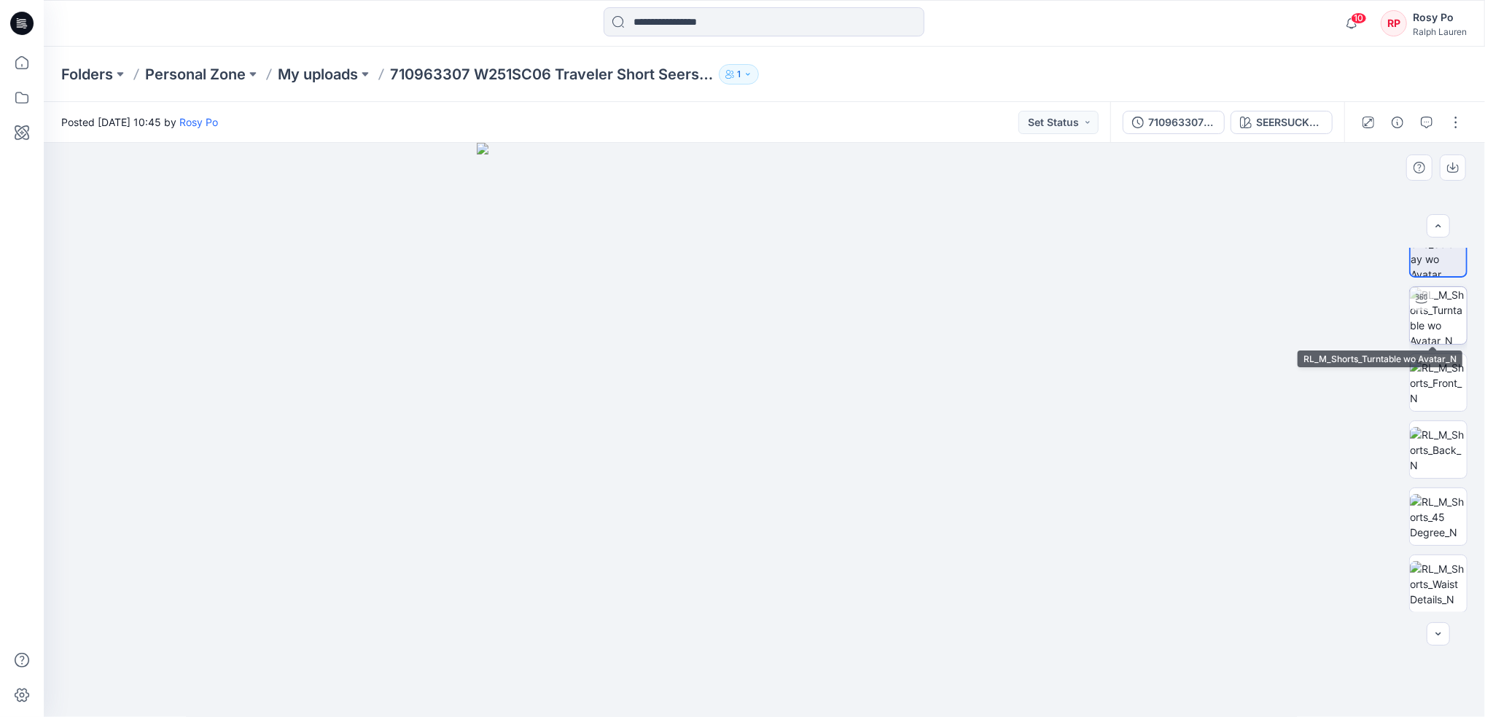
click at [1423, 307] on div at bounding box center [1421, 298] width 23 height 23
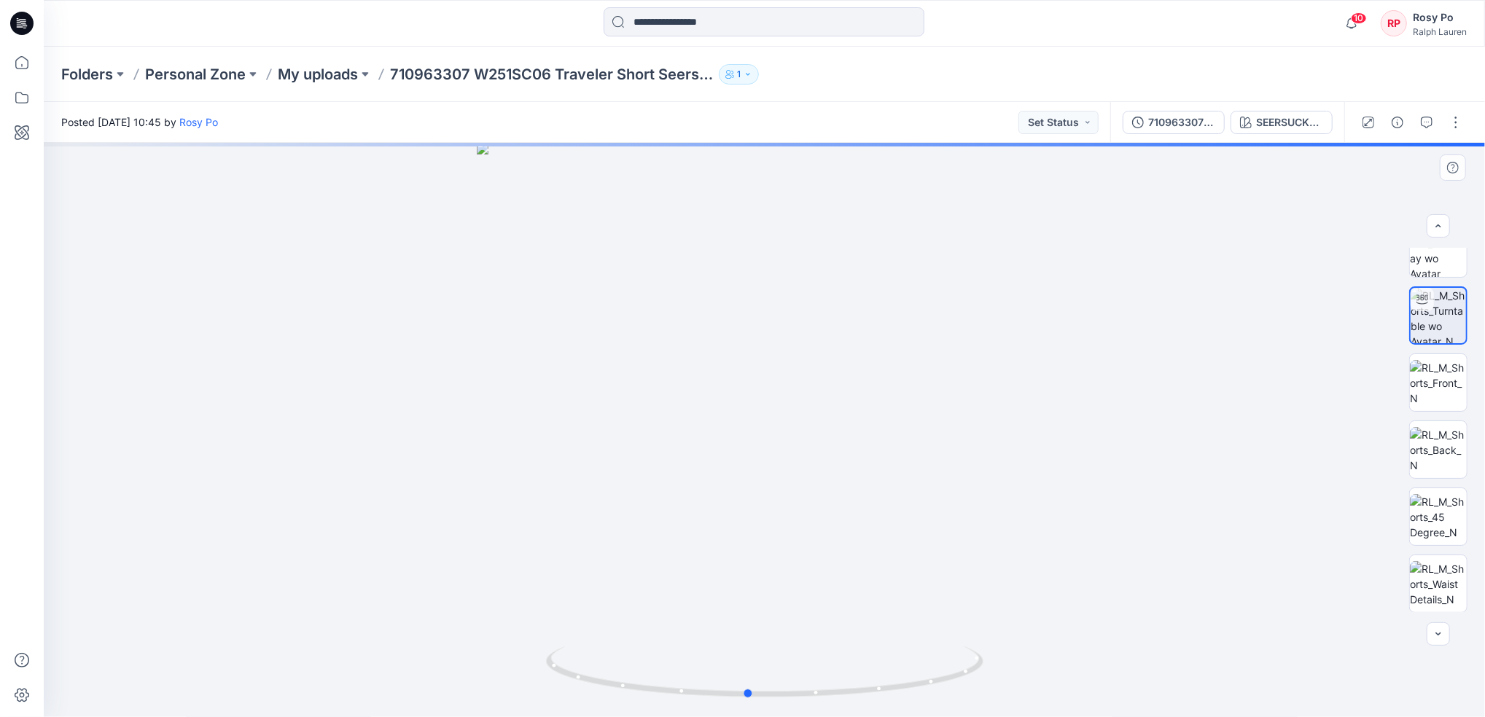
drag, startPoint x: 915, startPoint y: 602, endPoint x: 898, endPoint y: 602, distance: 16.8
click at [898, 602] on div at bounding box center [764, 430] width 1441 height 574
drag, startPoint x: 843, startPoint y: 252, endPoint x: 826, endPoint y: 556, distance: 304.4
click at [826, 556] on img at bounding box center [763, 316] width 1127 height 802
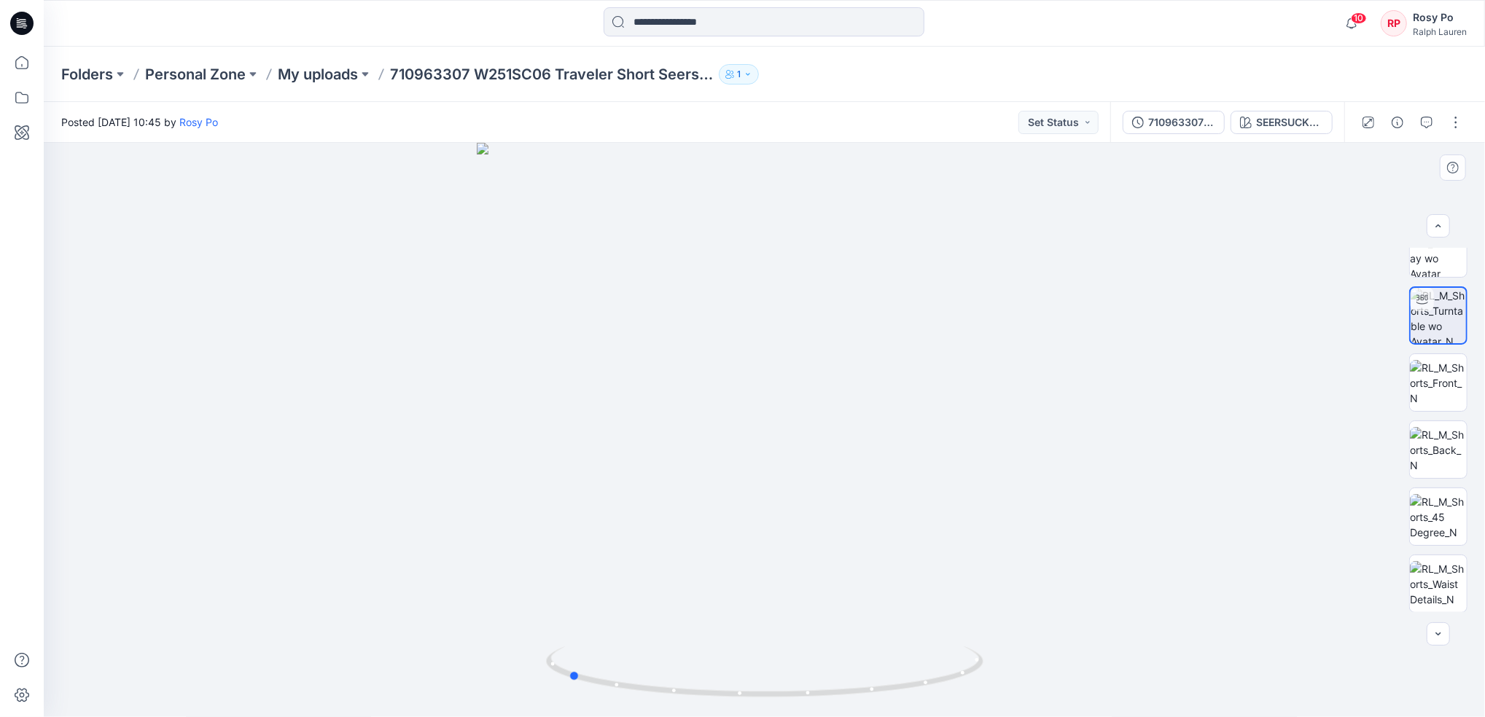
drag, startPoint x: 912, startPoint y: 659, endPoint x: 762, endPoint y: 642, distance: 150.3
click at [732, 643] on div at bounding box center [764, 430] width 1441 height 574
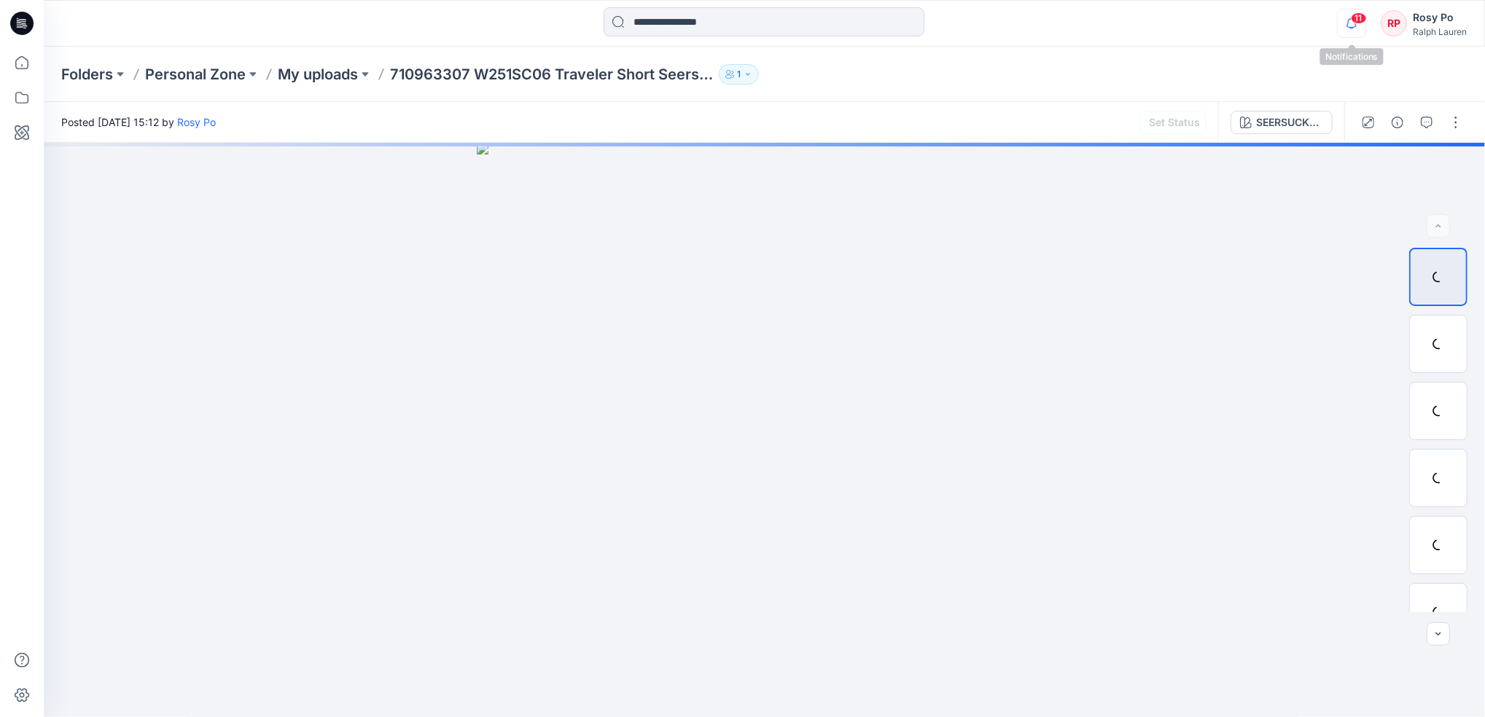
click at [1356, 25] on icon "button" at bounding box center [1351, 23] width 28 height 29
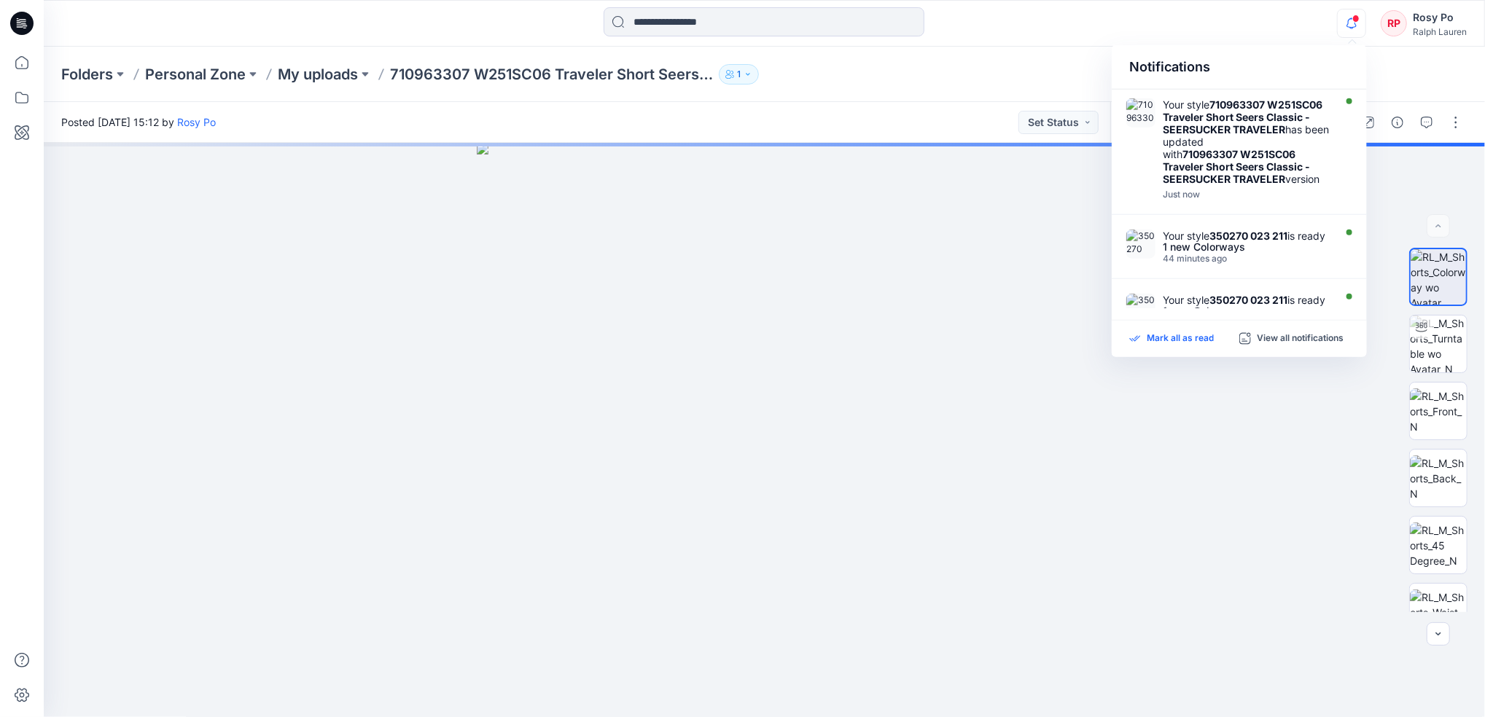
click at [1207, 342] on p "Mark all as read" at bounding box center [1179, 338] width 67 height 13
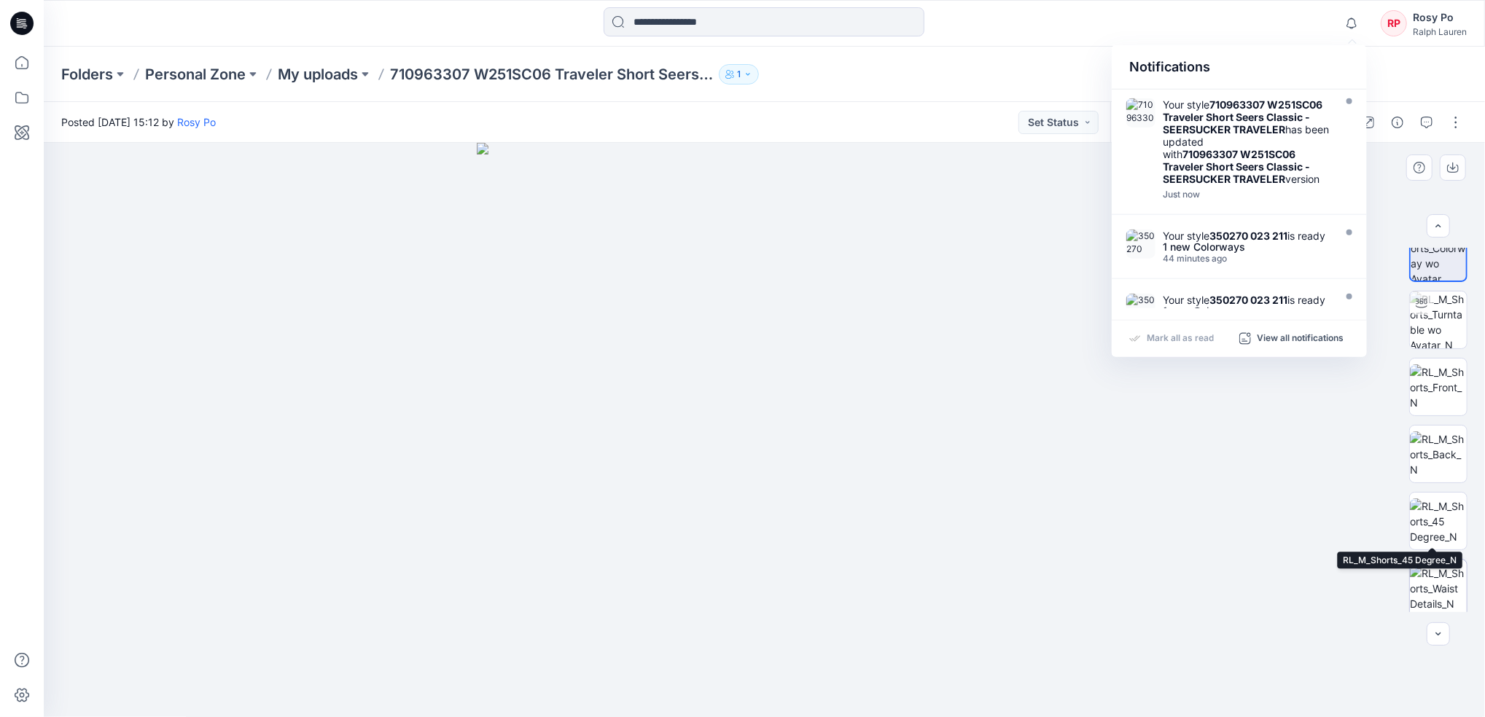
scroll to position [28, 0]
click at [1448, 582] on img at bounding box center [1438, 584] width 57 height 46
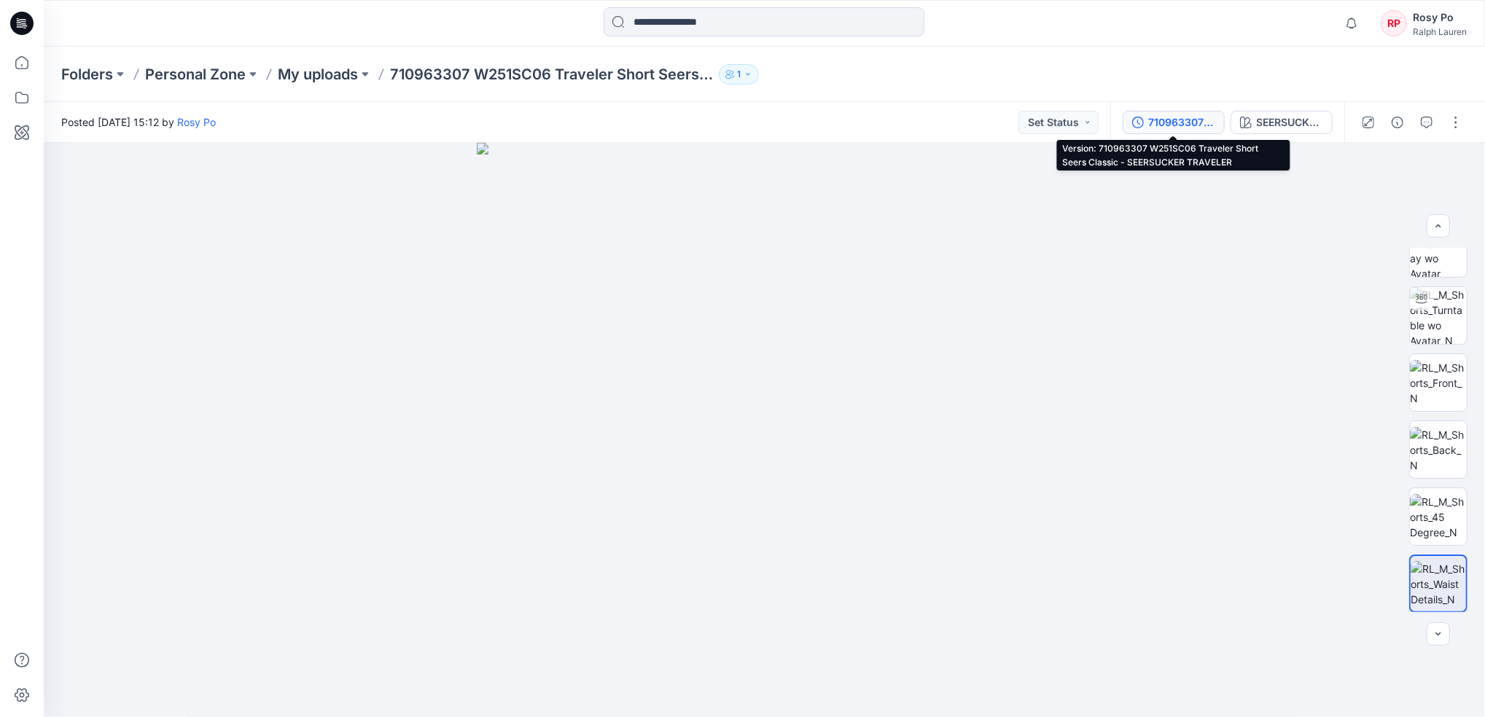
click at [1199, 119] on div "710963307 W251SC06 Traveler Short Seers Classic - SEERSUCKER TRAVELER" at bounding box center [1181, 122] width 67 height 16
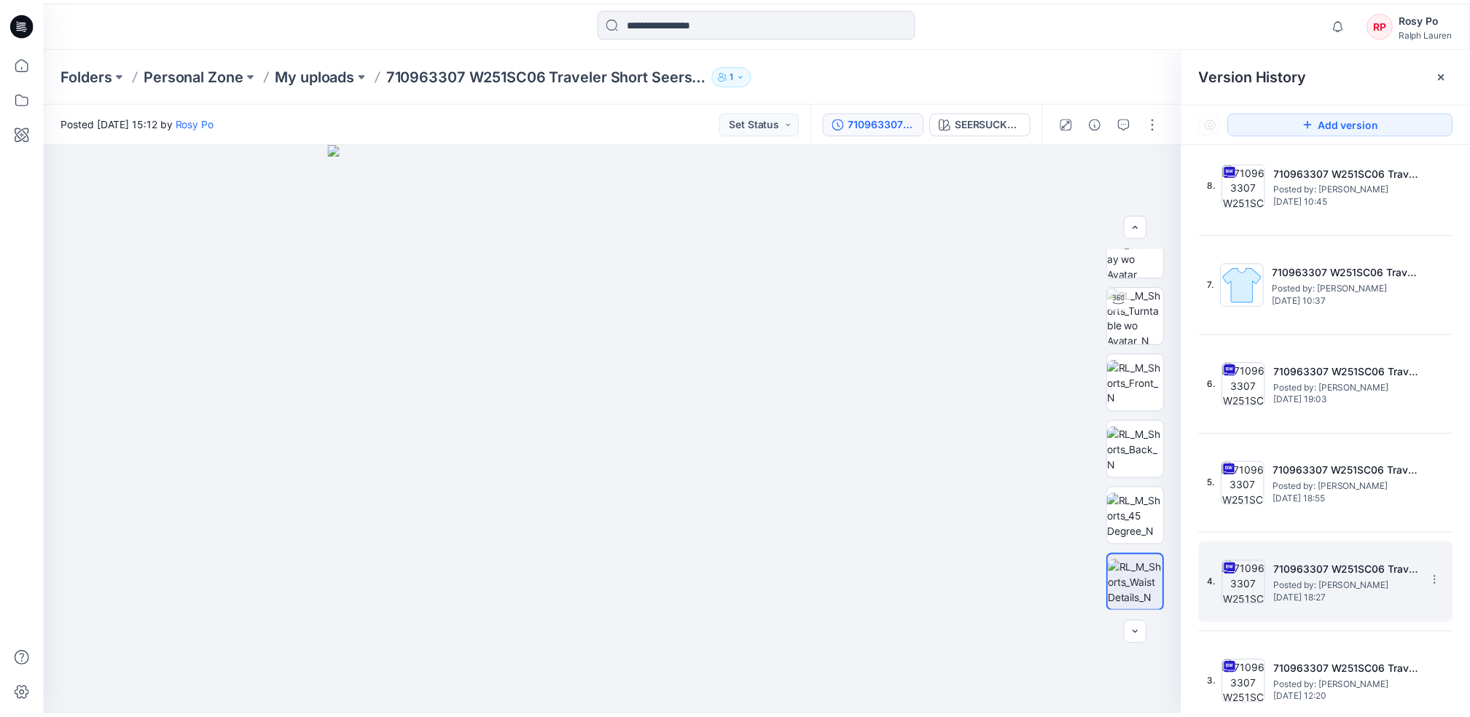
scroll to position [117, 0]
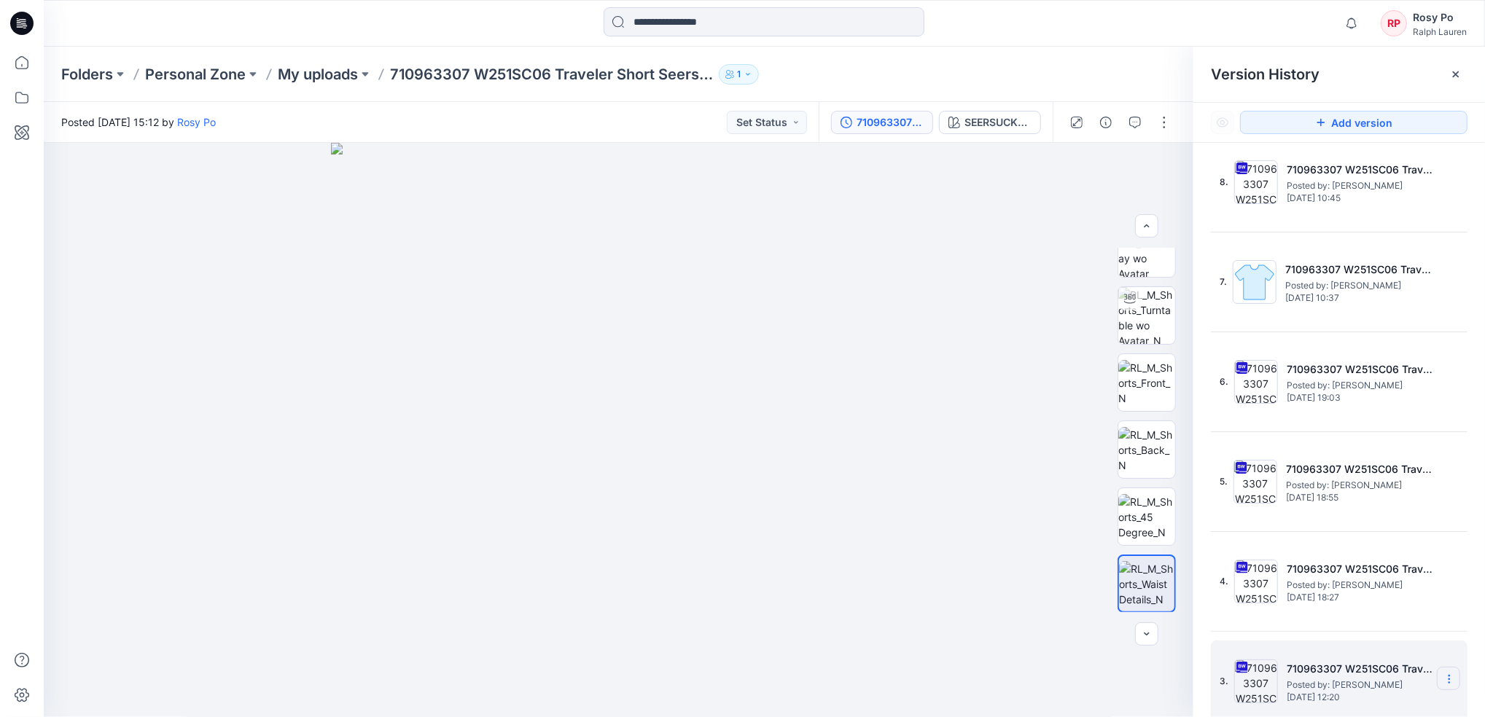
click at [0, 0] on icon at bounding box center [0, 0] width 0 height 0
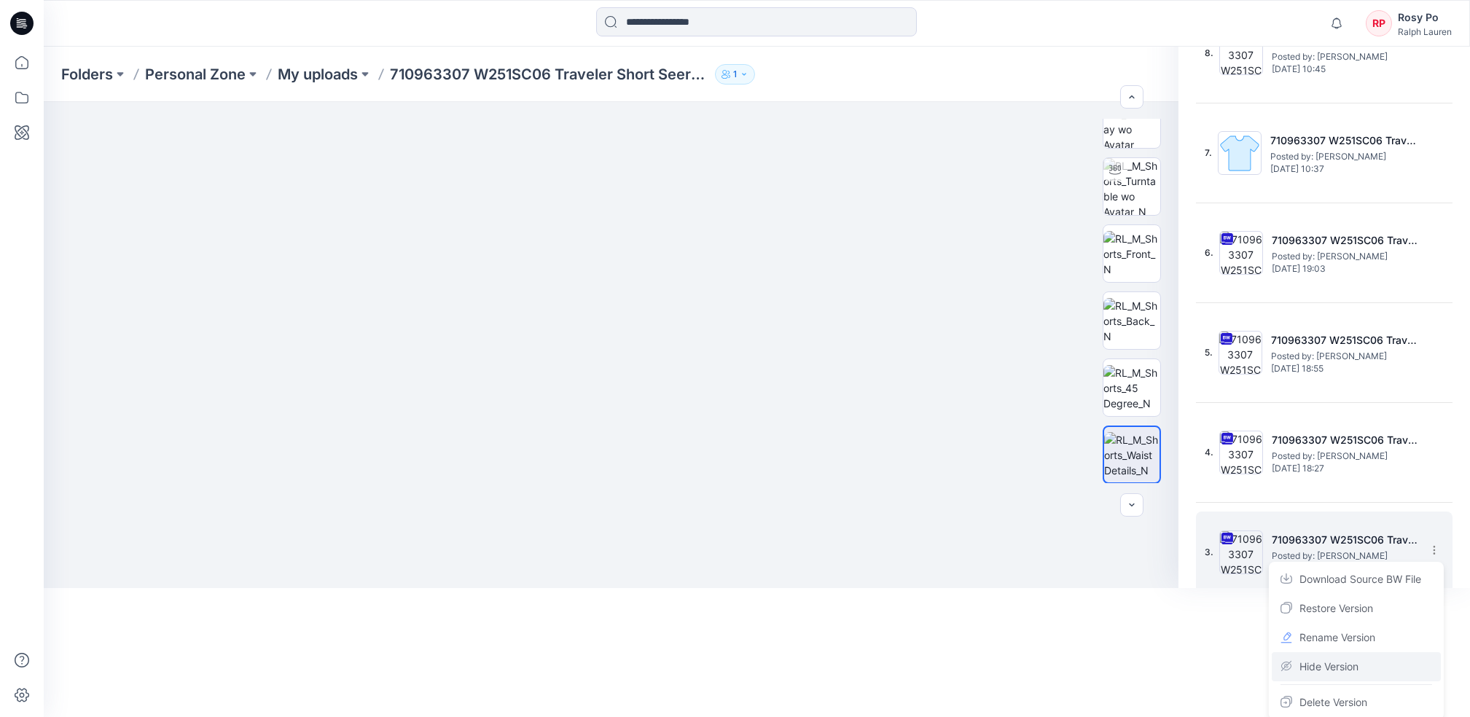
scroll to position [131, 0]
click at [1382, 701] on div "Delete Version" at bounding box center [1356, 700] width 169 height 29
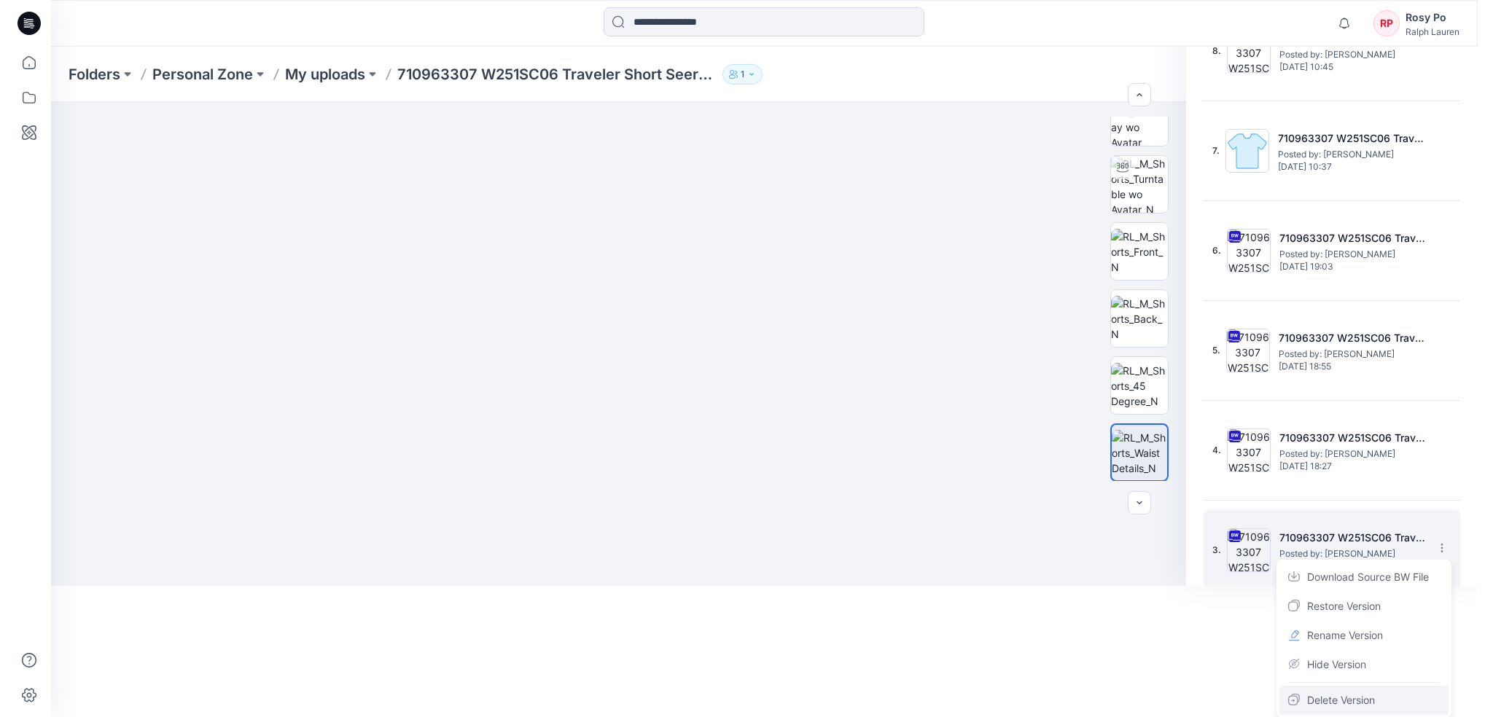
scroll to position [0, 0]
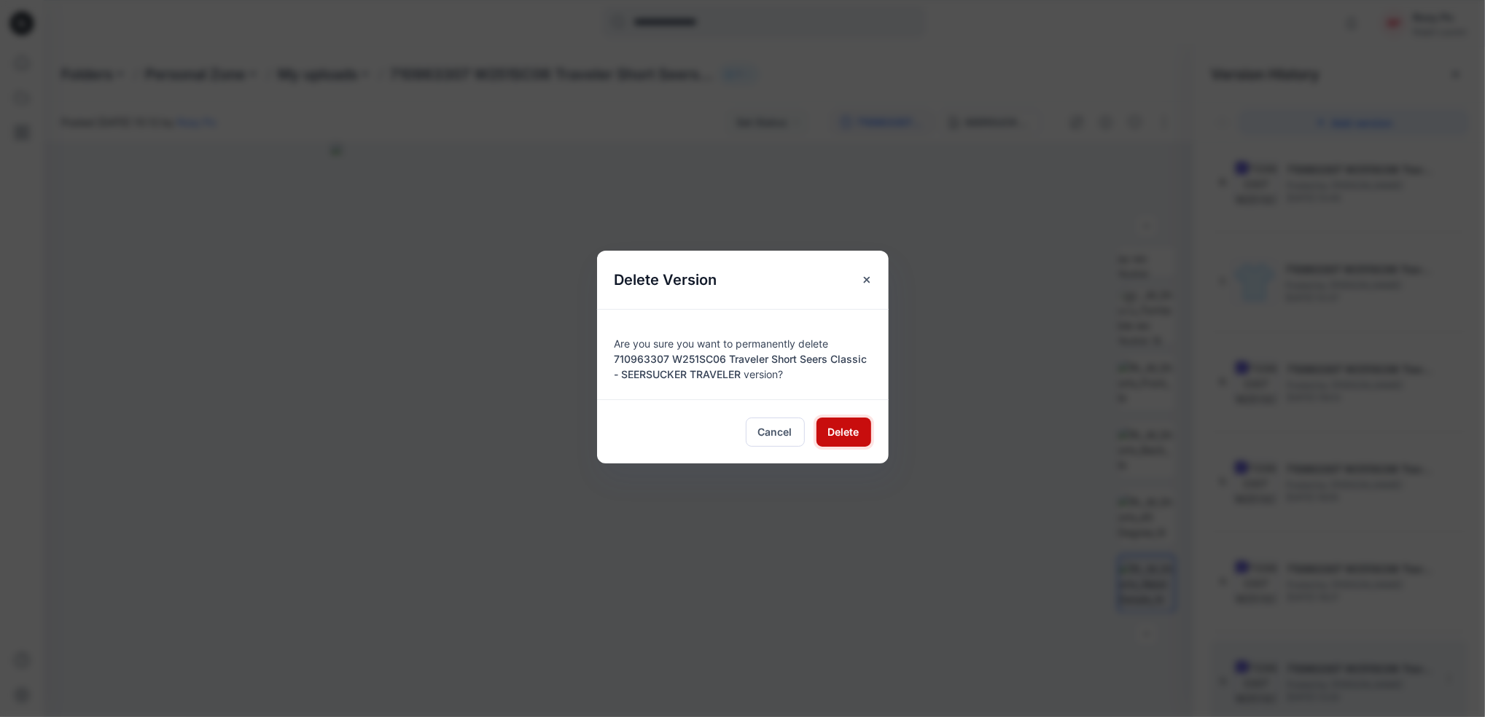
click at [844, 438] on span "Delete" at bounding box center [843, 431] width 31 height 15
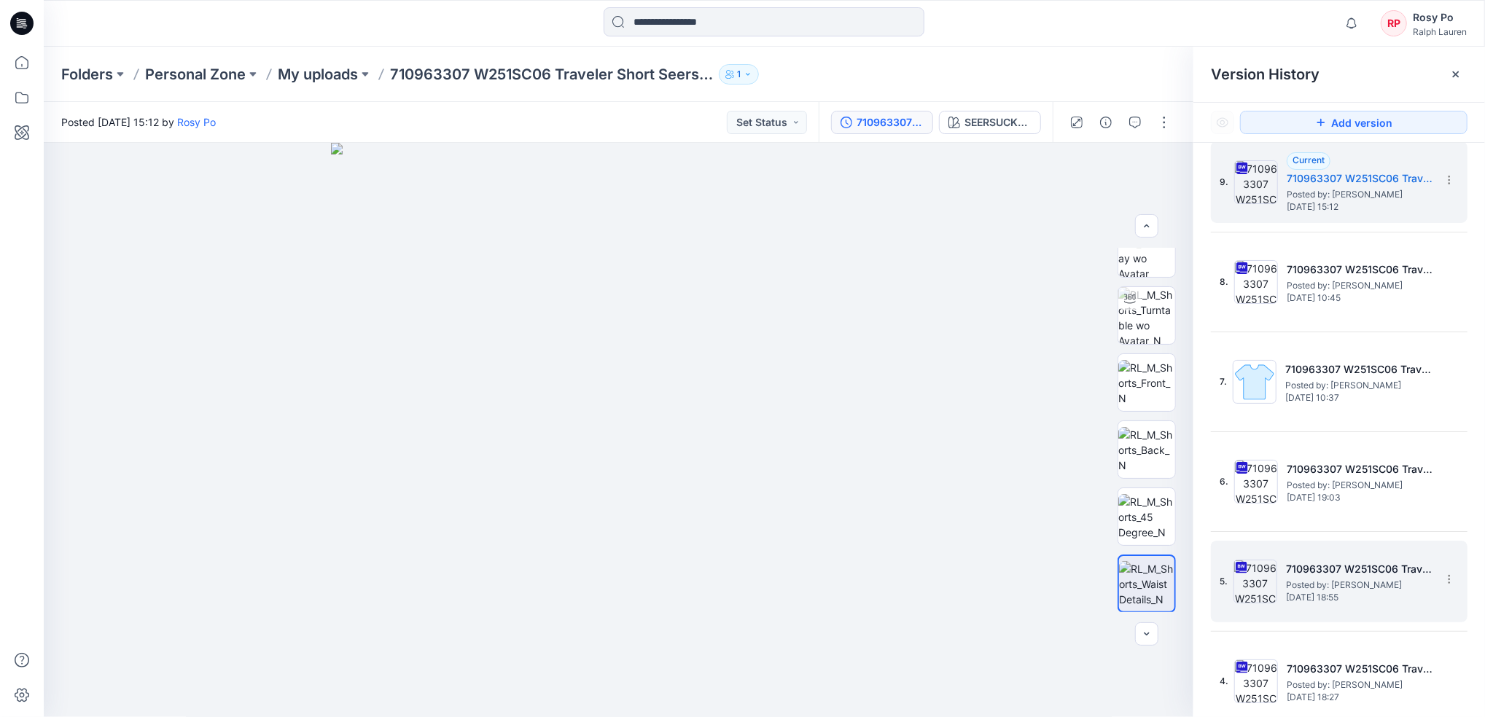
scroll to position [17, 0]
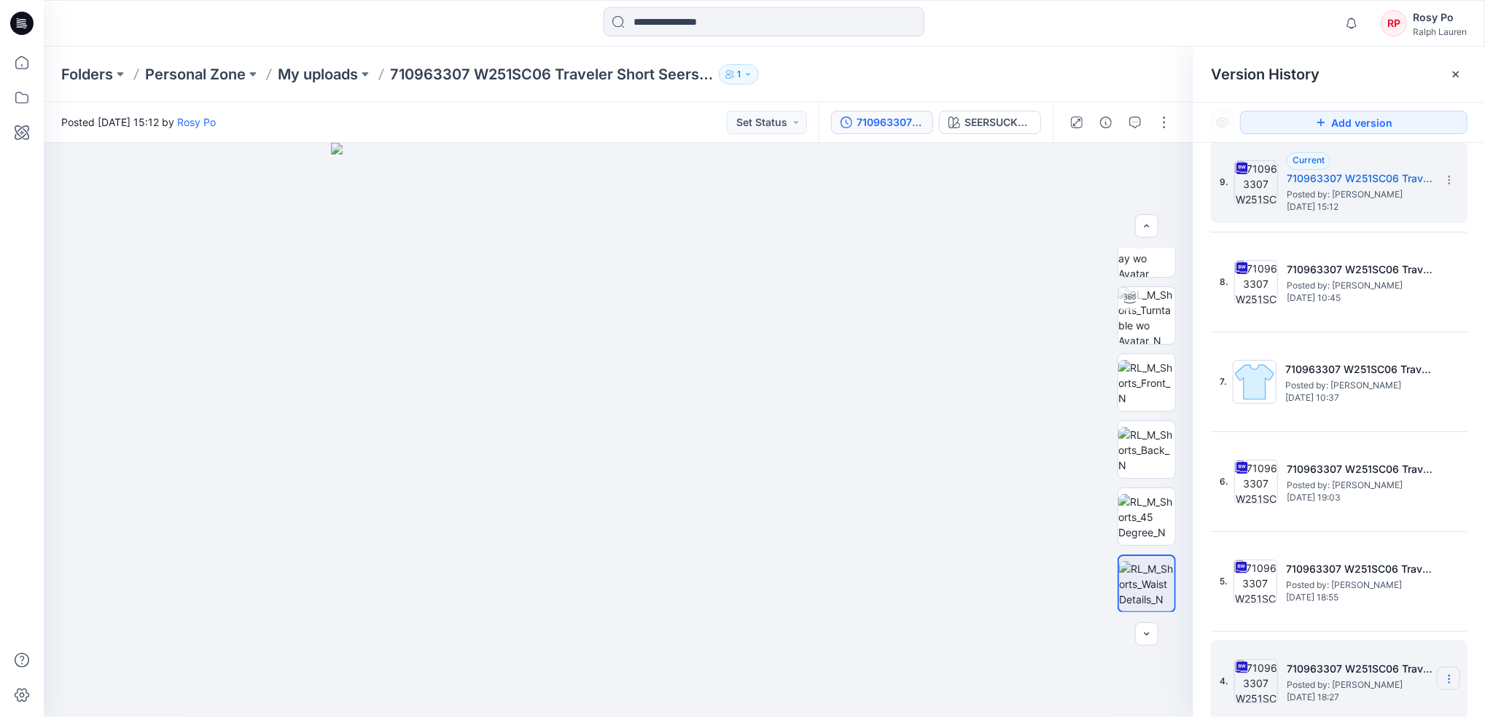
click at [0, 0] on icon at bounding box center [0, 0] width 0 height 0
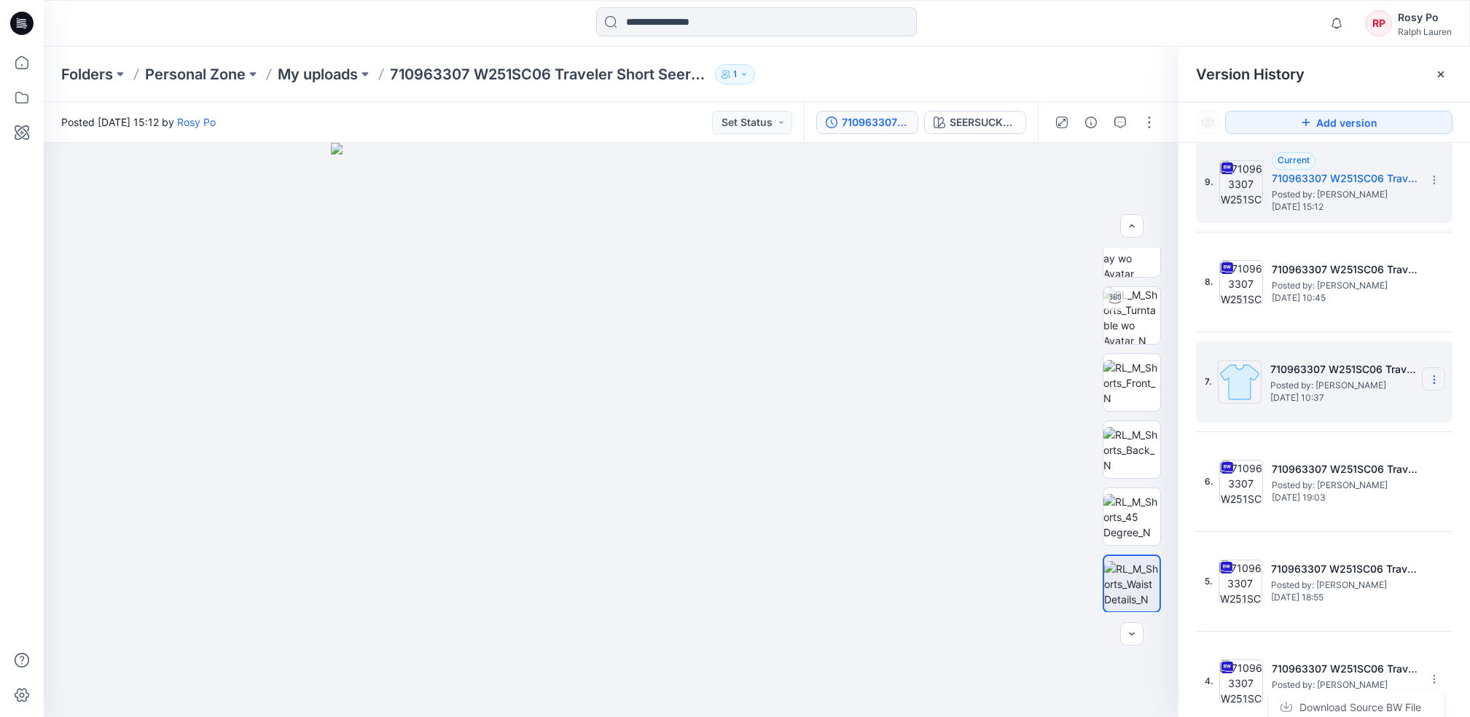
click at [0, 0] on section at bounding box center [0, 0] width 0 height 0
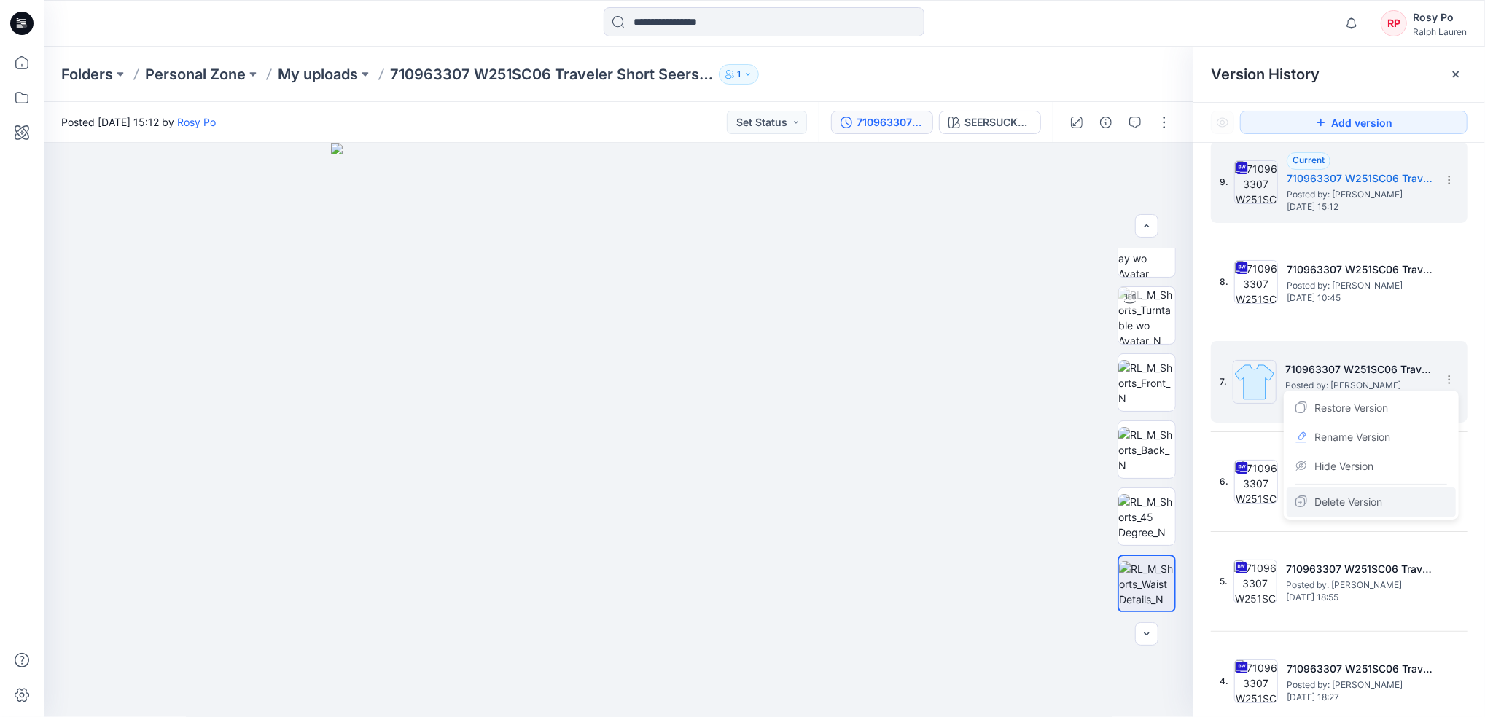
click at [1353, 505] on span "Delete Version" at bounding box center [1348, 501] width 68 height 17
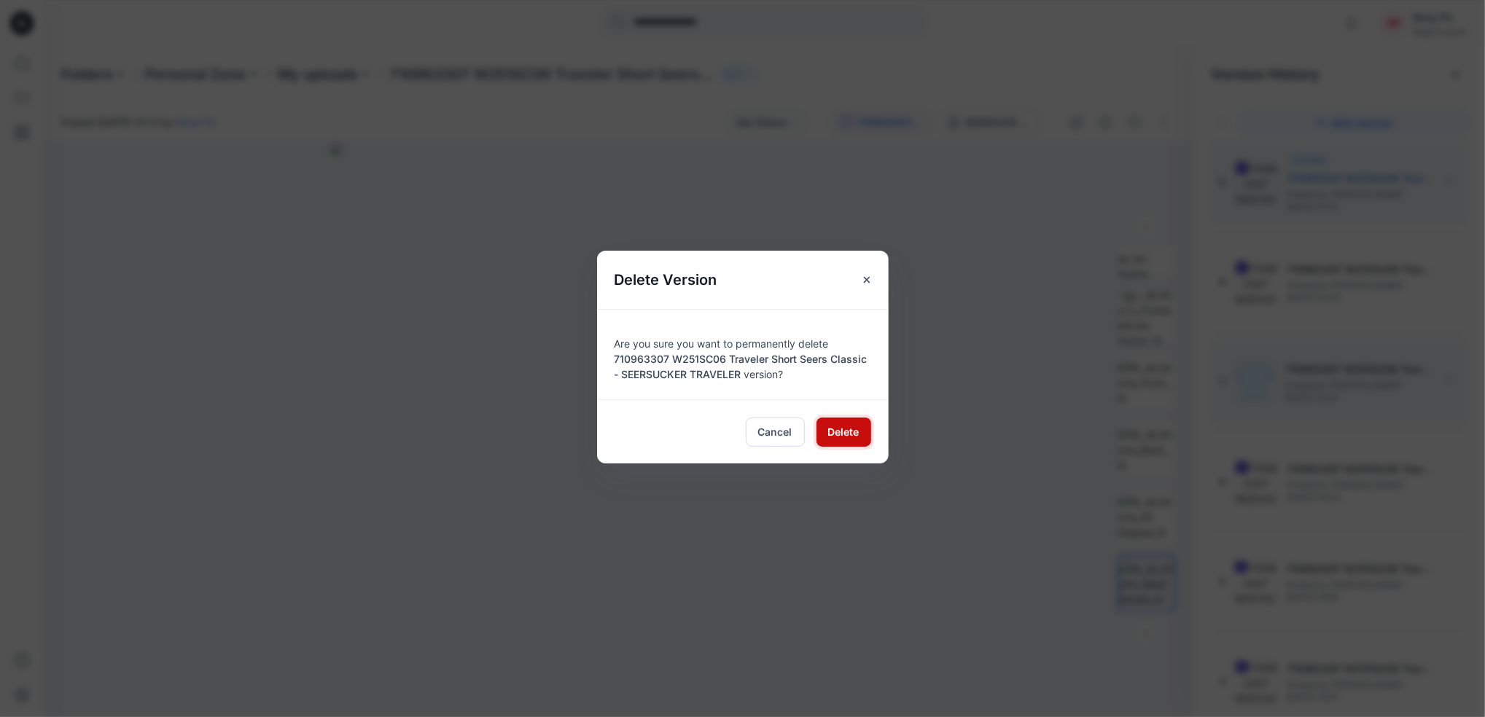
click at [847, 436] on span "Delete" at bounding box center [843, 431] width 31 height 15
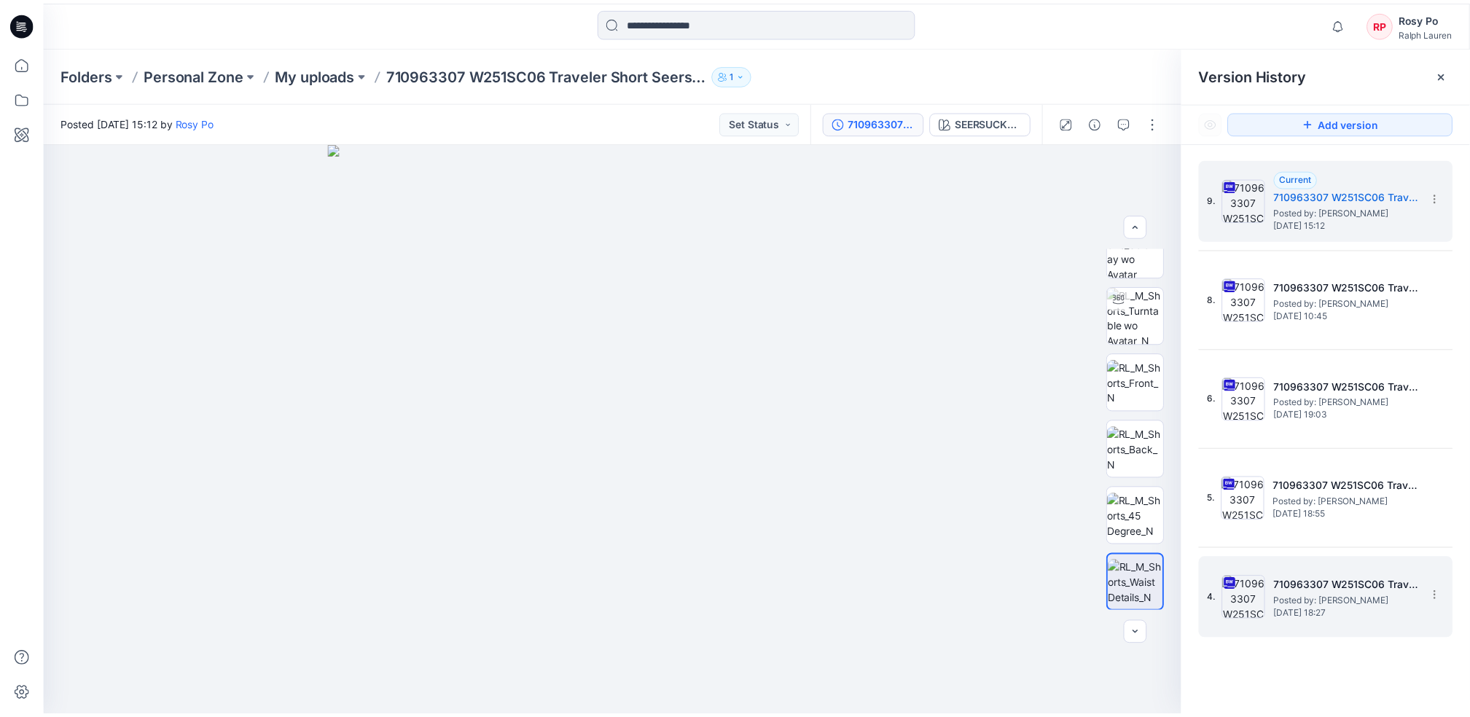
scroll to position [0, 0]
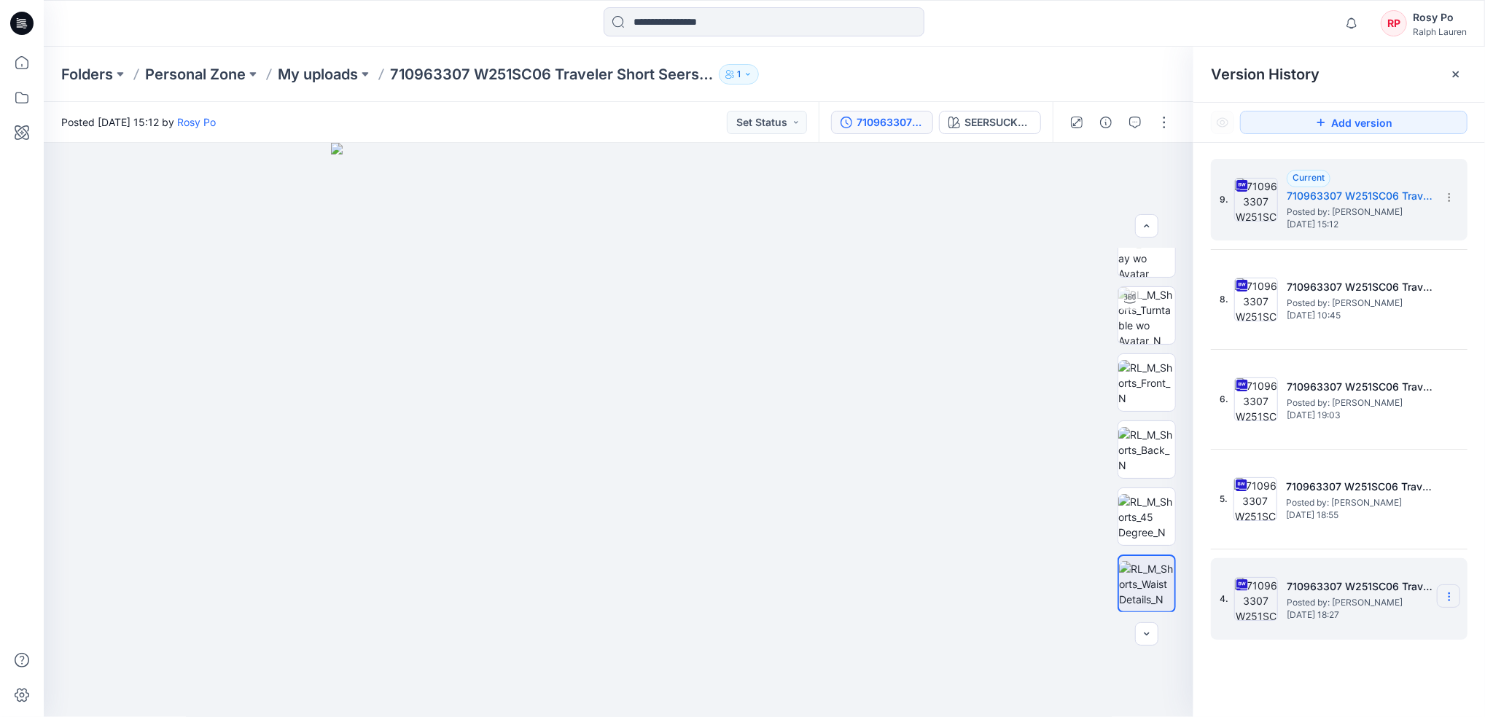
click at [0, 0] on icon at bounding box center [0, 0] width 0 height 0
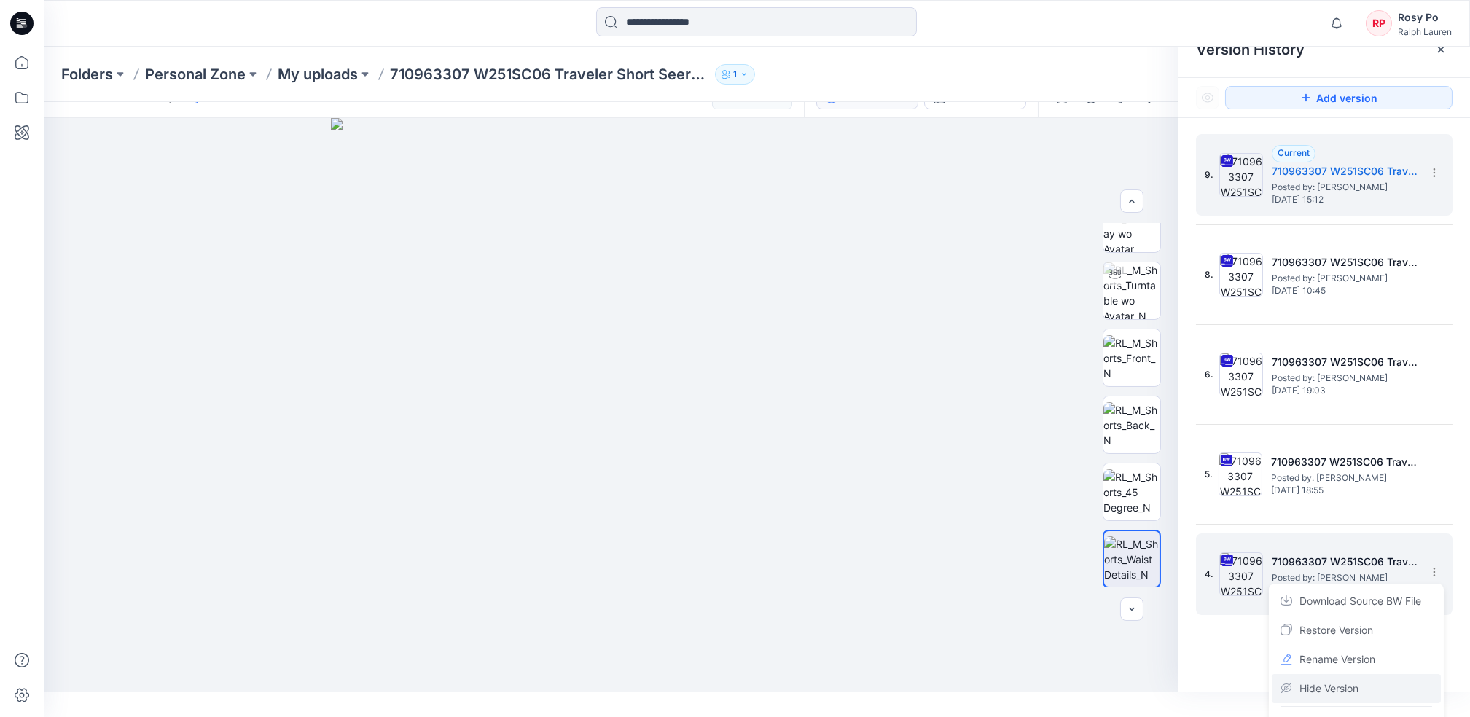
scroll to position [49, 0]
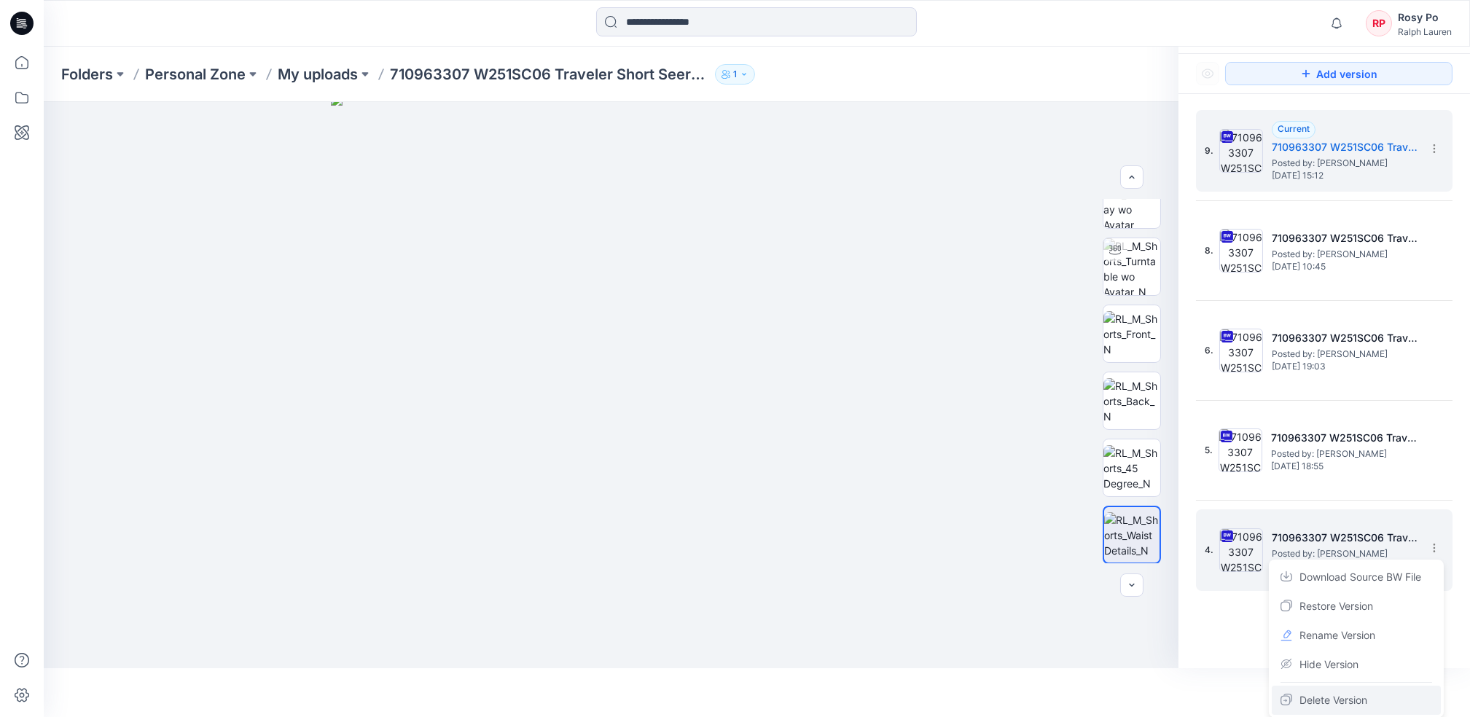
click at [1370, 696] on div "Delete Version" at bounding box center [1356, 700] width 169 height 29
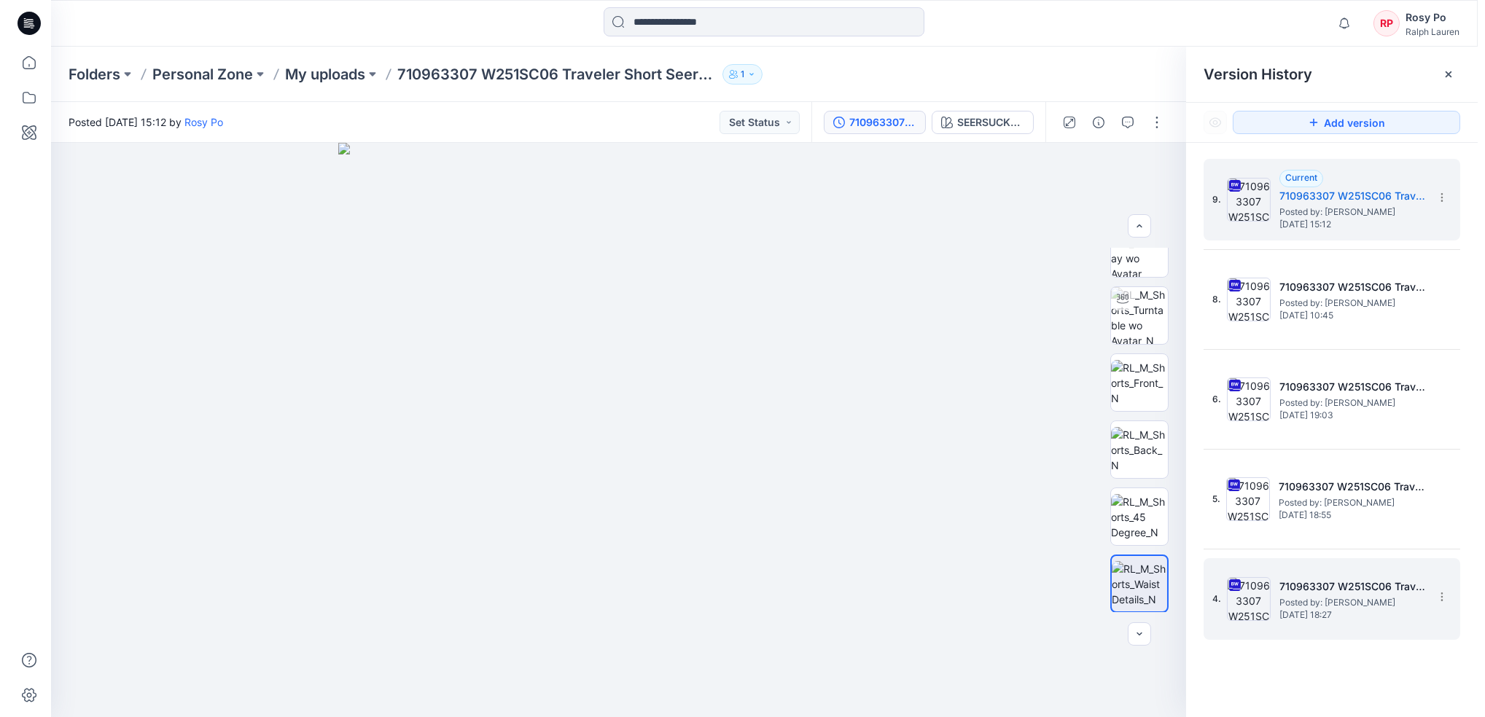
scroll to position [0, 0]
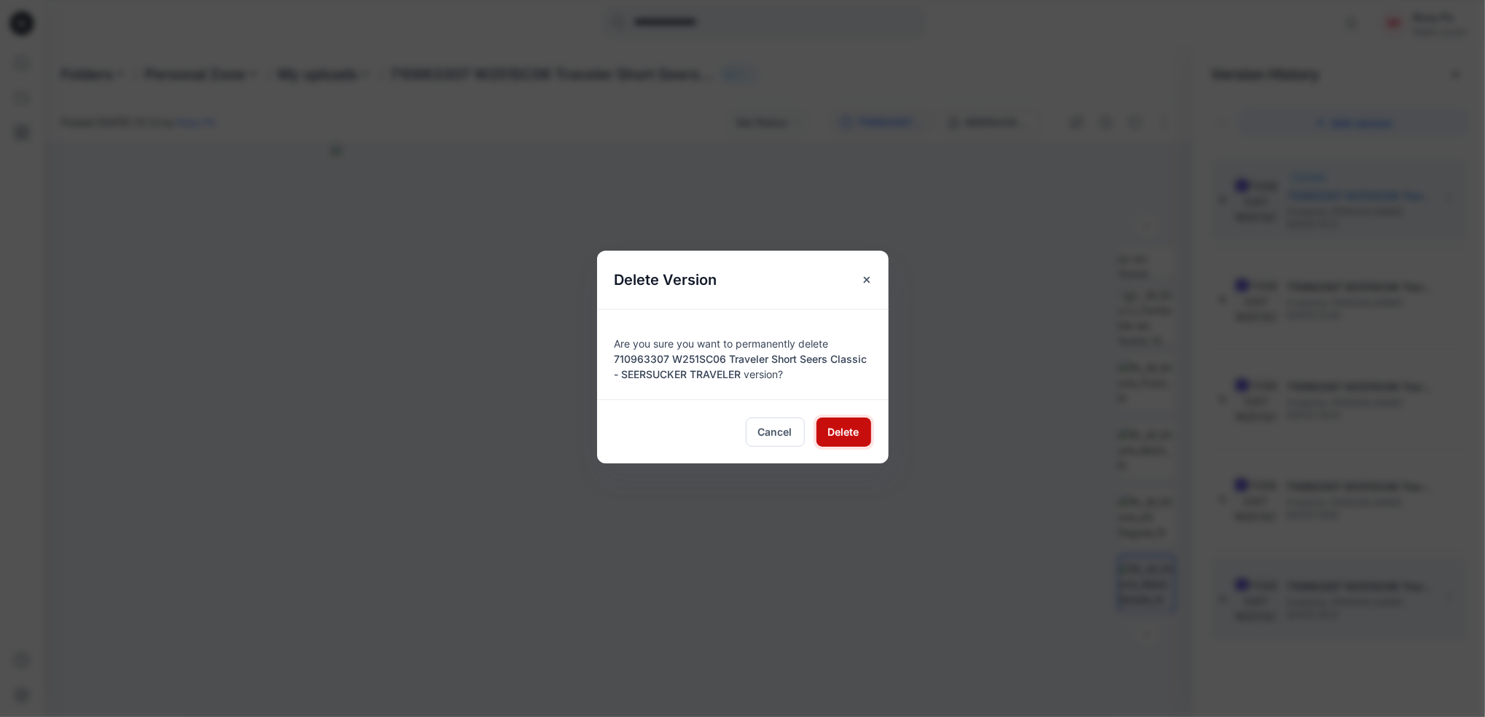
click at [832, 434] on span "Delete" at bounding box center [843, 431] width 31 height 15
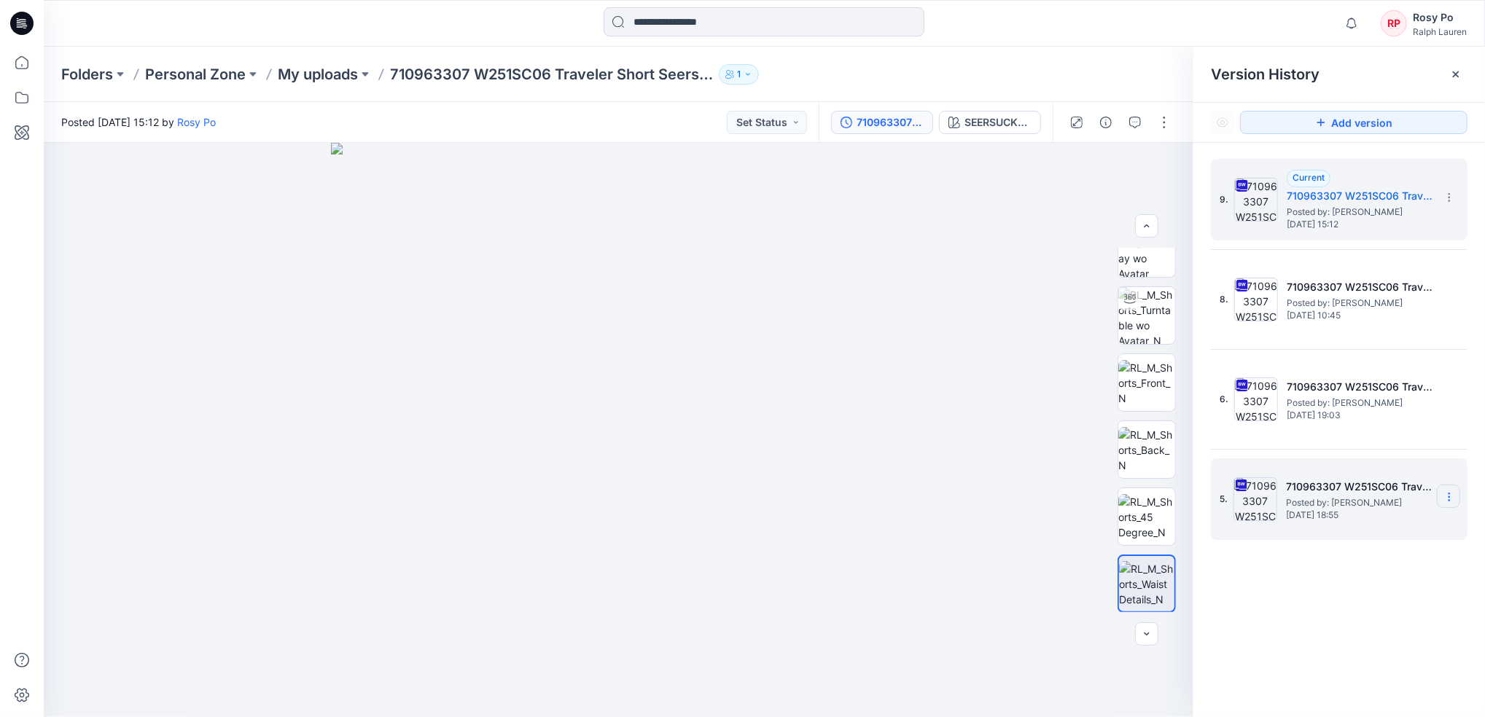
click at [0, 0] on section at bounding box center [0, 0] width 0 height 0
click at [1385, 652] on div "Delete Version" at bounding box center [1370, 649] width 169 height 29
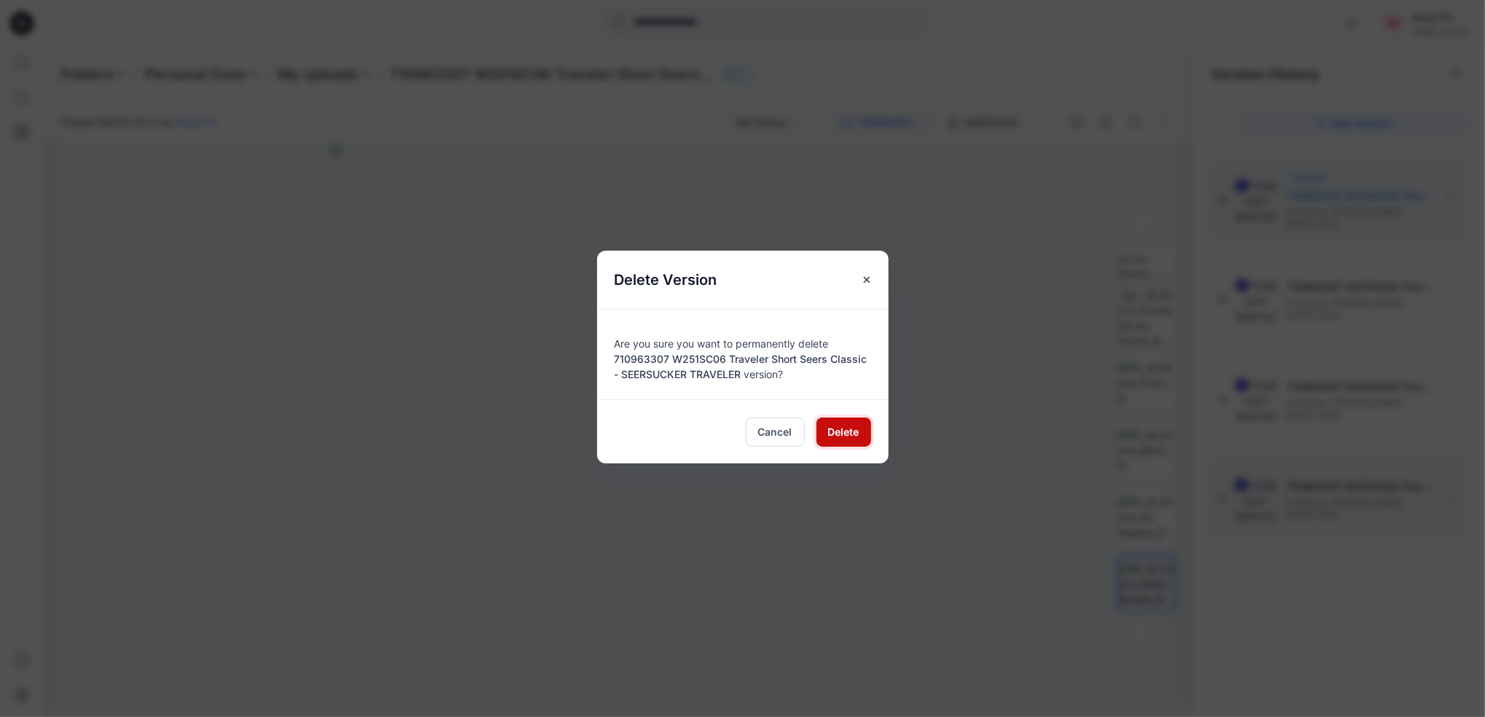
click at [840, 430] on span "Delete" at bounding box center [843, 431] width 31 height 15
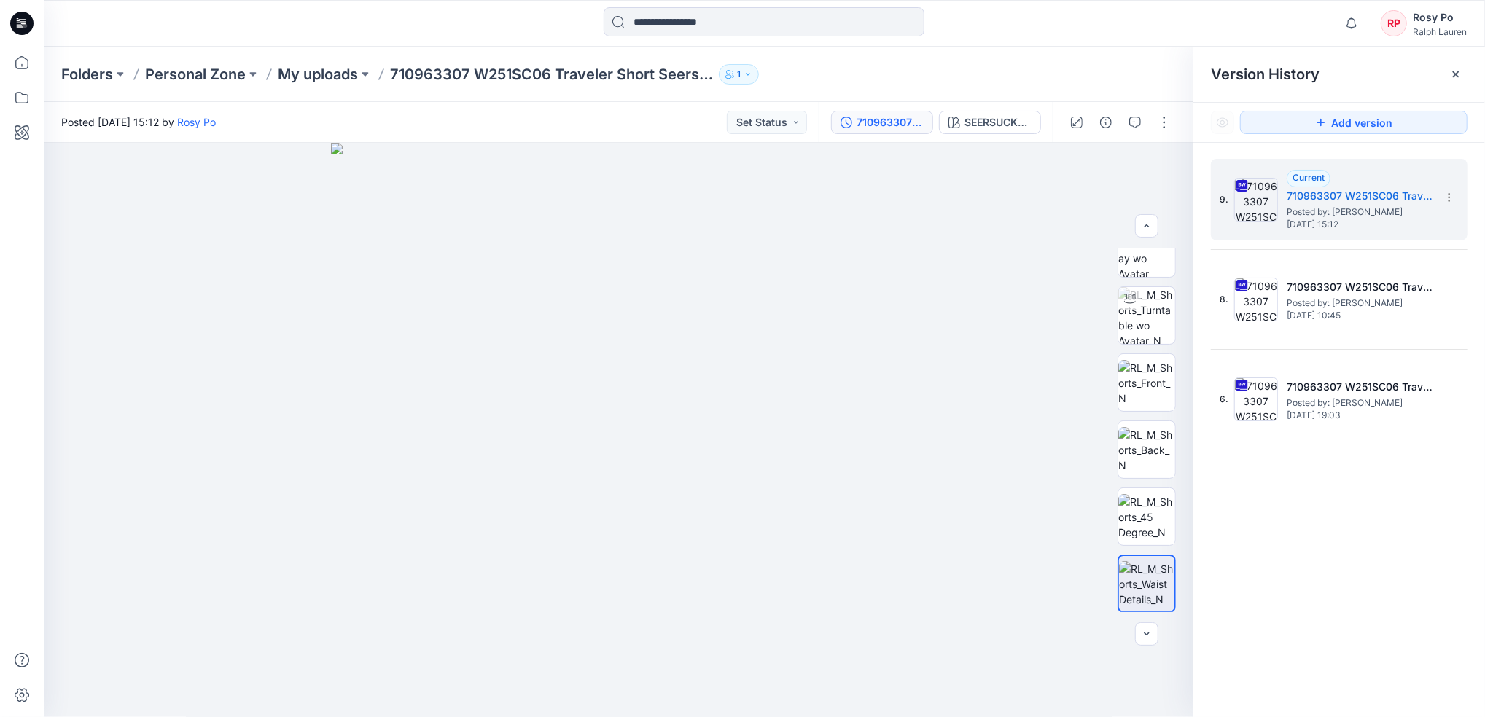
click at [1452, 492] on div "9. Current 710963307 W251SC06 Traveler Short Seers Classic - SEERSUCKER TRAVELE…" at bounding box center [1339, 440] width 292 height 595
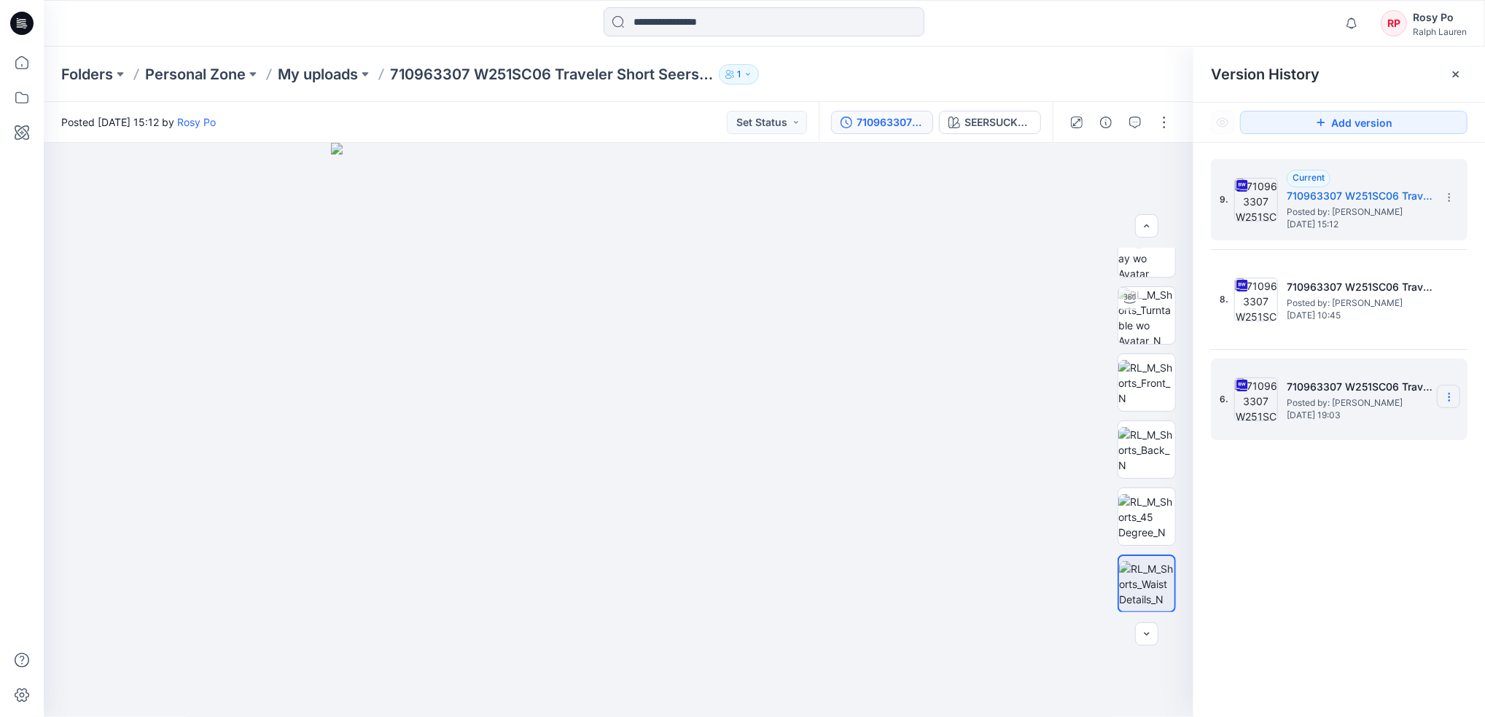
click at [0, 0] on icon at bounding box center [0, 0] width 0 height 0
click at [1372, 552] on span "Delete Version" at bounding box center [1348, 549] width 68 height 17
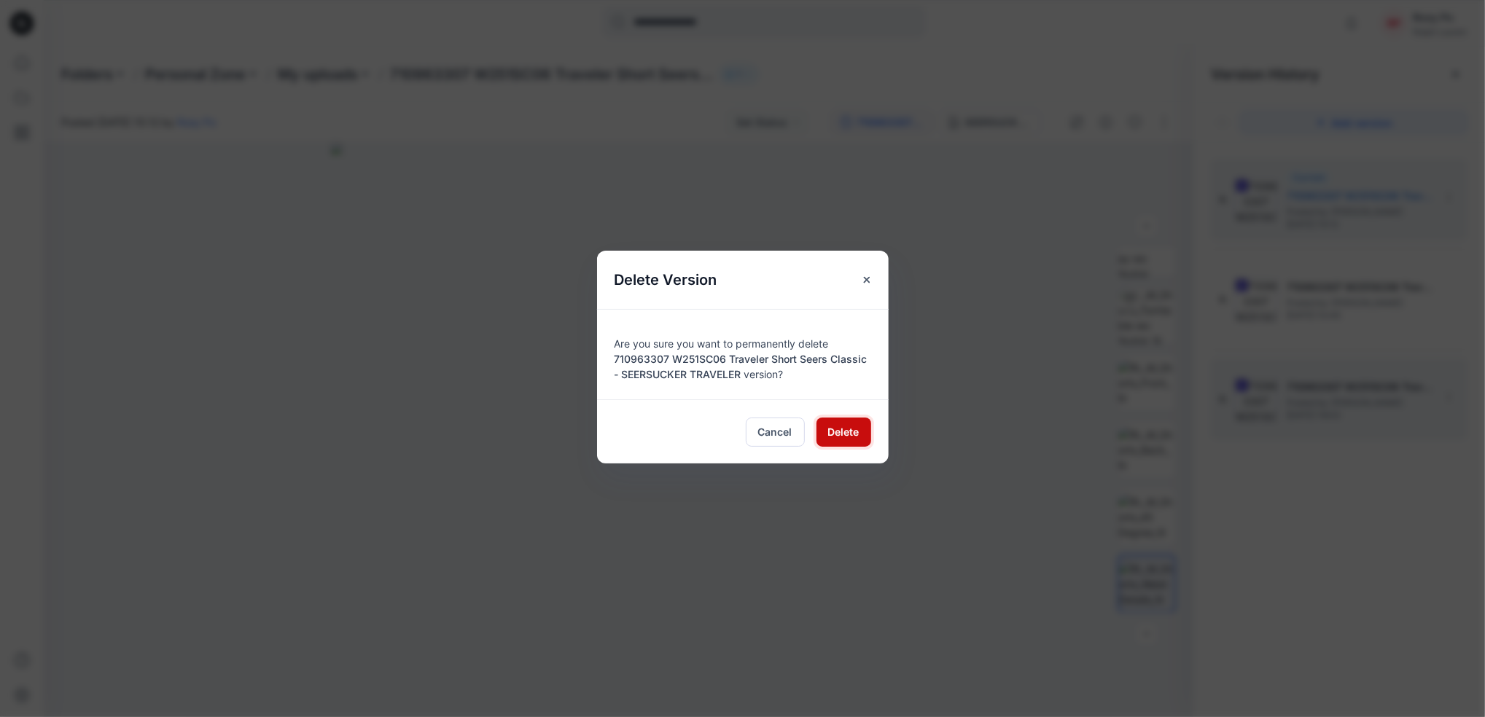
click at [845, 432] on span "Delete" at bounding box center [843, 431] width 31 height 15
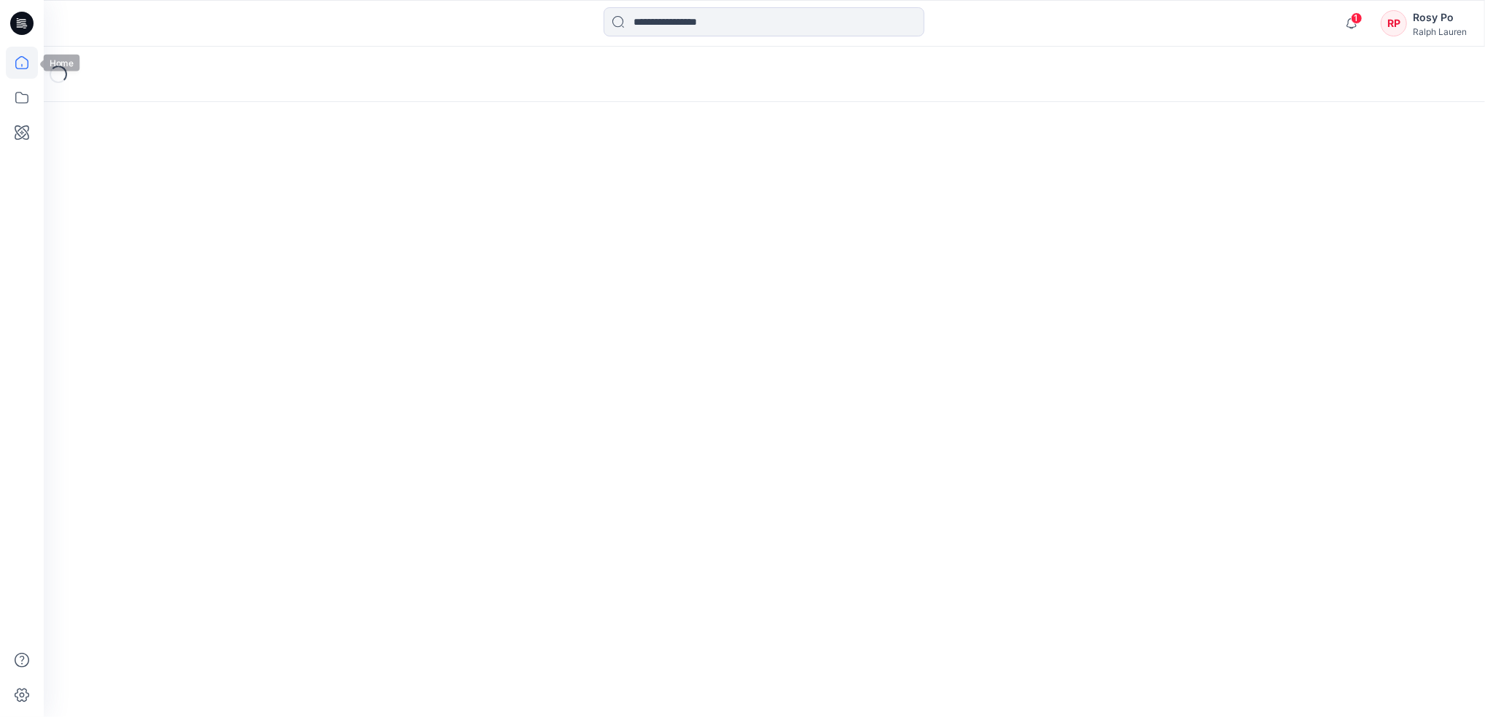
click at [36, 66] on icon at bounding box center [22, 63] width 32 height 32
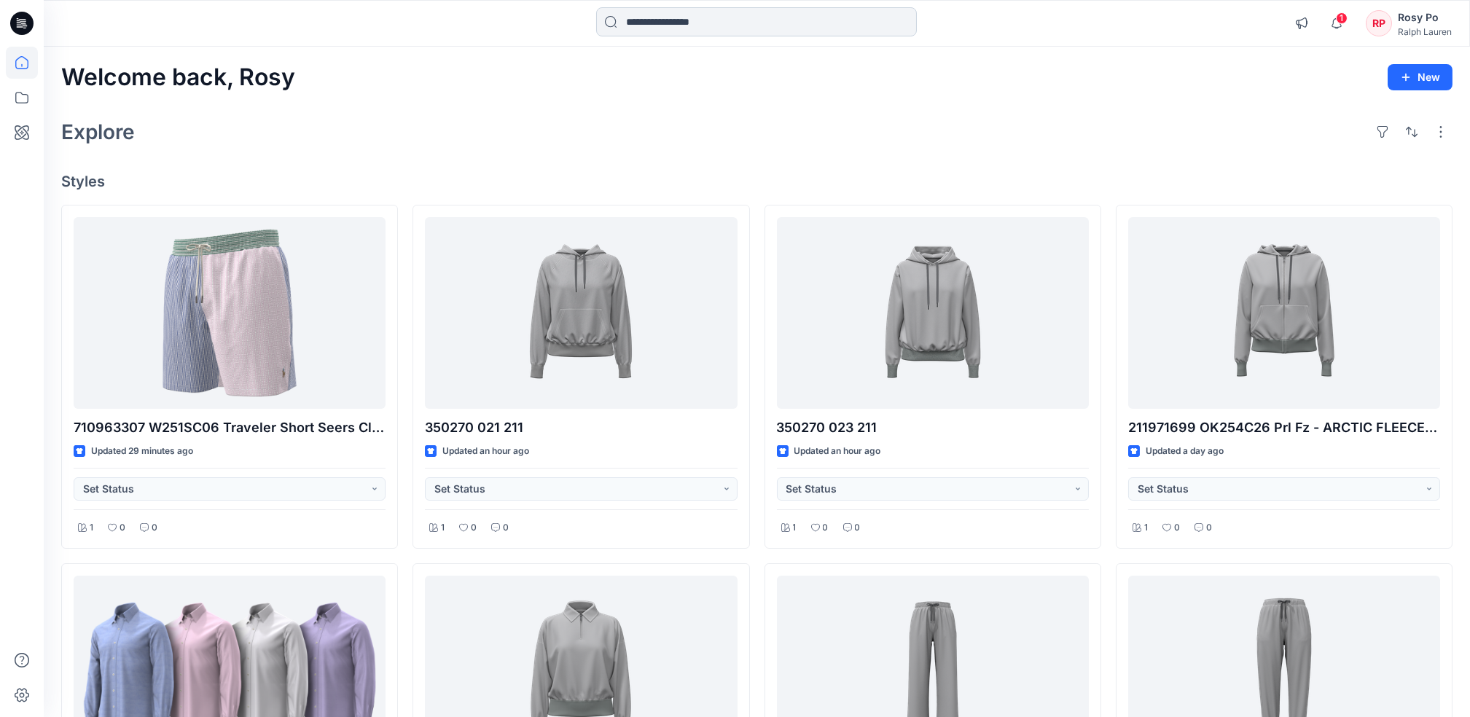
click at [727, 15] on input at bounding box center [756, 21] width 321 height 29
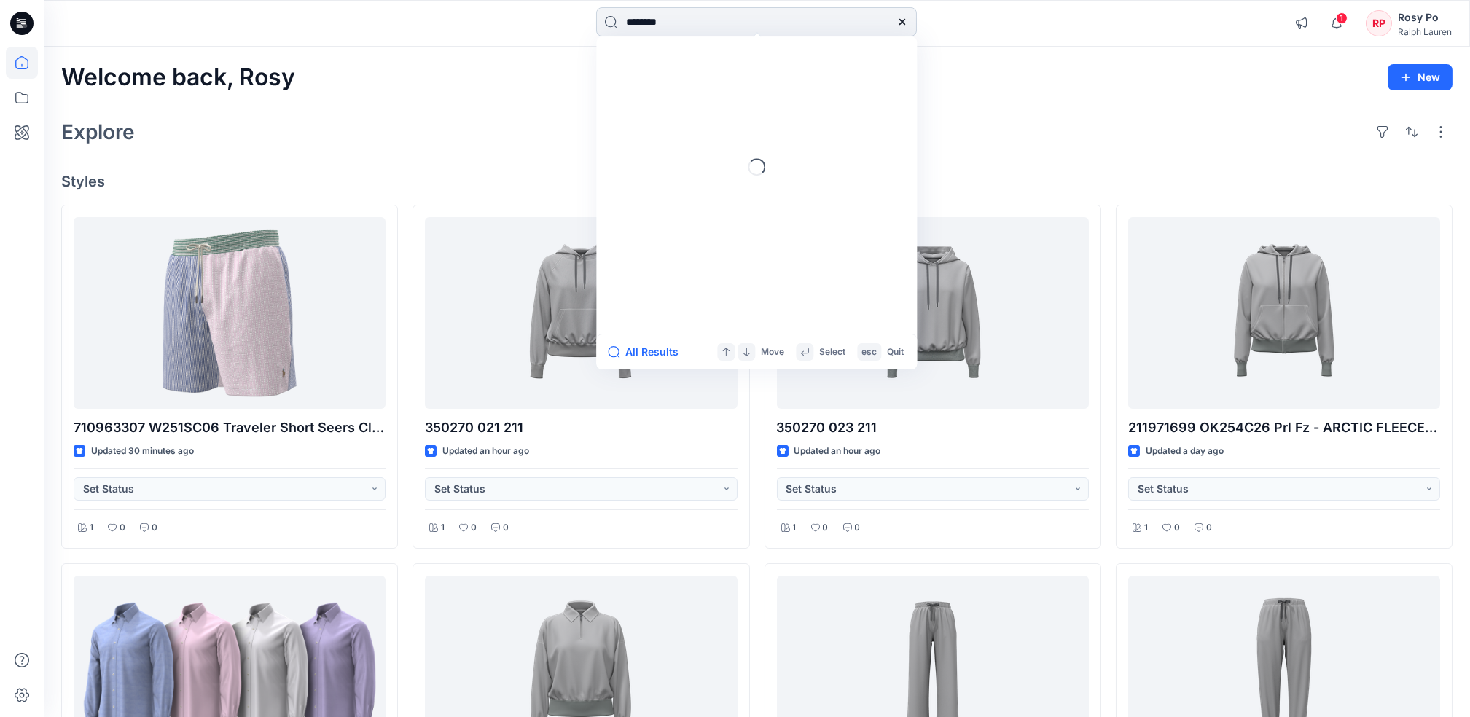
type input "*******"
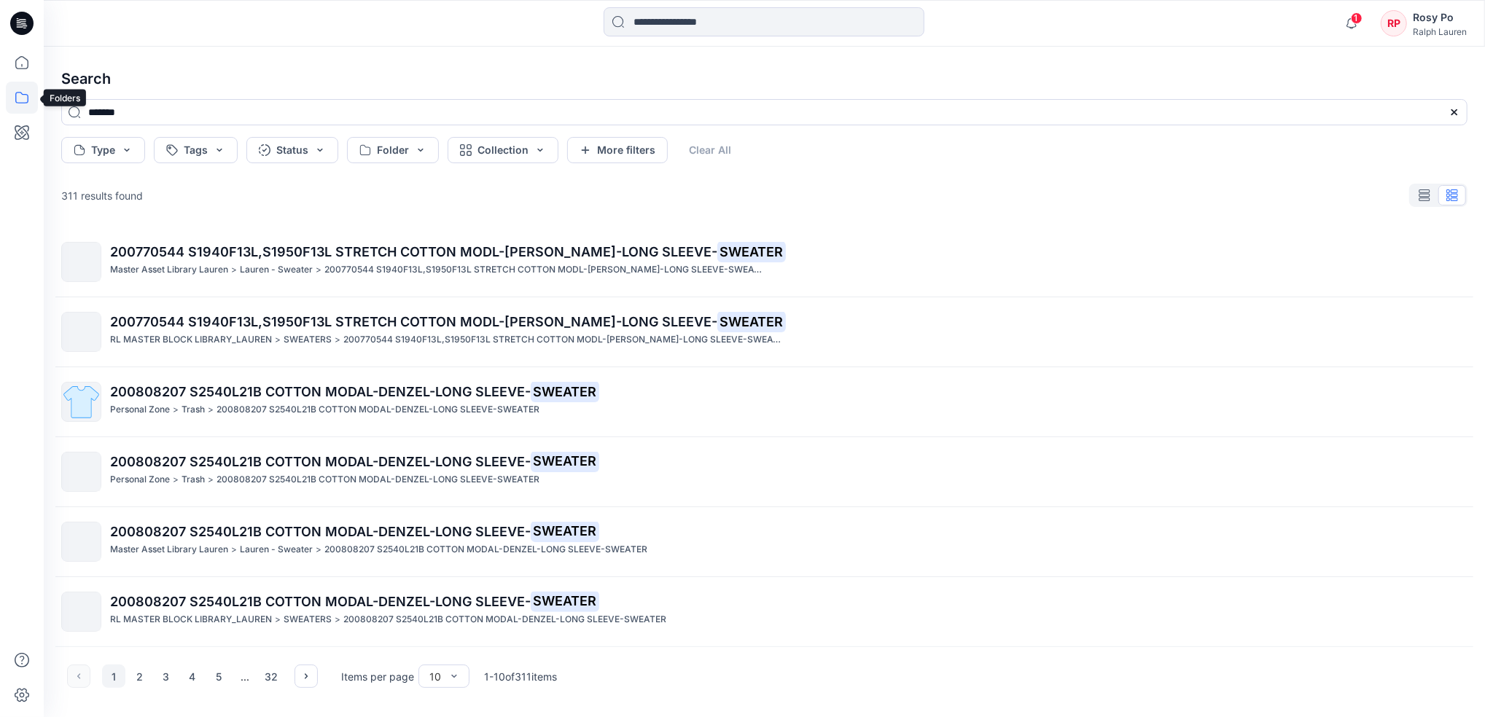
click at [18, 96] on icon at bounding box center [22, 98] width 32 height 32
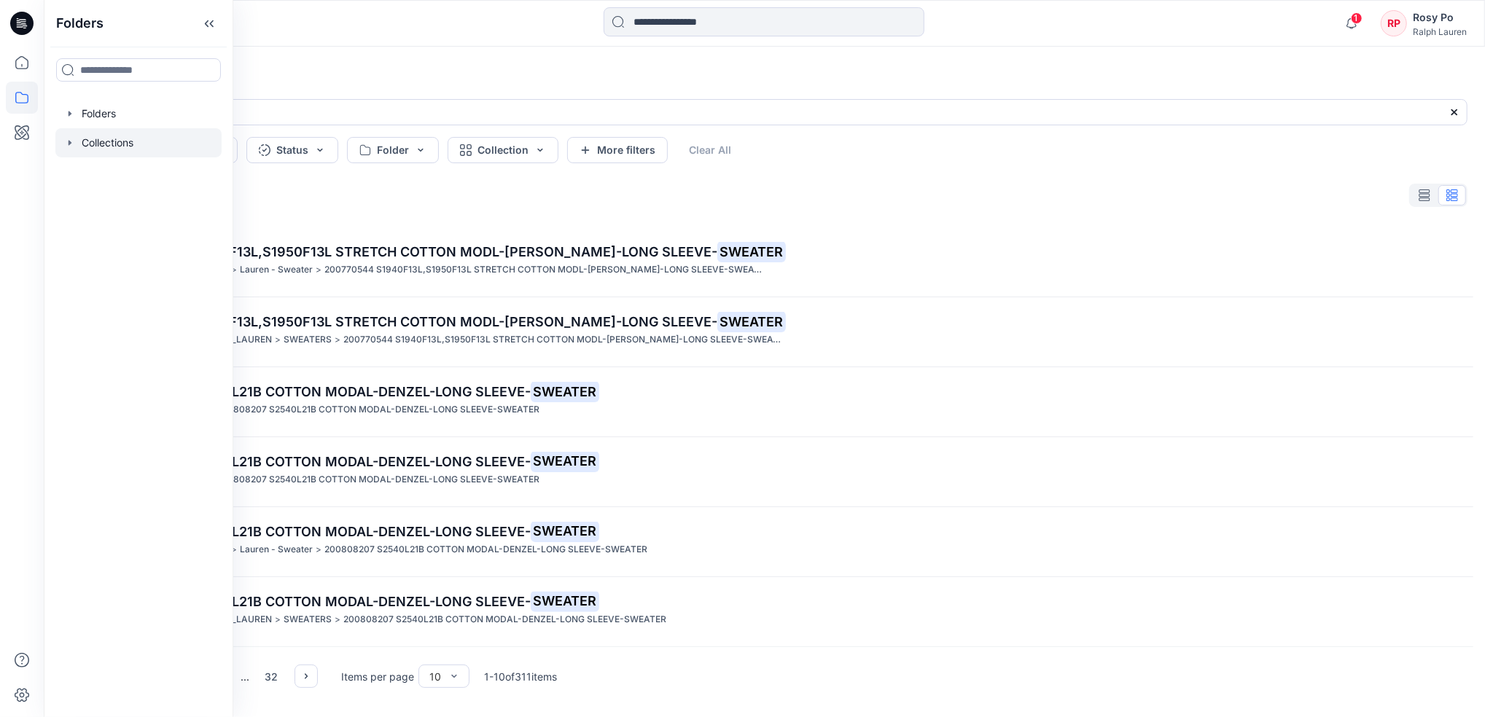
click at [138, 136] on div at bounding box center [138, 142] width 166 height 29
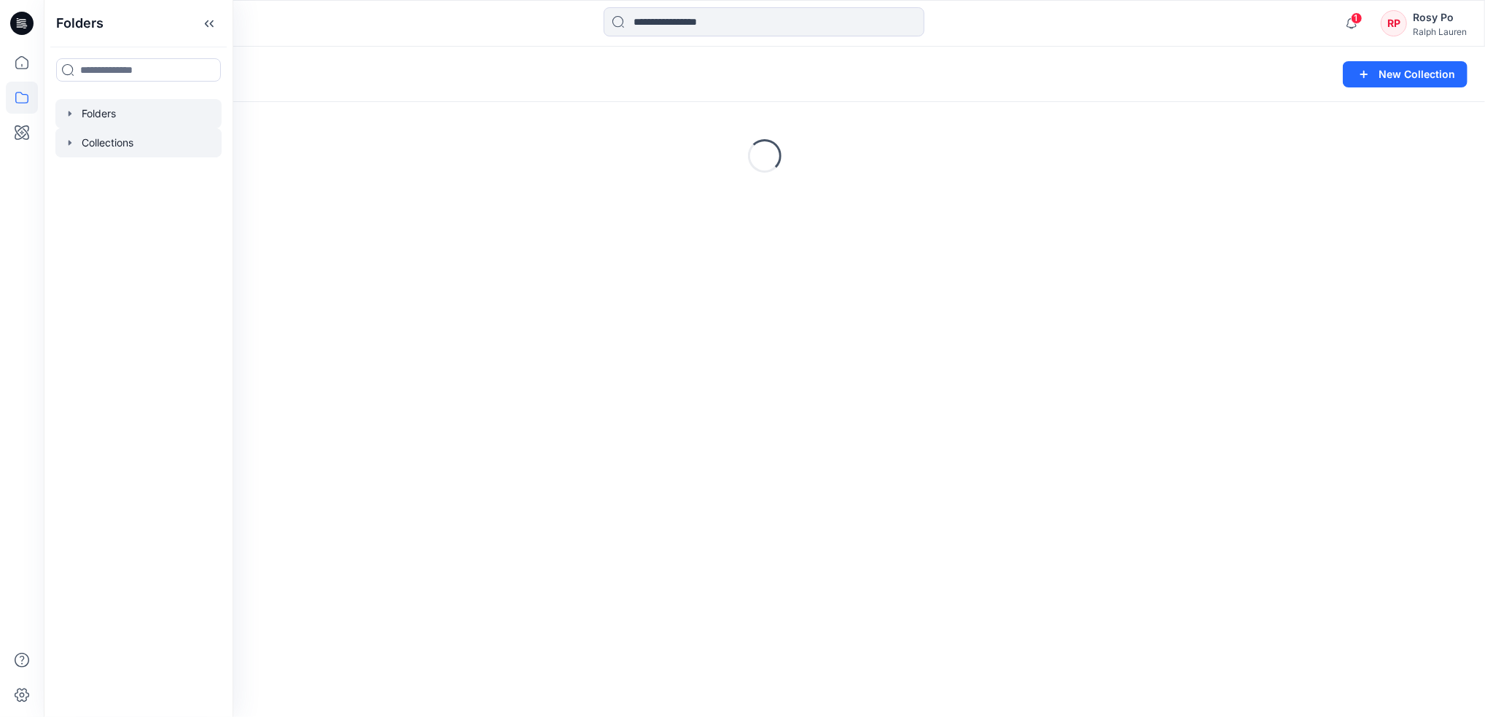
click at [138, 114] on div at bounding box center [138, 113] width 166 height 29
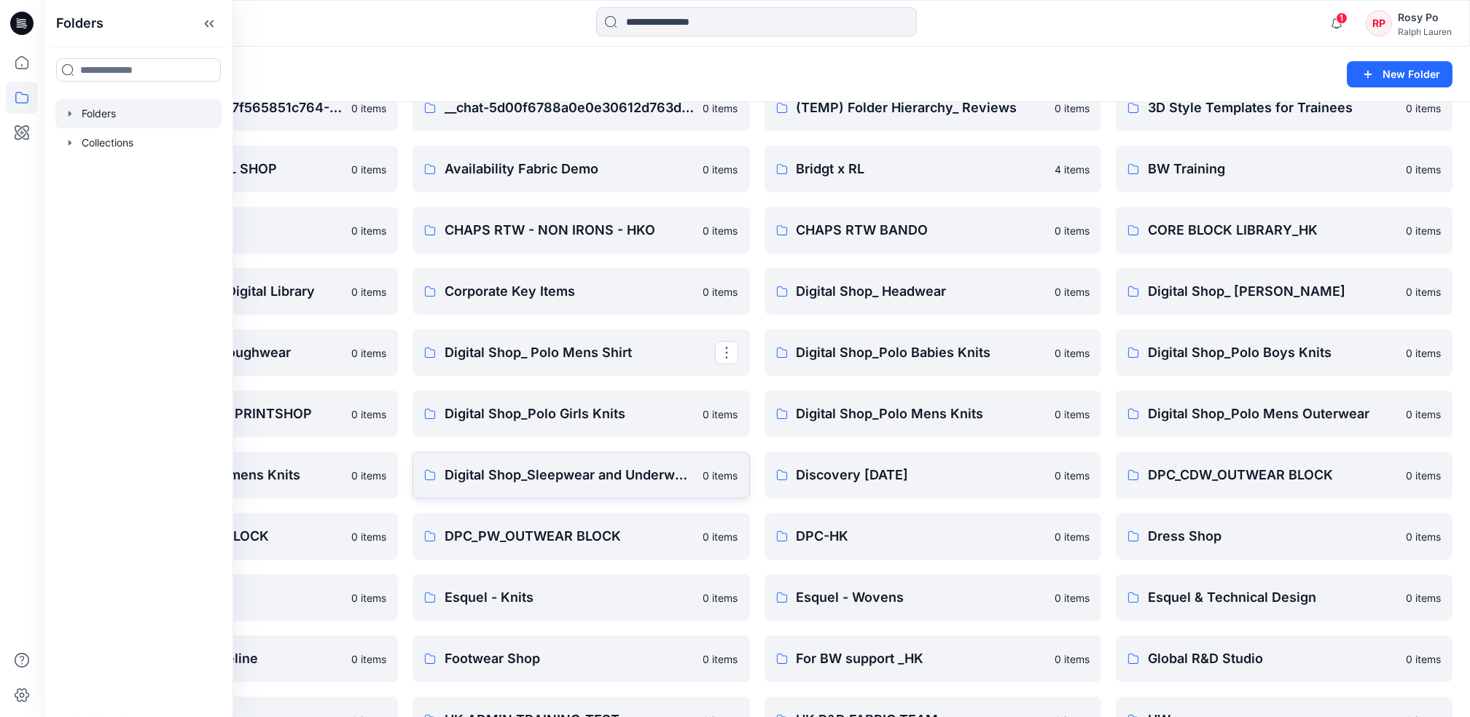
scroll to position [388, 0]
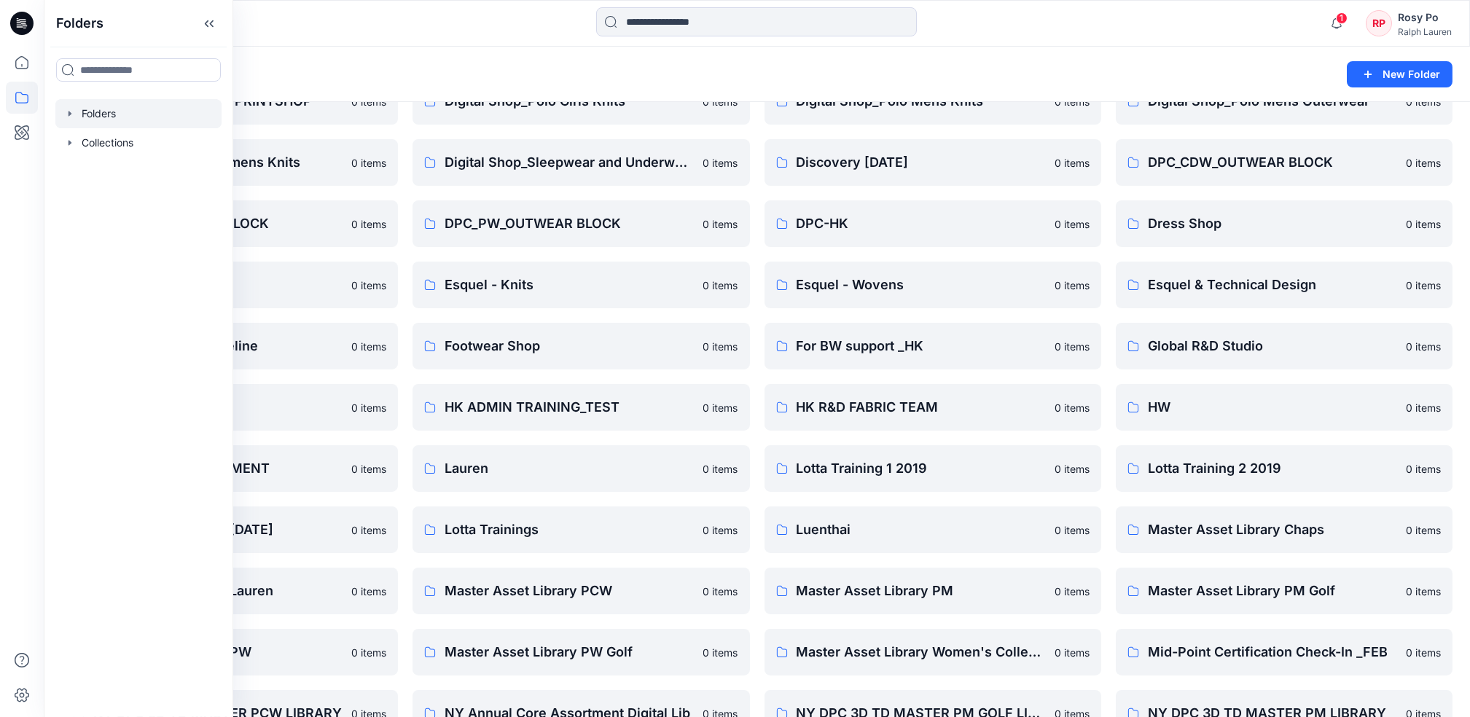
click at [953, 74] on div "Folders" at bounding box center [700, 74] width 1278 height 20
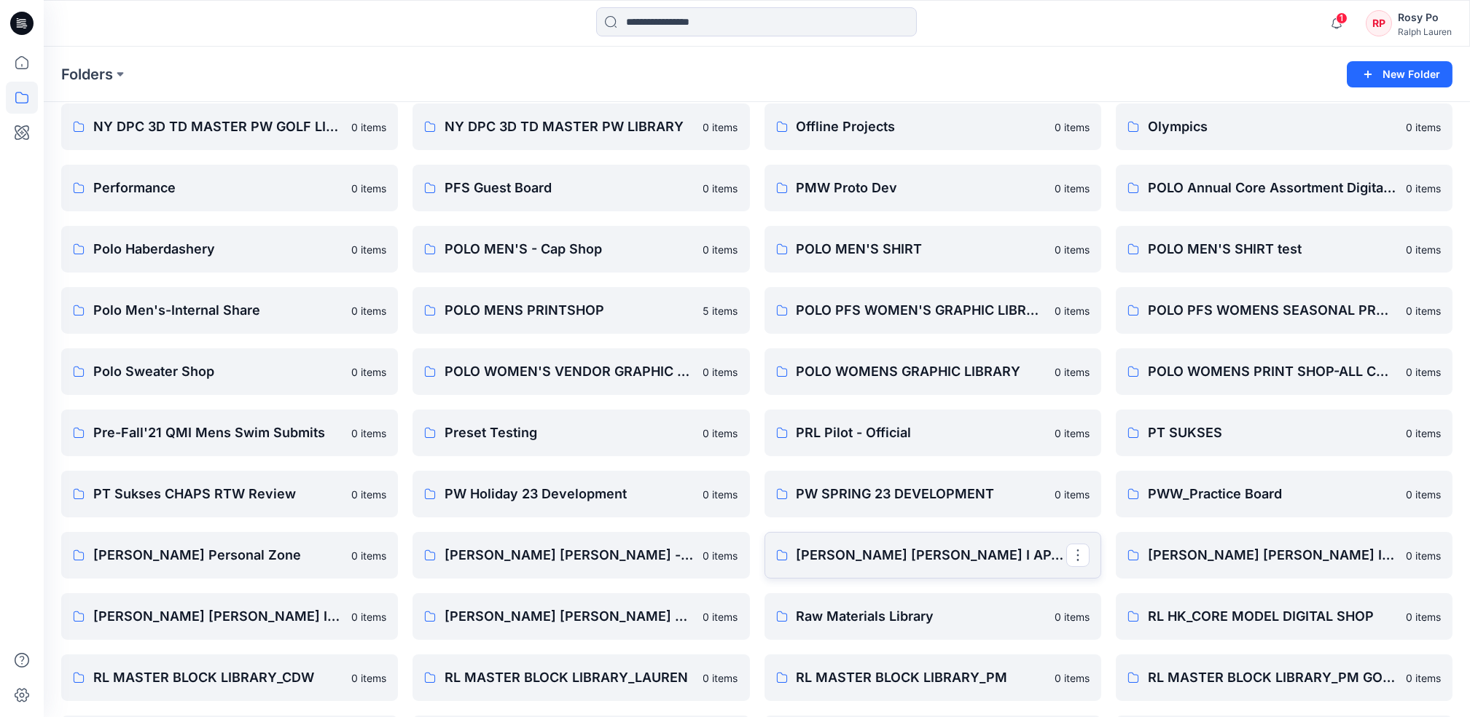
scroll to position [1068, 0]
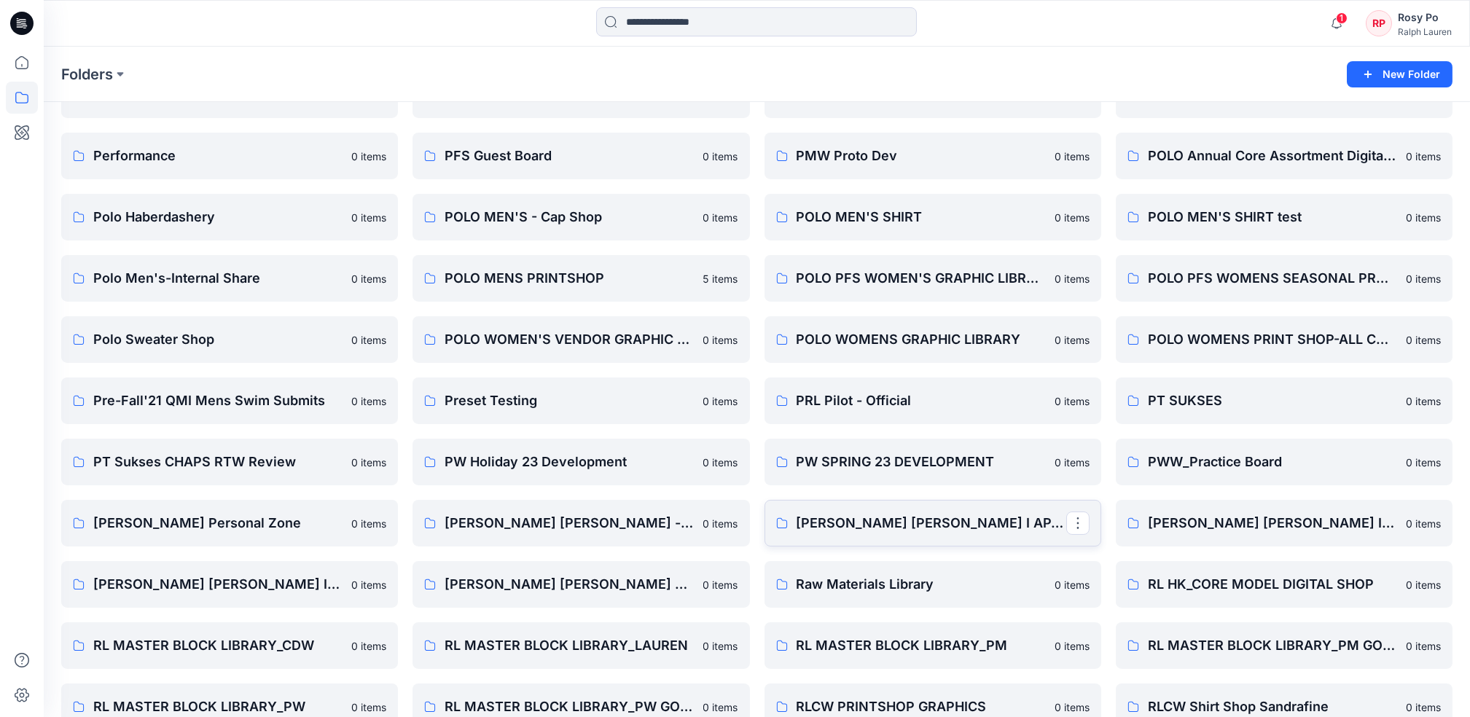
click at [1022, 525] on p "[PERSON_NAME] [PERSON_NAME] I APAC Digital Shop" at bounding box center [932, 523] width 270 height 20
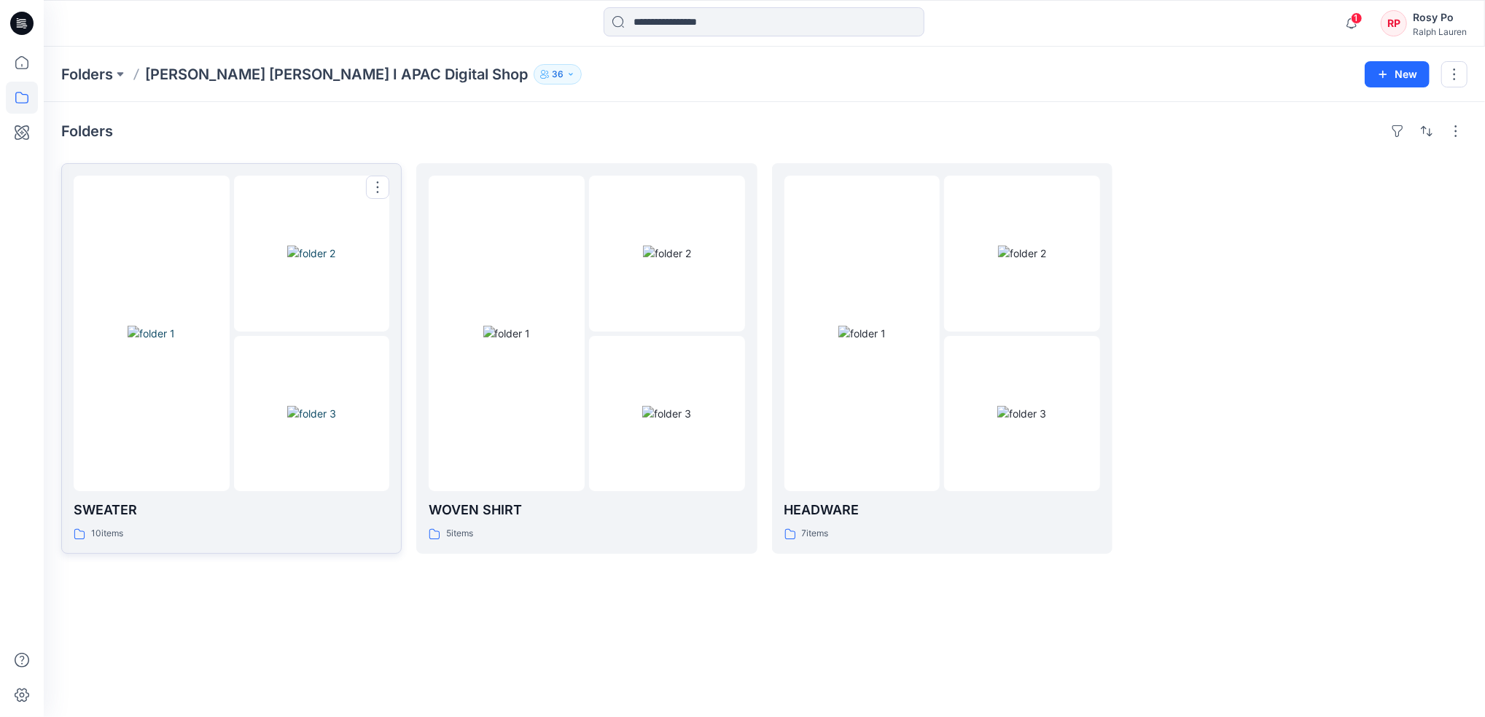
click at [276, 511] on p "SWEATER" at bounding box center [232, 510] width 316 height 20
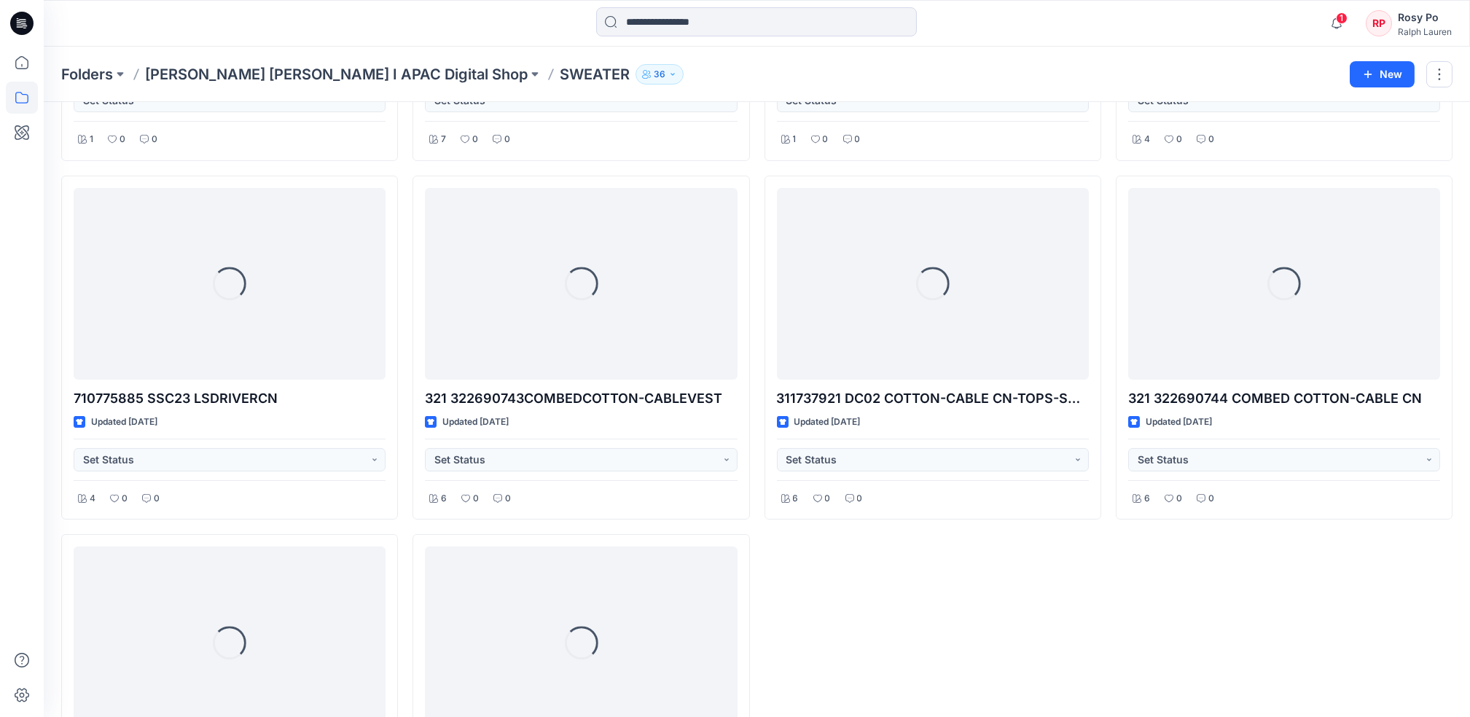
scroll to position [194, 0]
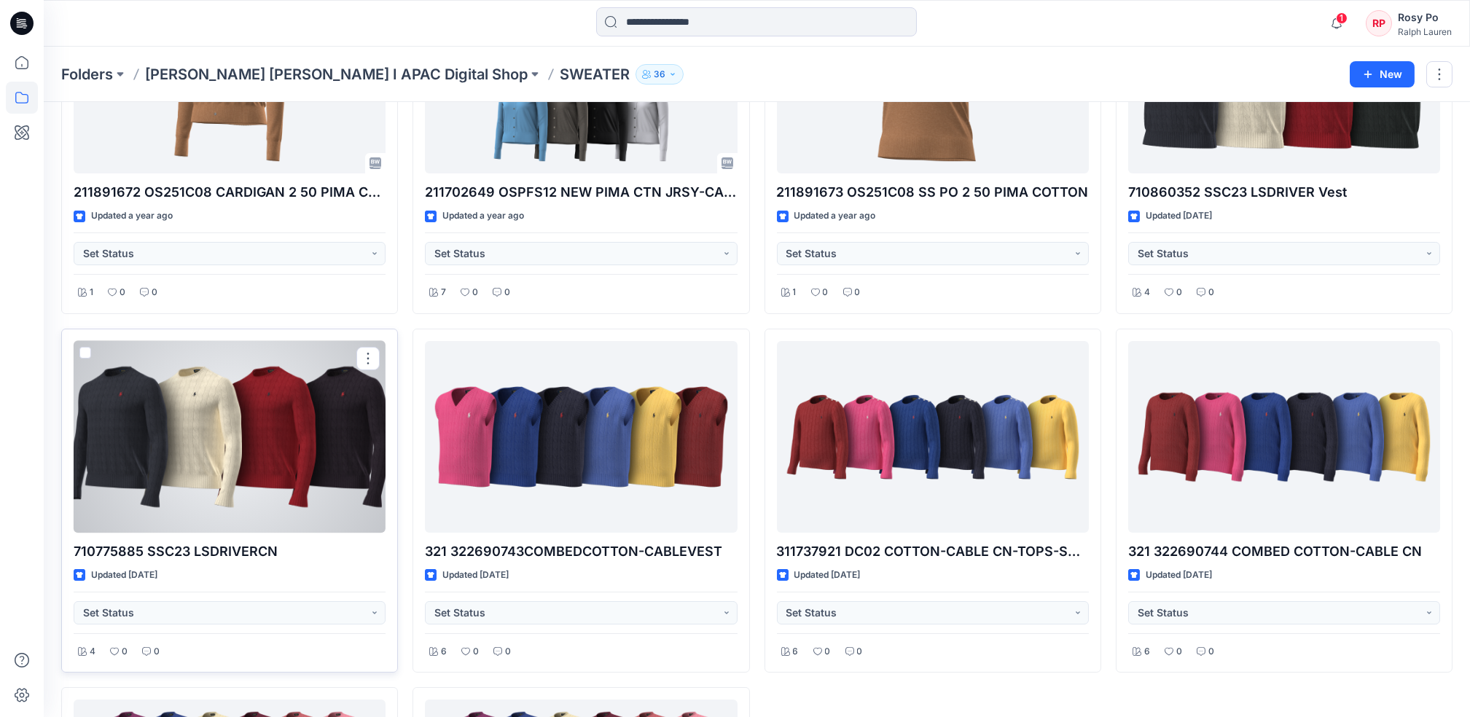
click at [233, 498] on div at bounding box center [230, 437] width 312 height 192
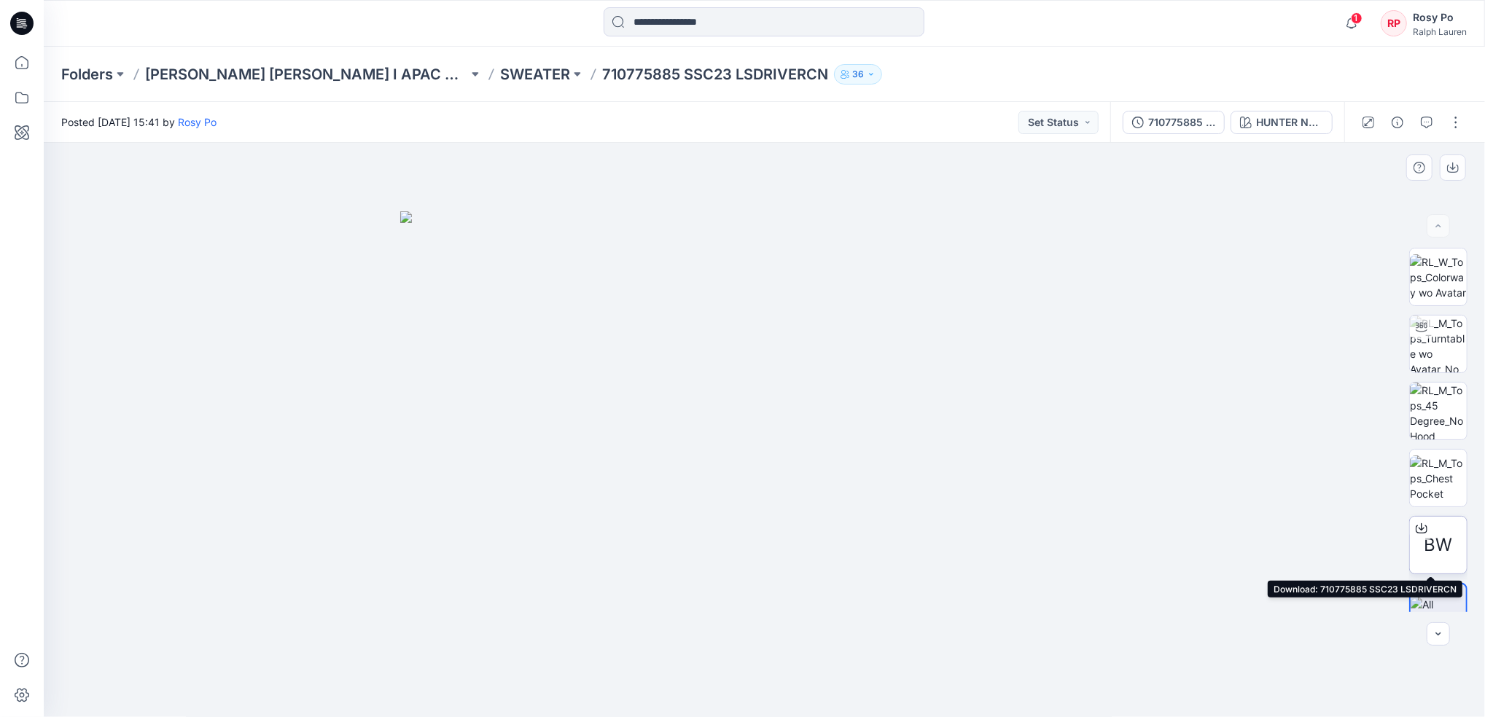
click at [1418, 525] on icon at bounding box center [1421, 529] width 12 height 12
click at [31, 62] on icon at bounding box center [22, 63] width 32 height 32
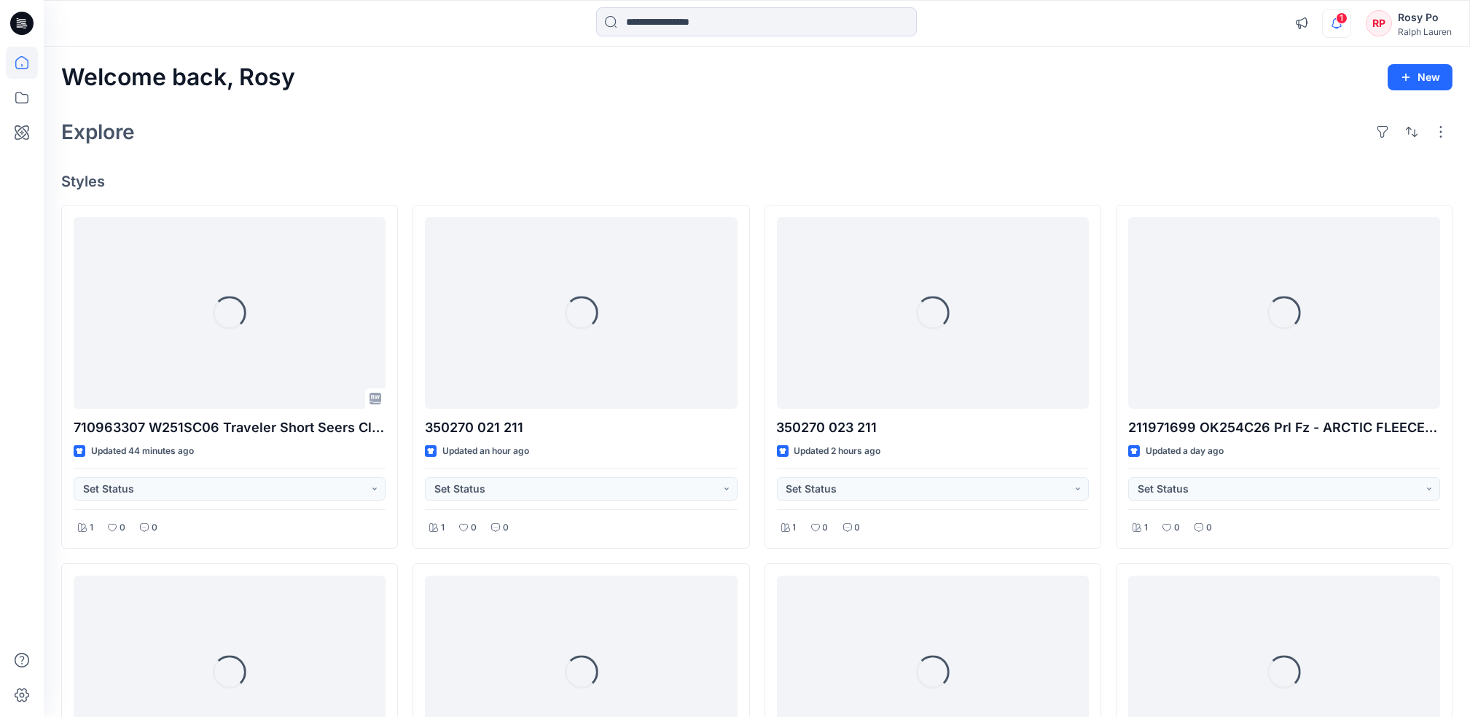
click at [1345, 24] on icon "button" at bounding box center [1337, 23] width 28 height 29
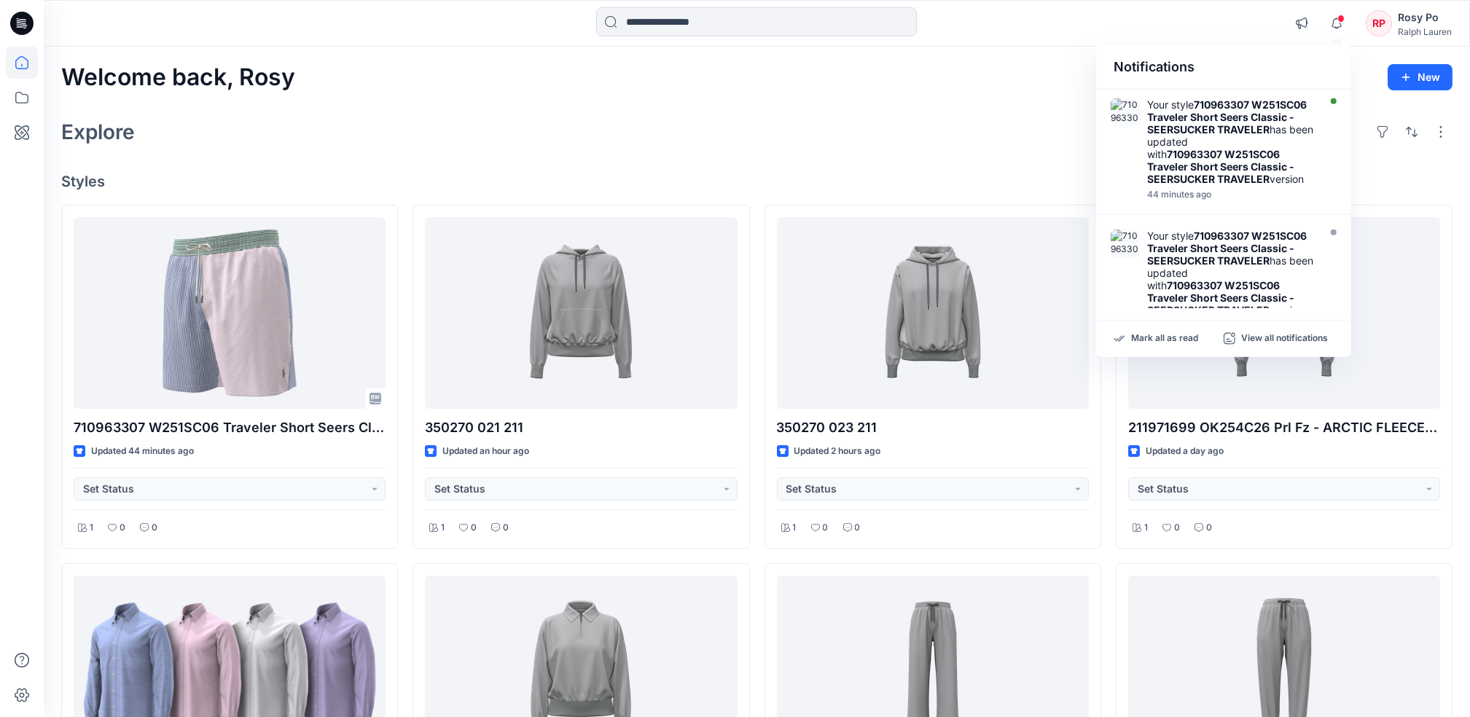
click at [729, 150] on div "Welcome back, Rosy New Explore Styles 710963307 W251SC06 Traveler Short Seers C…" at bounding box center [757, 720] width 1426 height 1347
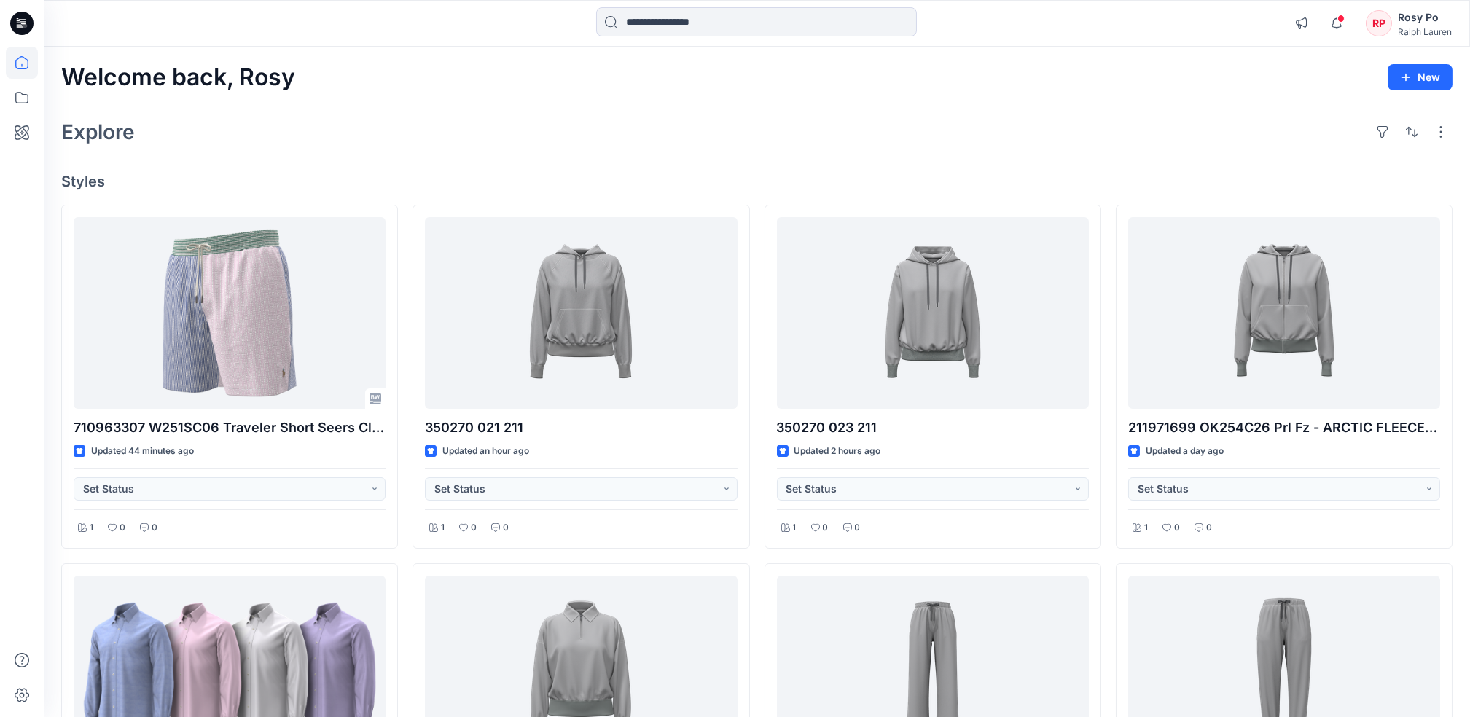
click at [745, 80] on div "Welcome back, Rosy New" at bounding box center [756, 77] width 1391 height 27
